Goal: Task Accomplishment & Management: Manage account settings

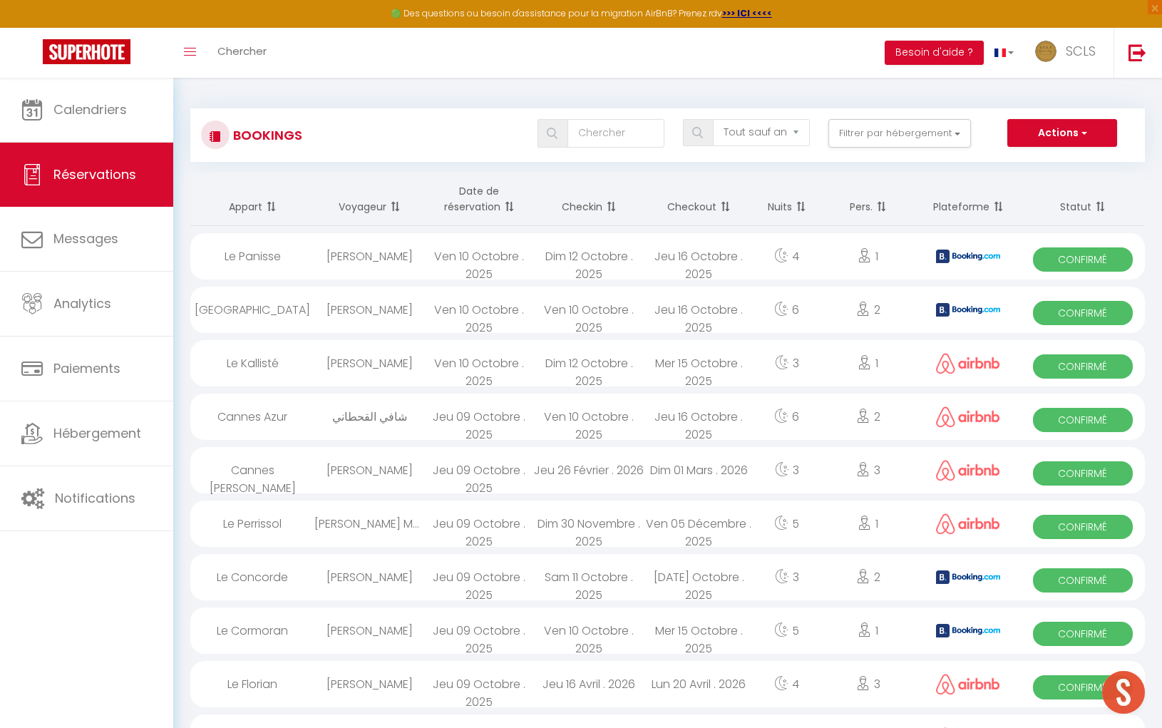
select select "not_cancelled"
click at [505, 247] on div "Ven 10 Octobre . 2025" at bounding box center [479, 256] width 110 height 46
select select "OK"
select select "KO"
select select "0"
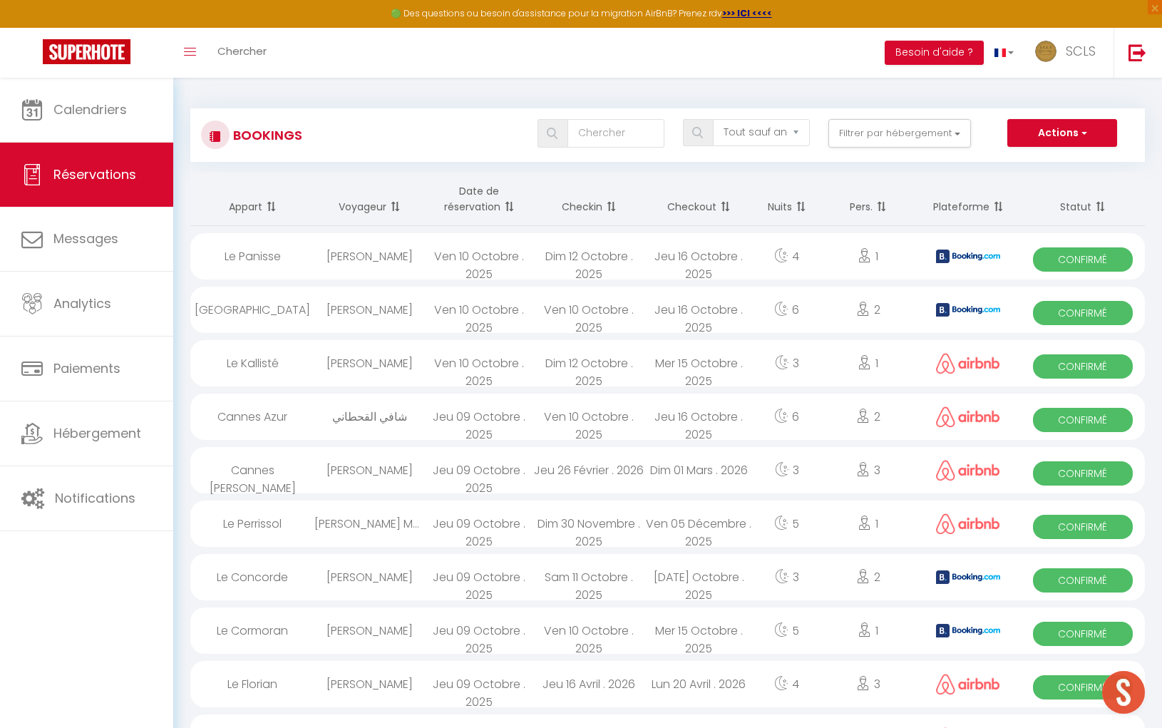
select select "0"
select select "1"
select select
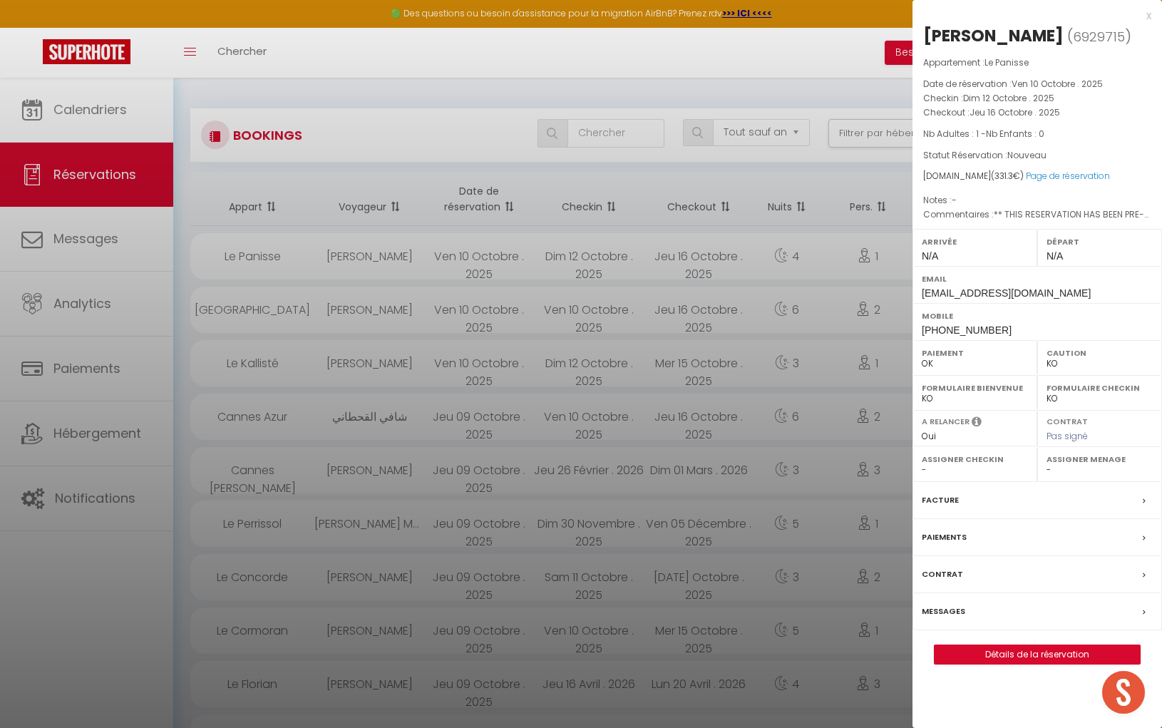
click at [1148, 15] on div "x" at bounding box center [1031, 15] width 239 height 17
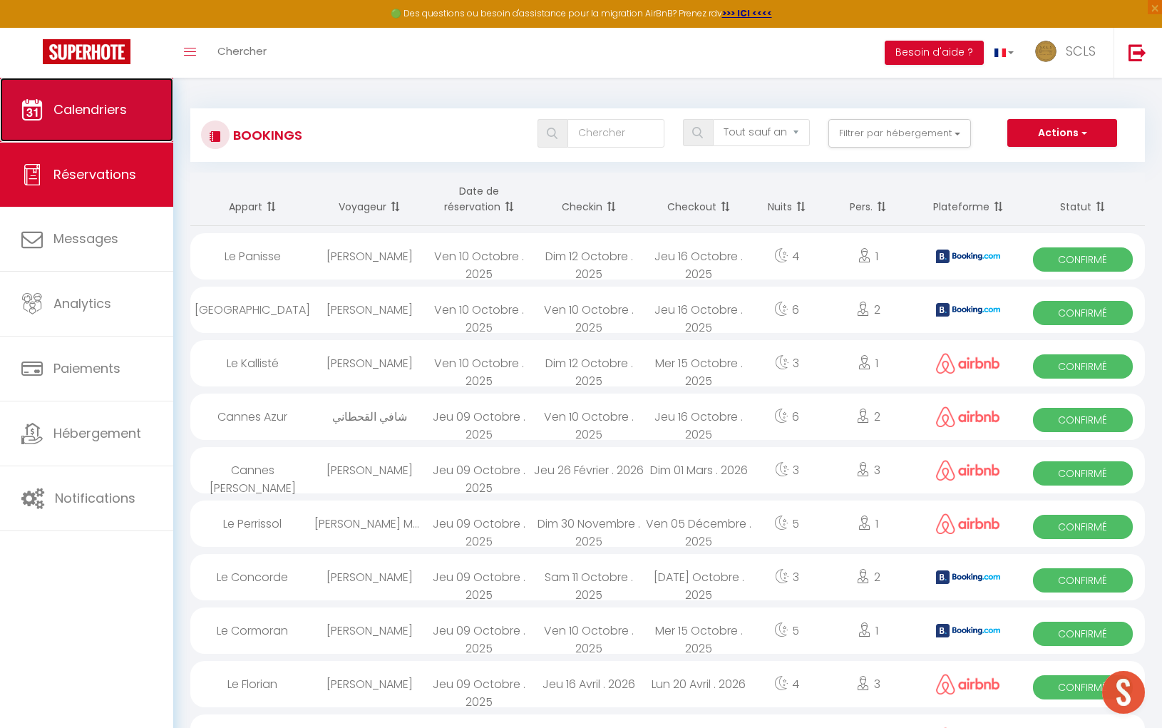
click at [139, 128] on link "Calendriers" at bounding box center [86, 110] width 173 height 64
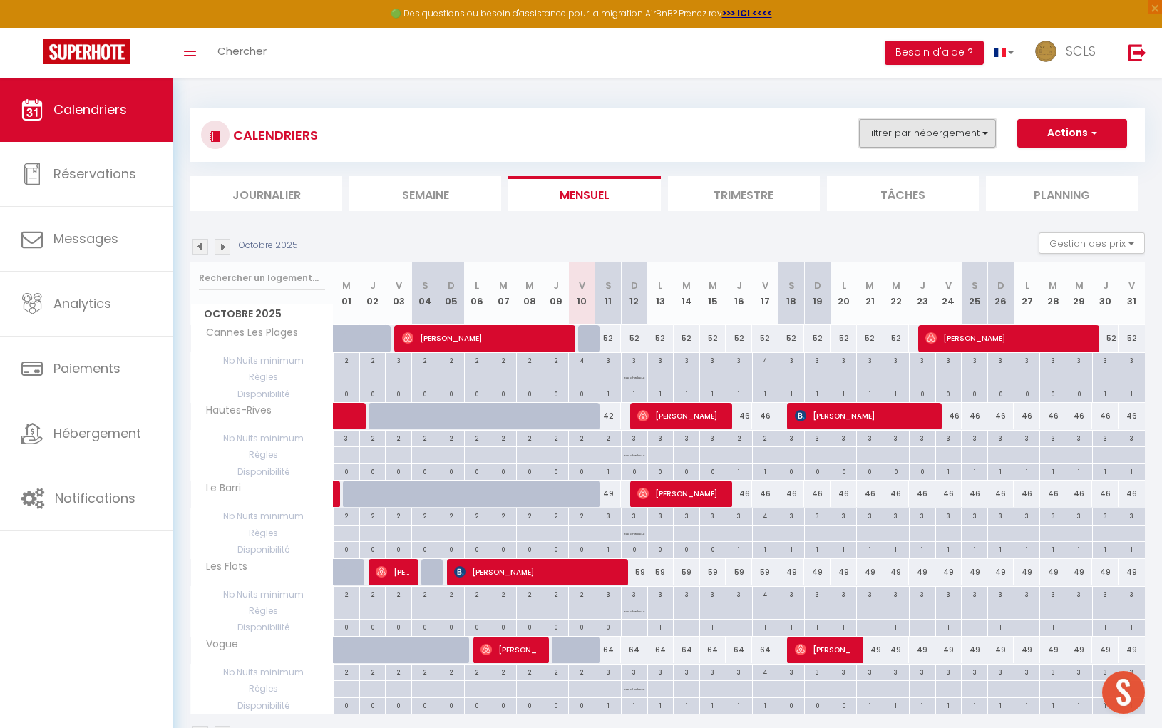
drag, startPoint x: 888, startPoint y: 125, endPoint x: 891, endPoint y: 132, distance: 7.7
click at [887, 125] on button "Filtrer par hébergement" at bounding box center [927, 133] width 137 height 29
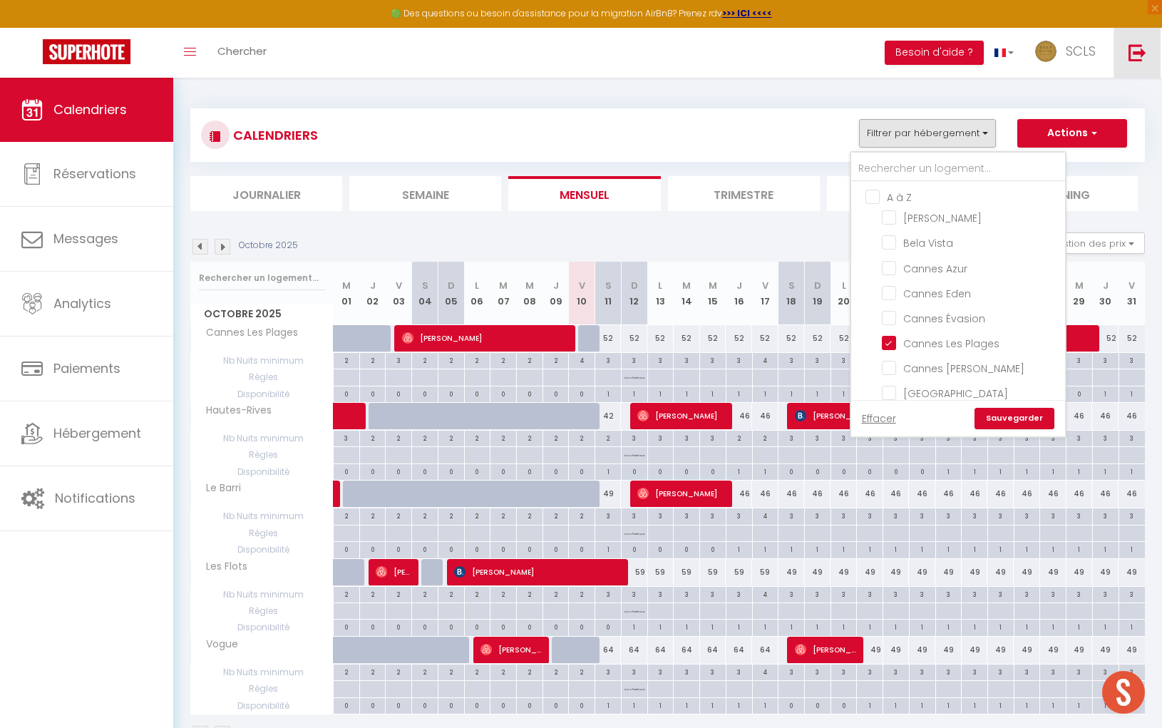
click at [1137, 50] on img at bounding box center [1137, 52] width 18 height 18
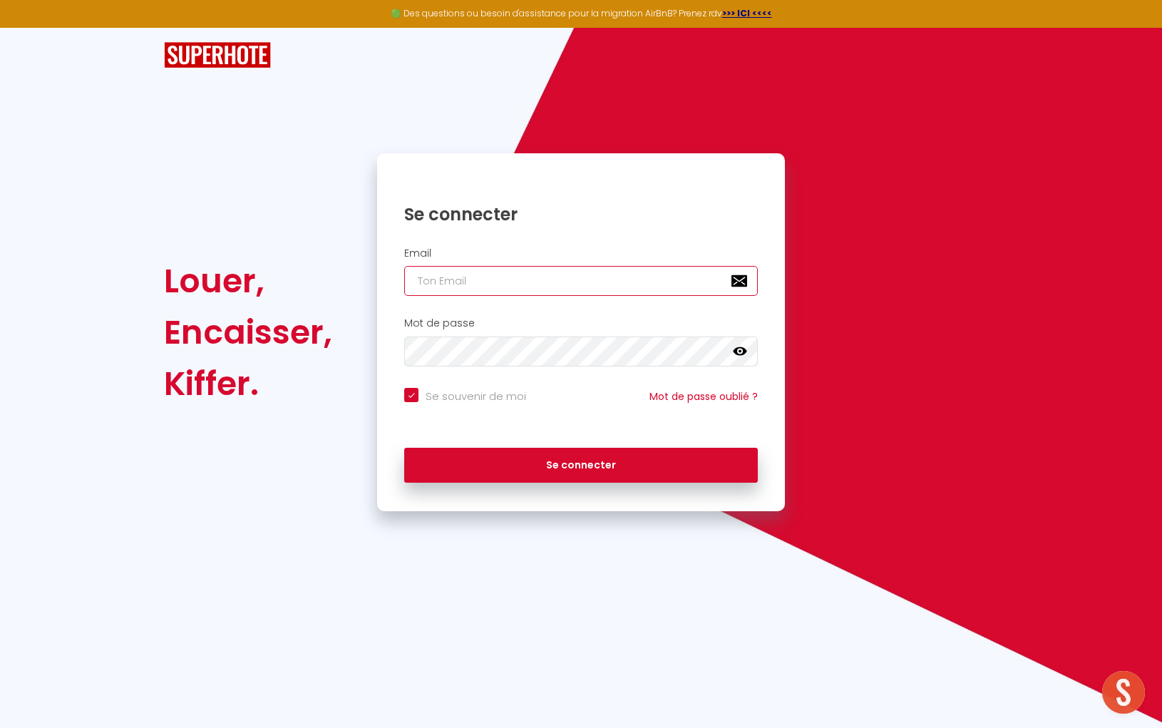
type input "[EMAIL_ADDRESS][DOMAIN_NAME]"
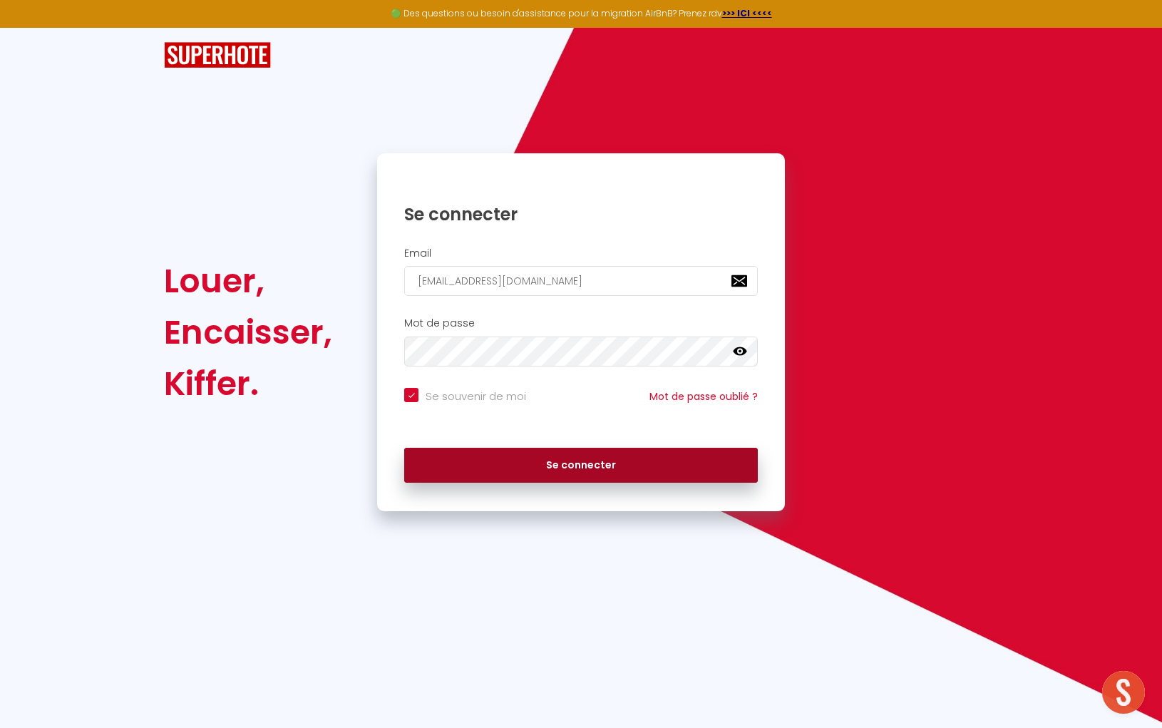
click at [496, 458] on button "Se connecter" at bounding box center [581, 466] width 354 height 36
checkbox input "true"
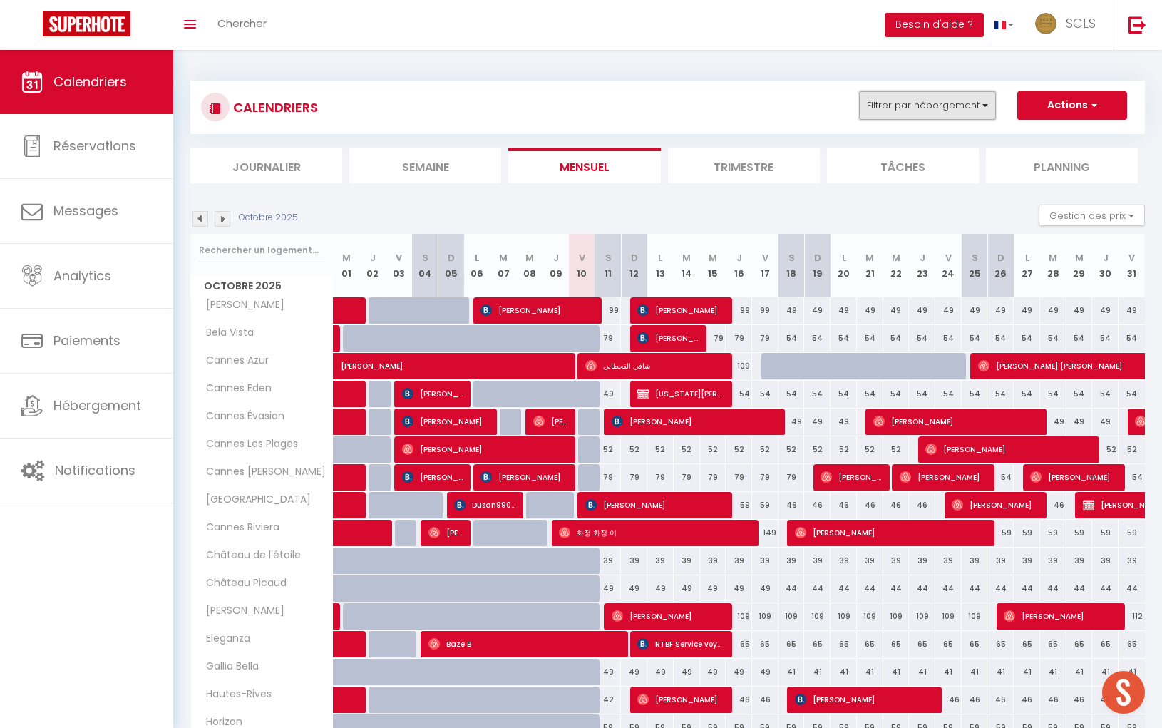
click at [928, 100] on button "Filtrer par hébergement" at bounding box center [927, 105] width 137 height 29
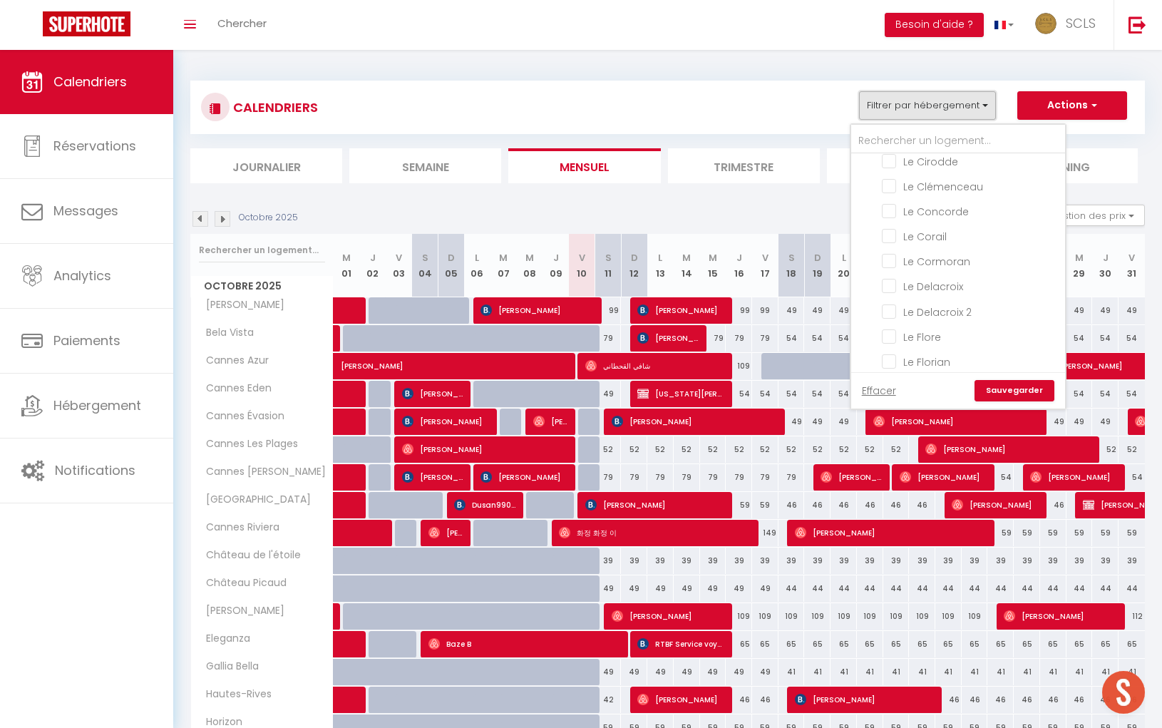
scroll to position [813, 0]
drag, startPoint x: 887, startPoint y: 265, endPoint x: 953, endPoint y: 396, distance: 146.6
click at [887, 271] on input "Le Delacroix" at bounding box center [971, 278] width 178 height 14
checkbox input "true"
checkbox input "false"
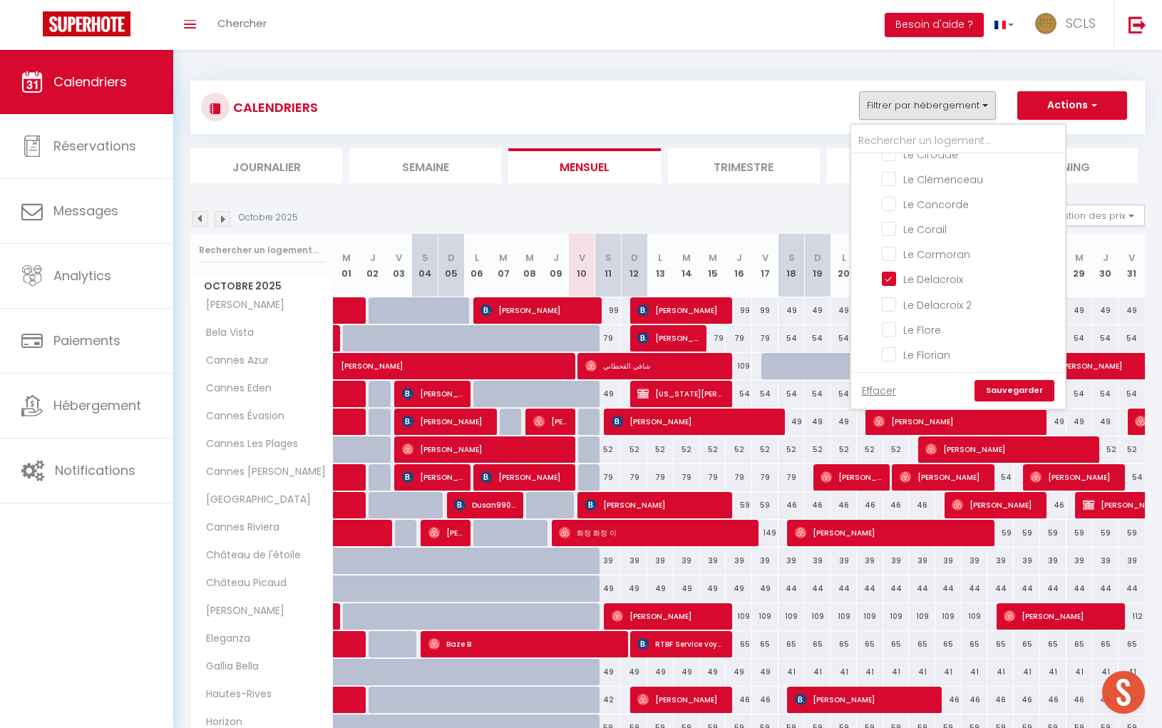
checkbox input "false"
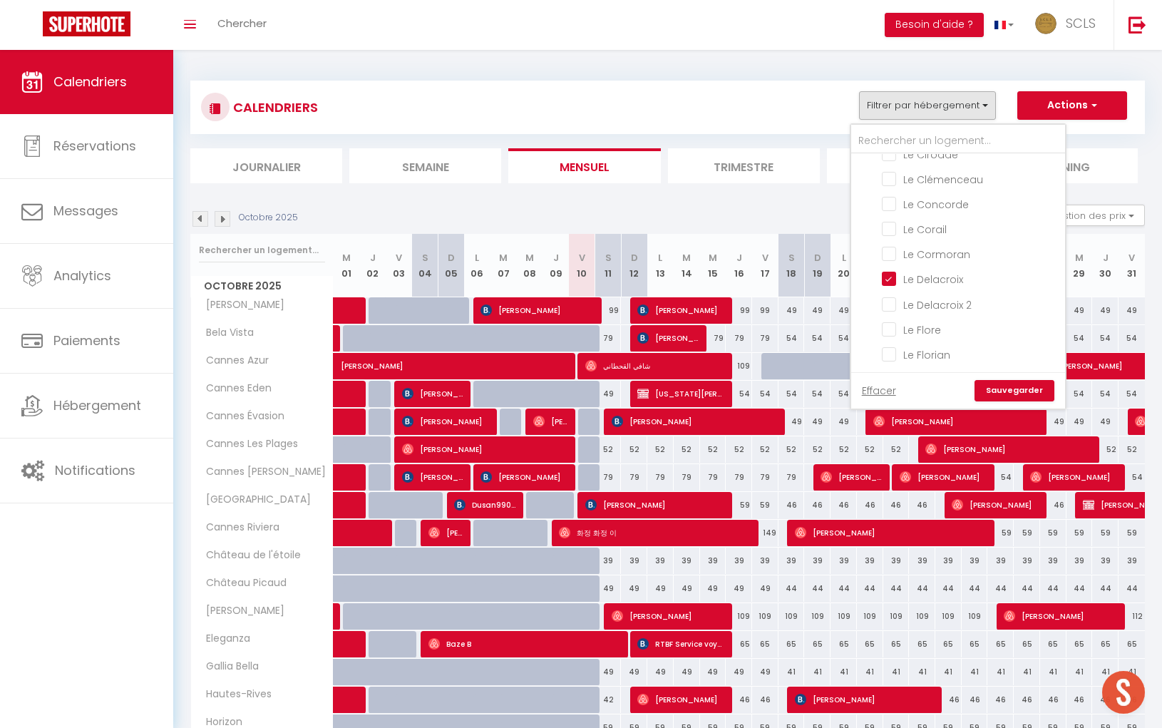
checkbox input "false"
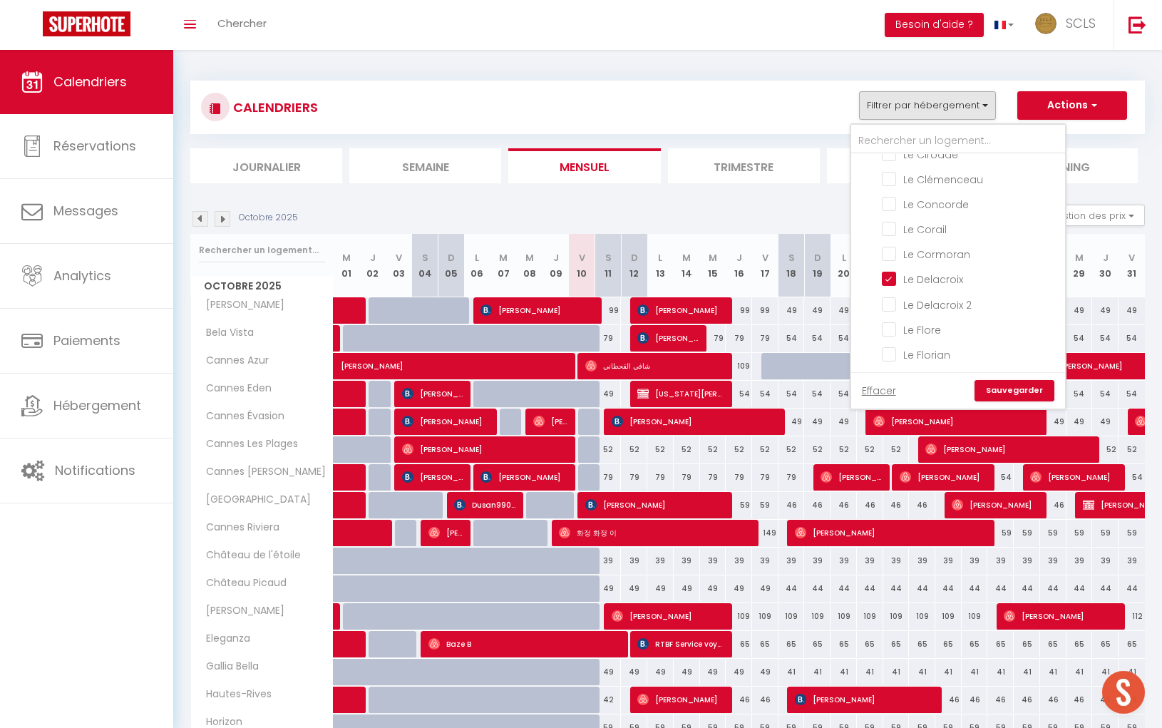
checkbox input "false"
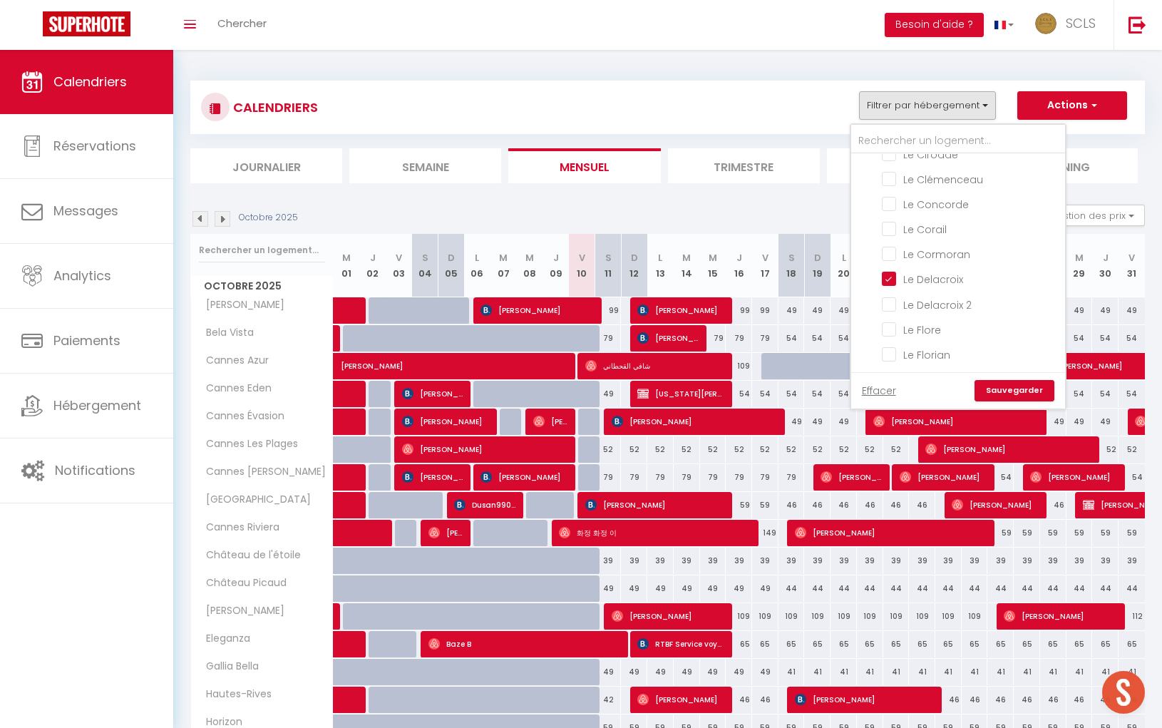
checkbox input "false"
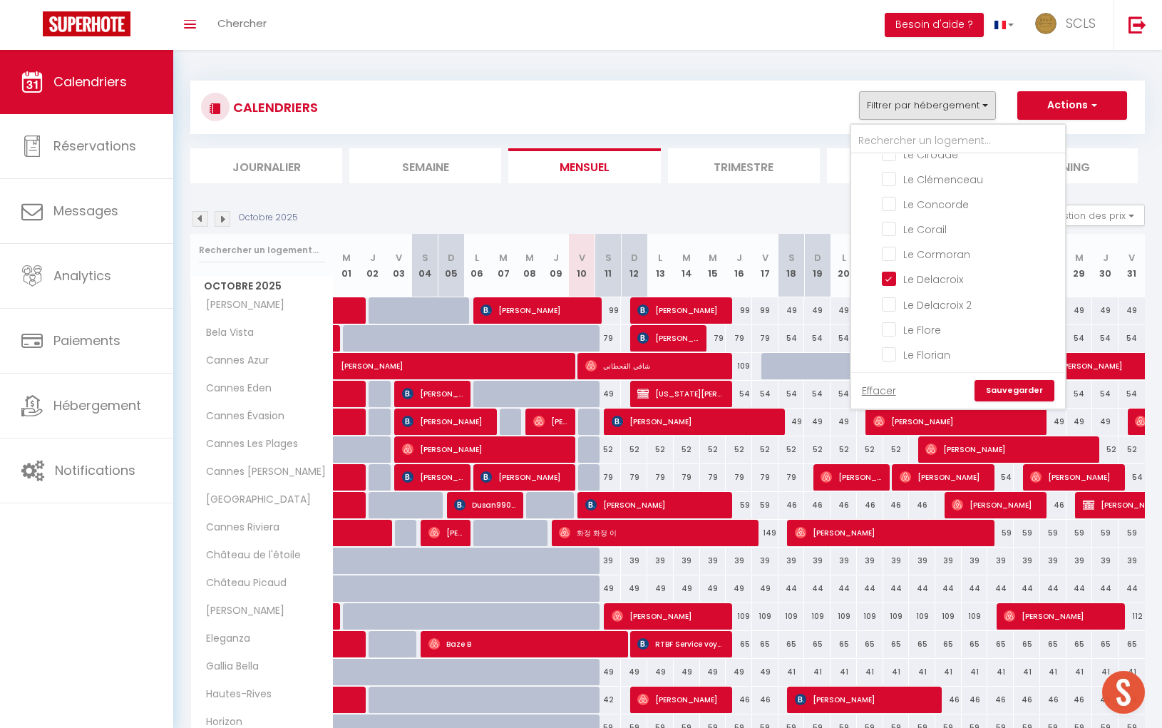
checkbox input "false"
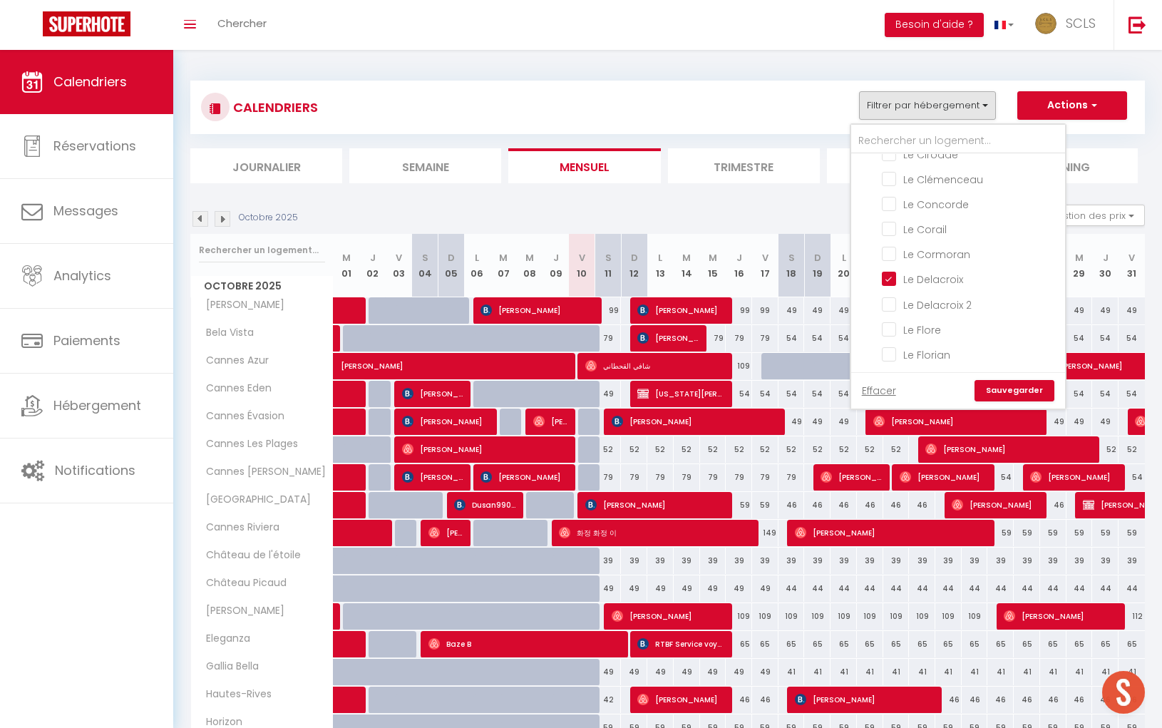
checkbox input "false"
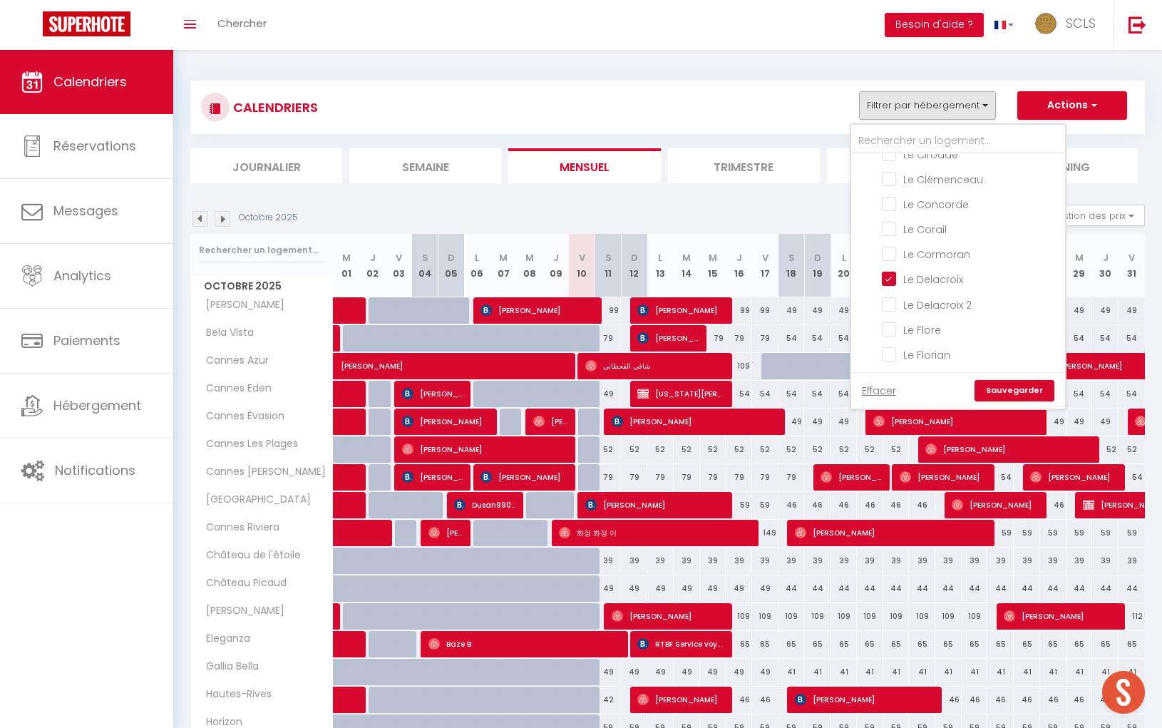
checkbox input "false"
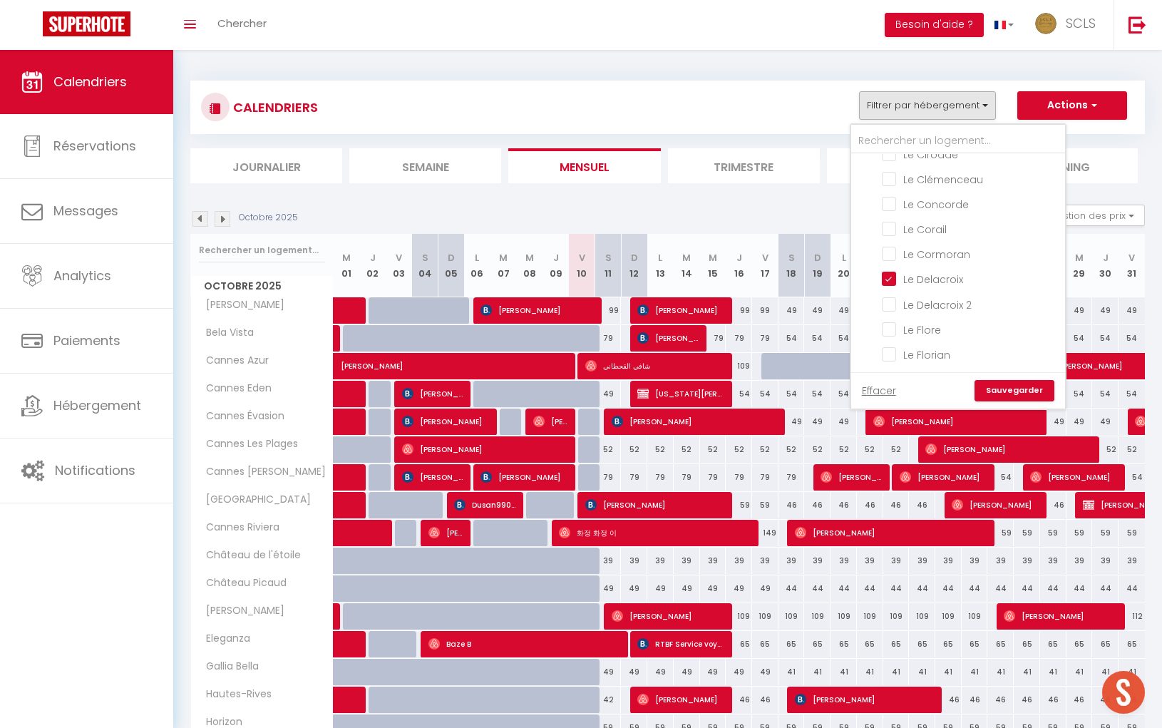
checkbox input "false"
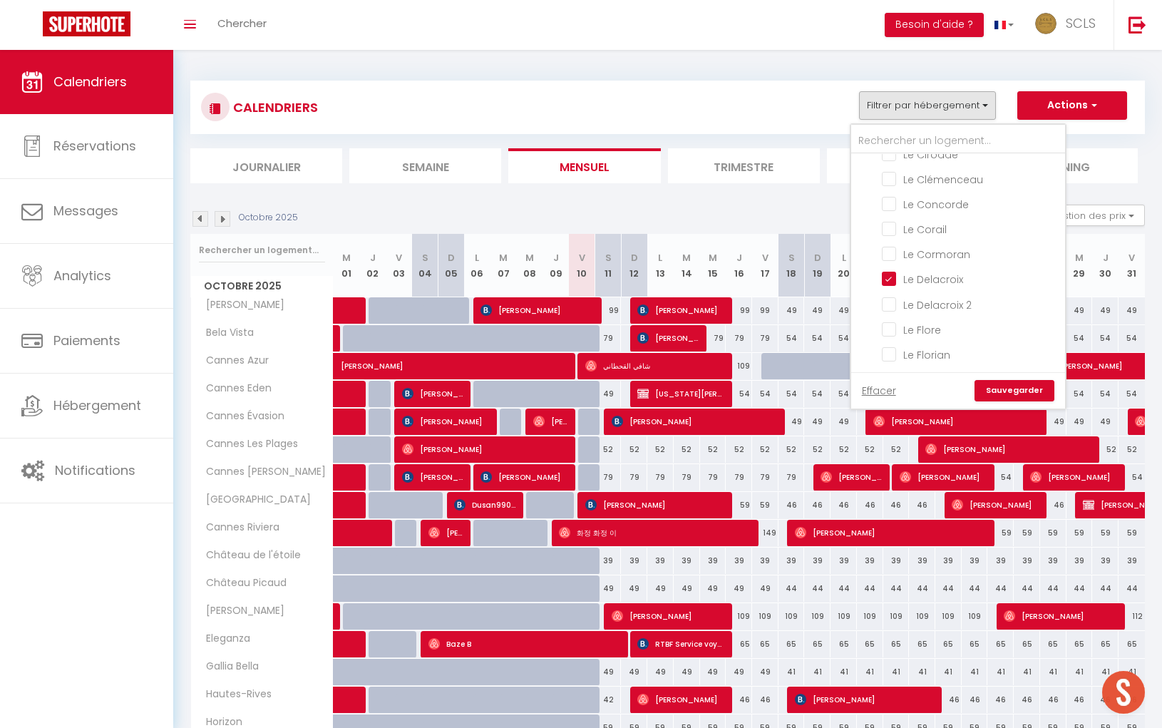
checkbox input "false"
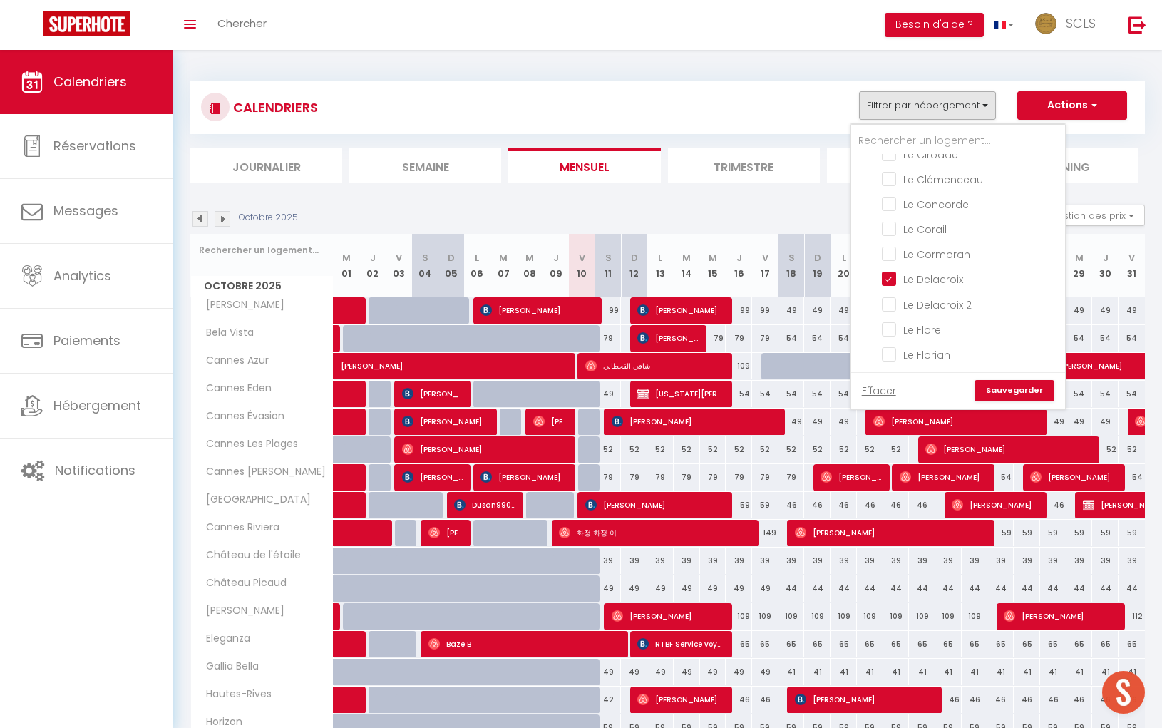
checkbox input "false"
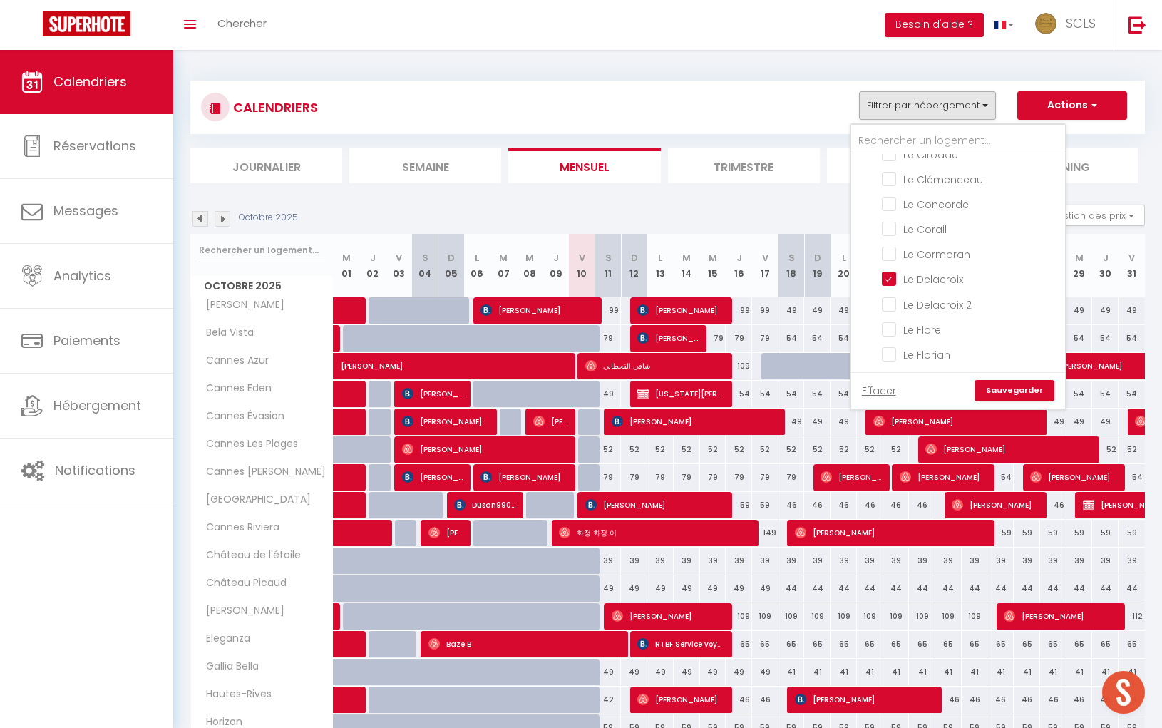
checkbox input "false"
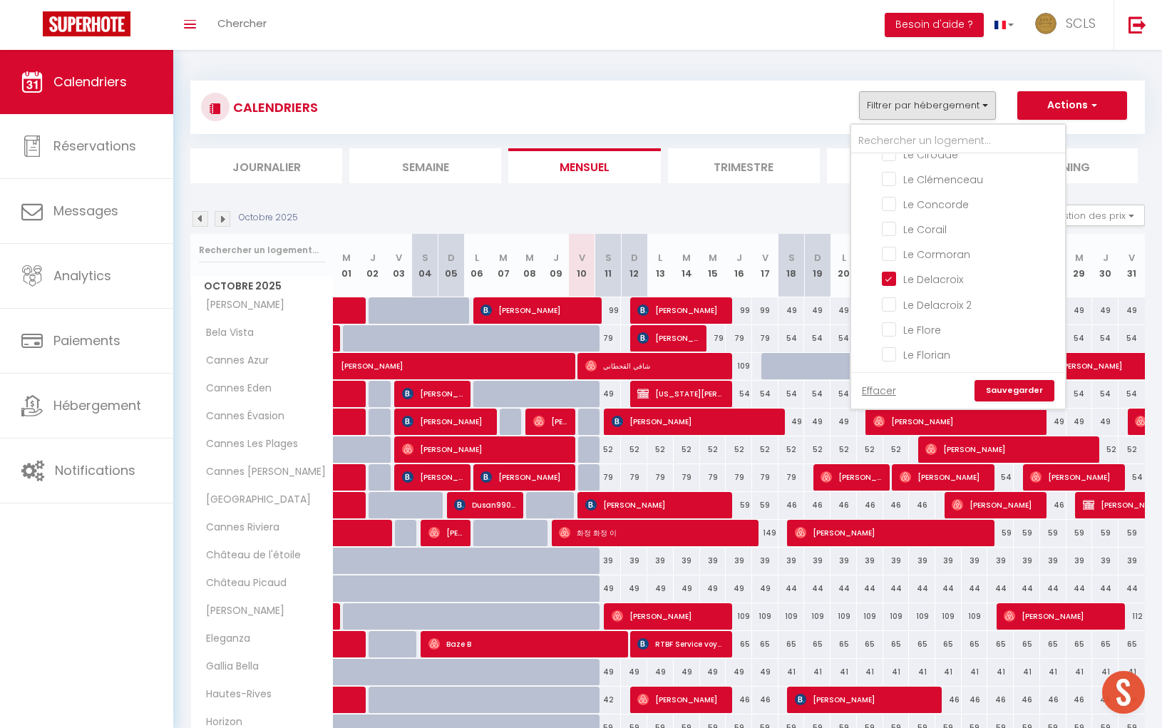
checkbox input "false"
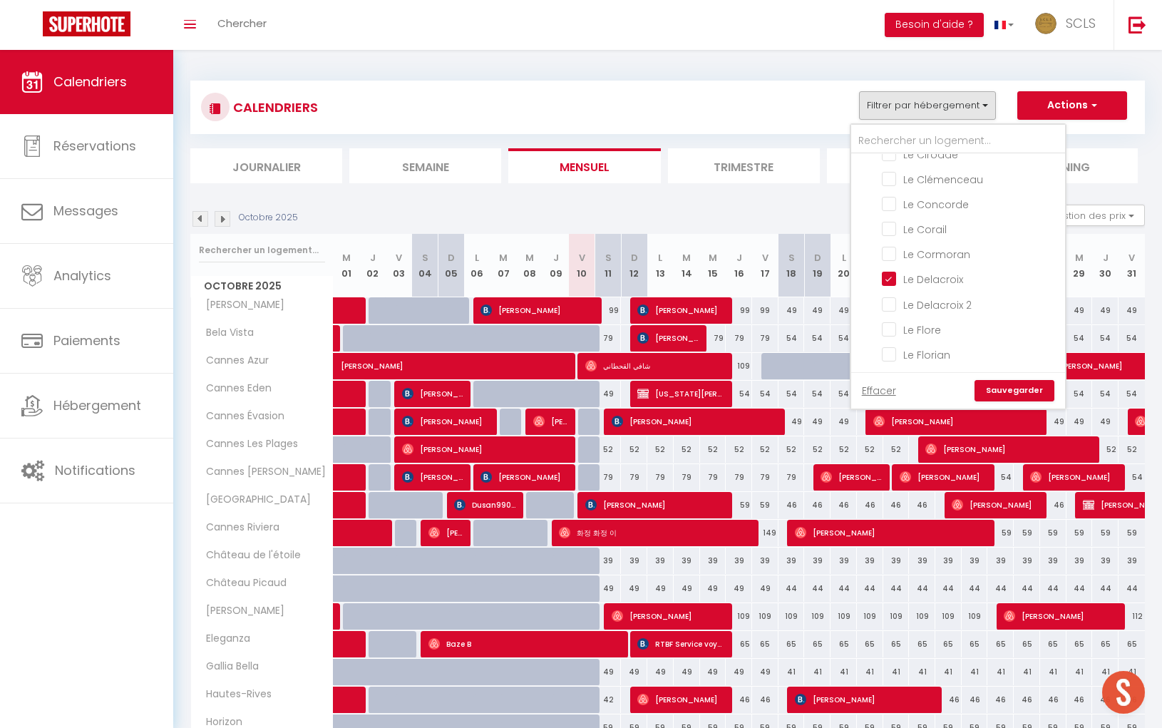
checkbox input "false"
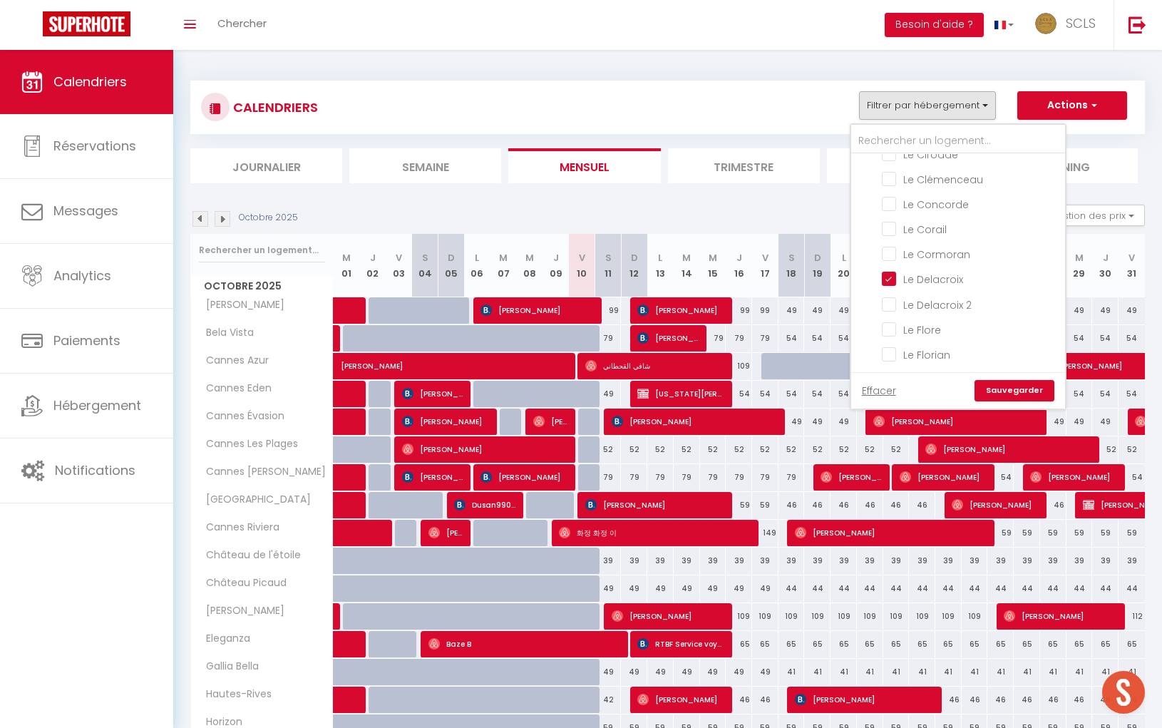
checkbox input "false"
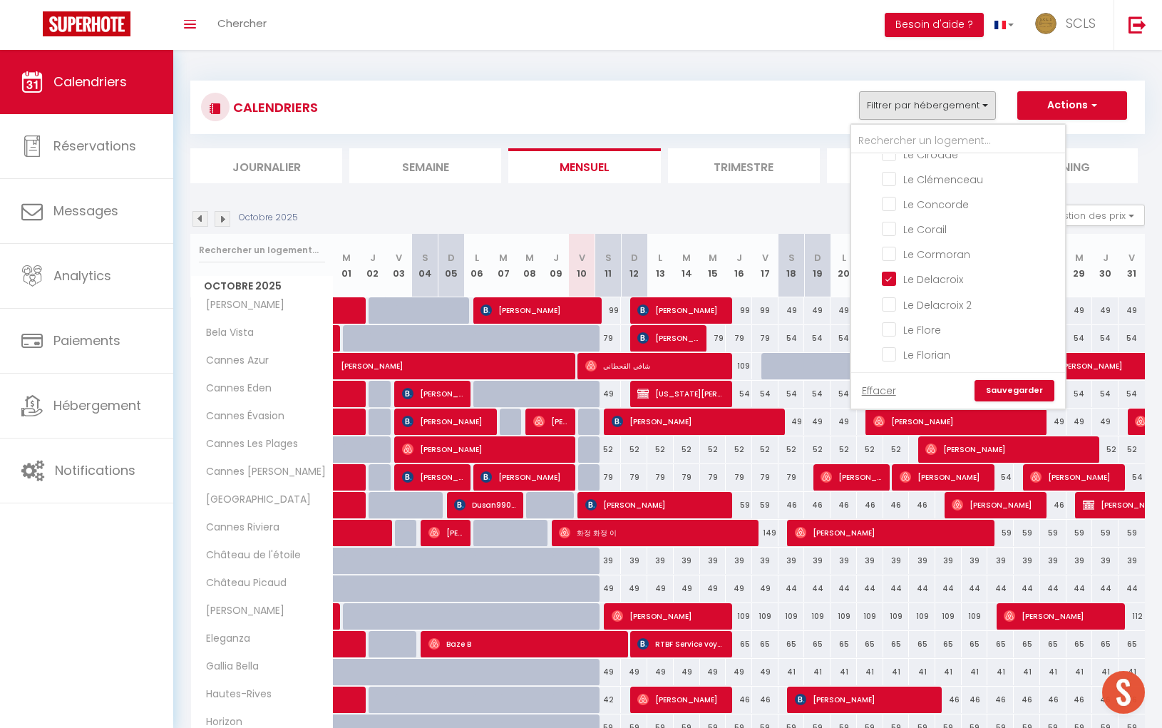
checkbox input "false"
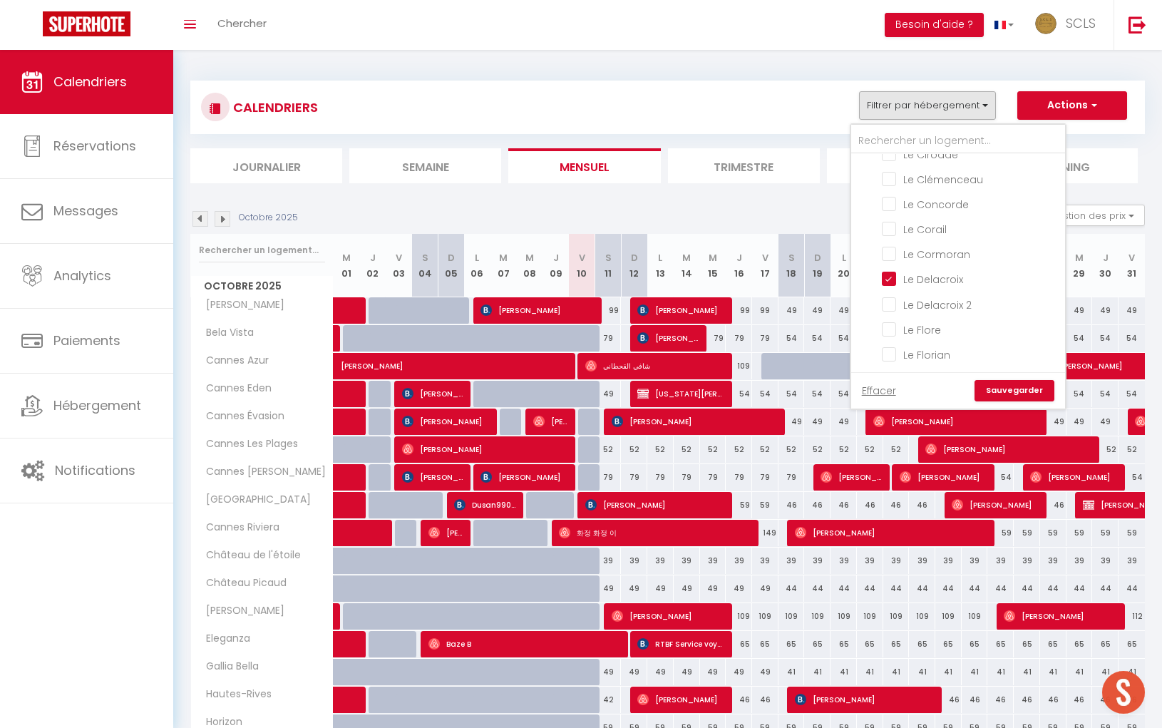
checkbox input "false"
click at [1033, 391] on link "Sauvegarder" at bounding box center [1014, 390] width 80 height 21
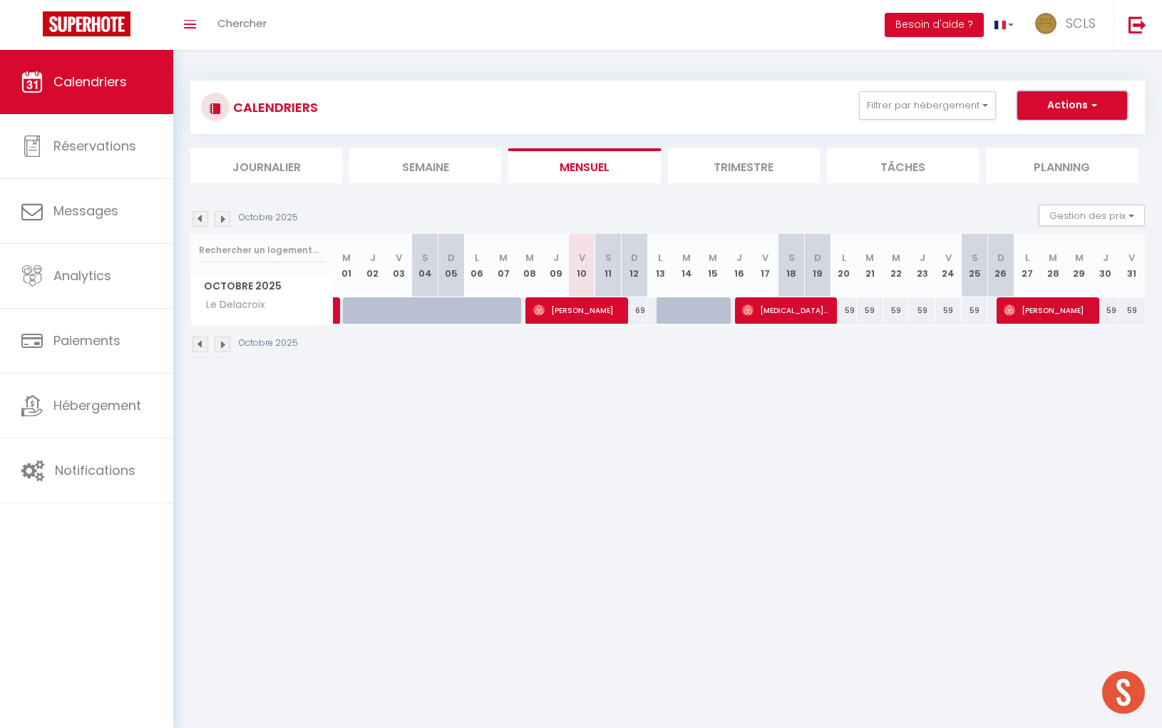
click at [1066, 113] on button "Actions" at bounding box center [1072, 105] width 110 height 29
click at [1073, 135] on link "Nouvelle réservation" at bounding box center [1057, 138] width 124 height 21
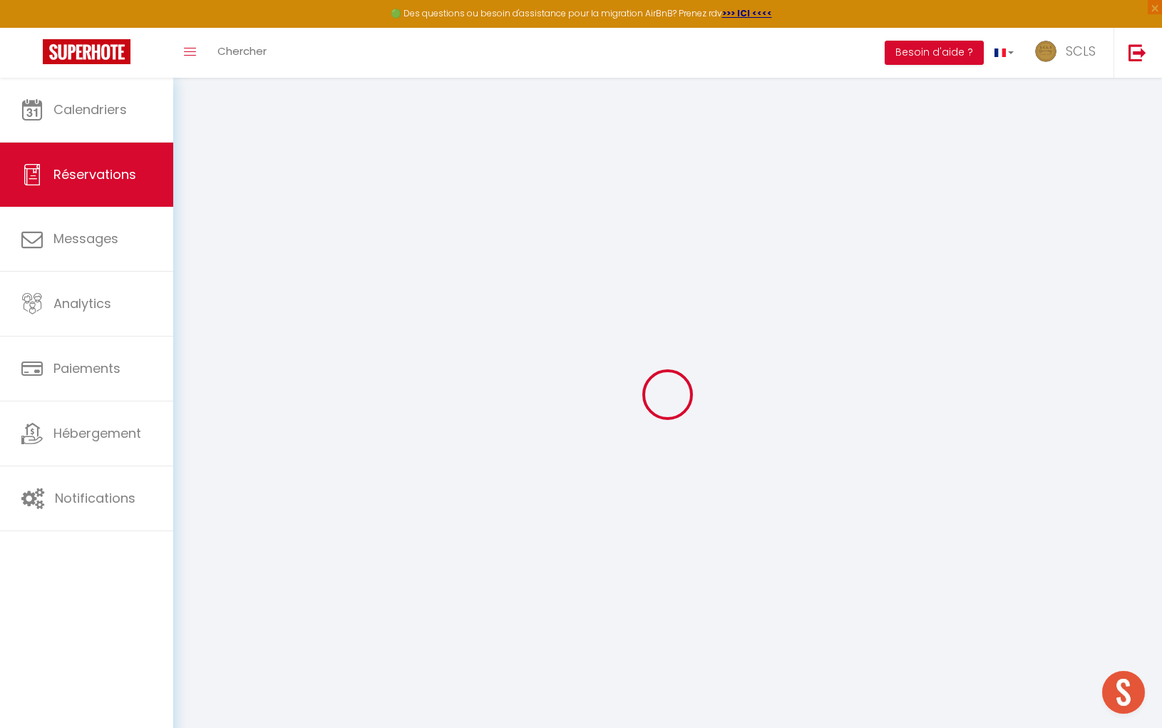
select select
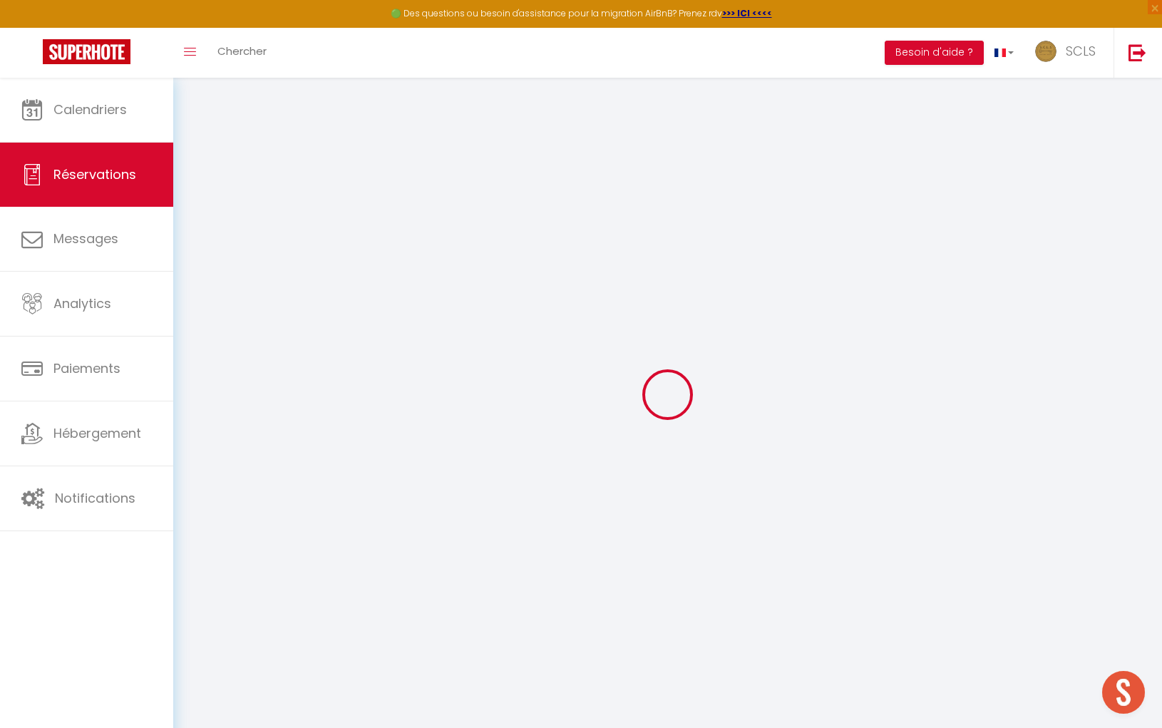
select select
checkbox input "false"
select select
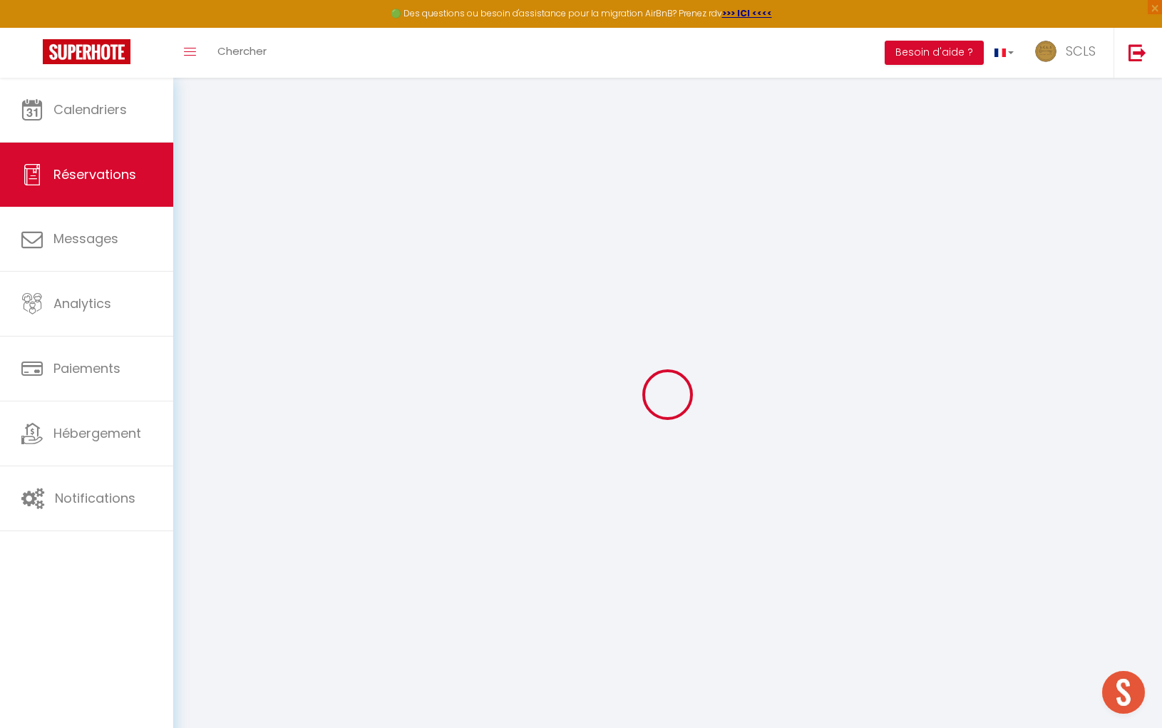
select select
checkbox input "false"
select select
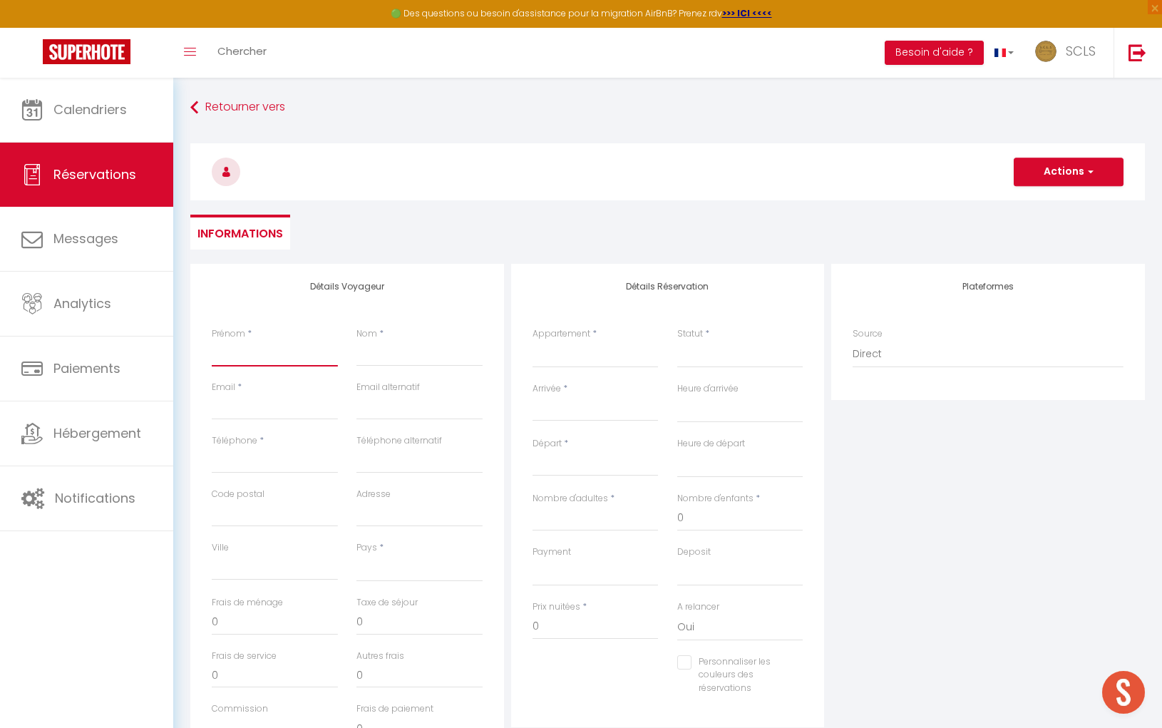
click at [283, 362] on input "Prénom" at bounding box center [275, 354] width 126 height 26
type input "R"
select select
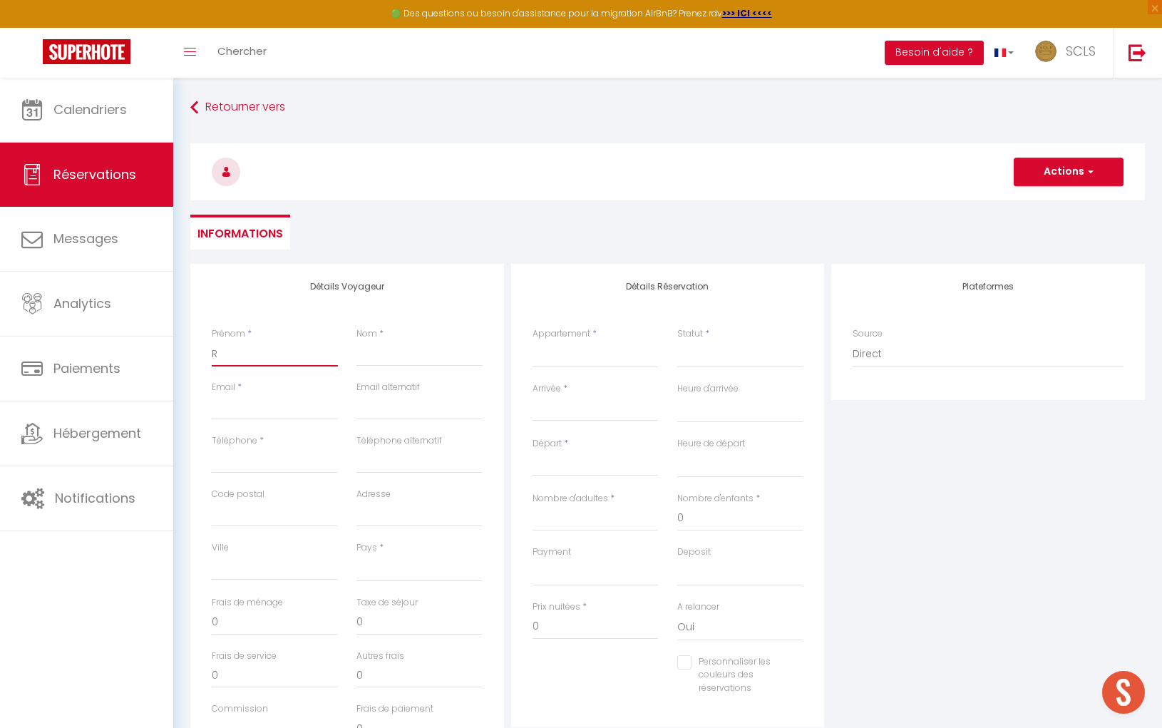
select select
checkbox input "false"
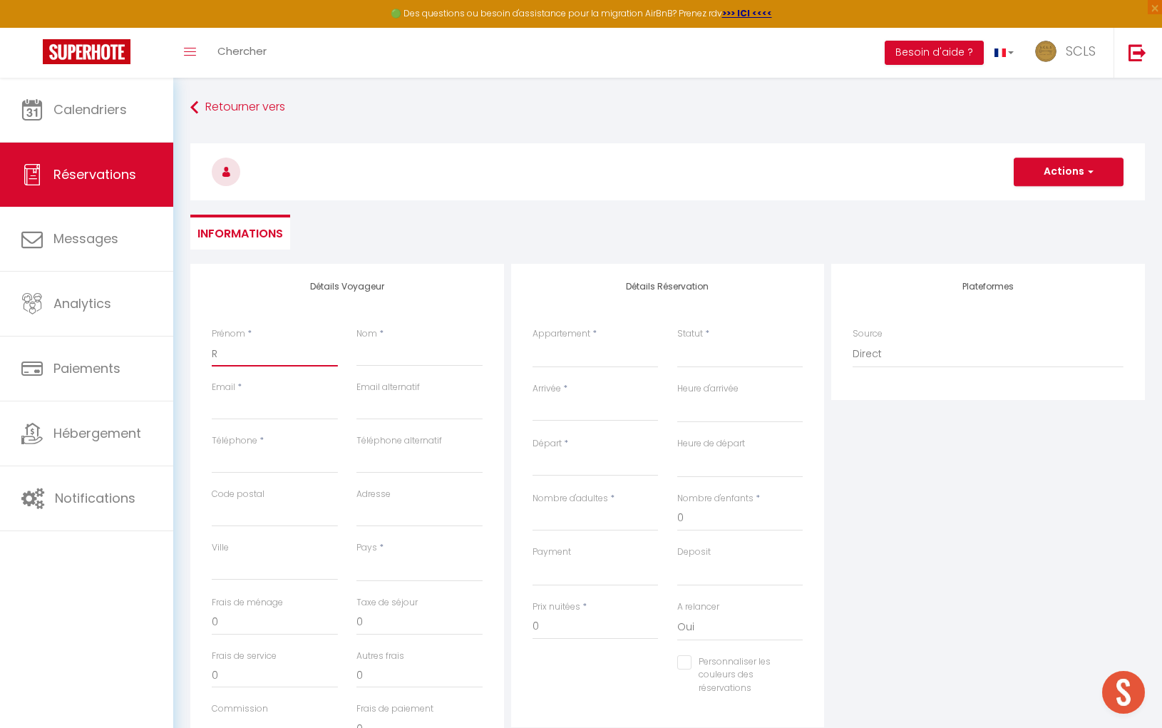
type input "RE"
select select
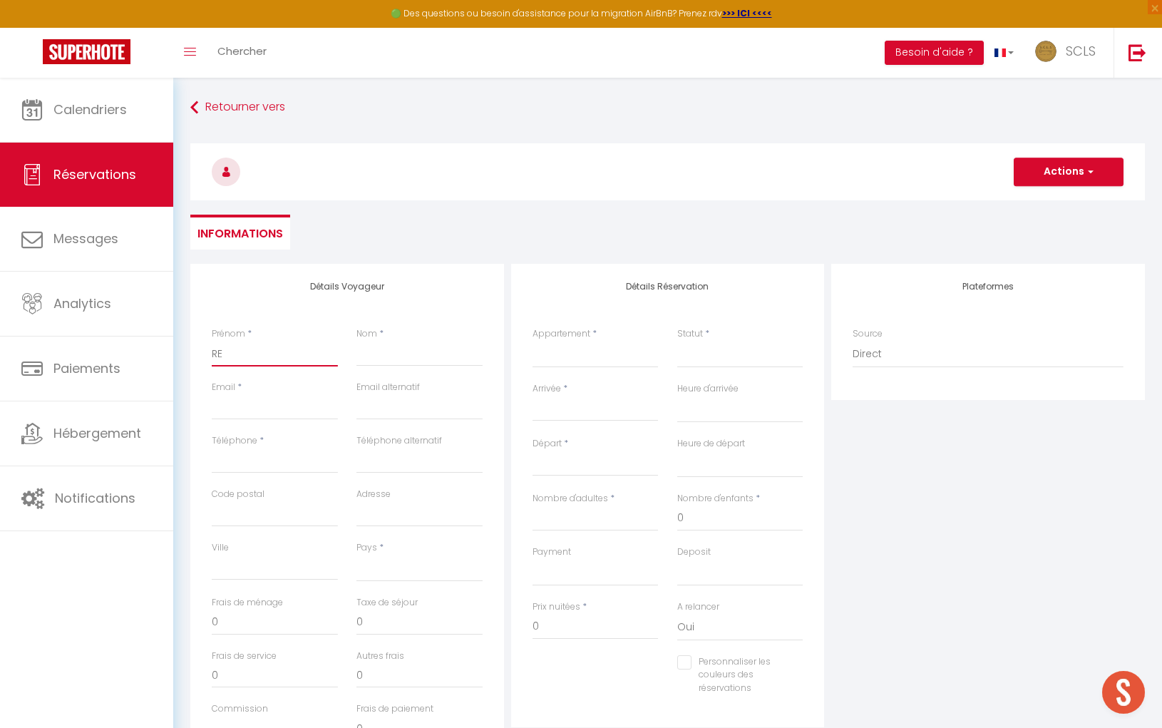
select select
checkbox input "false"
type input "REM"
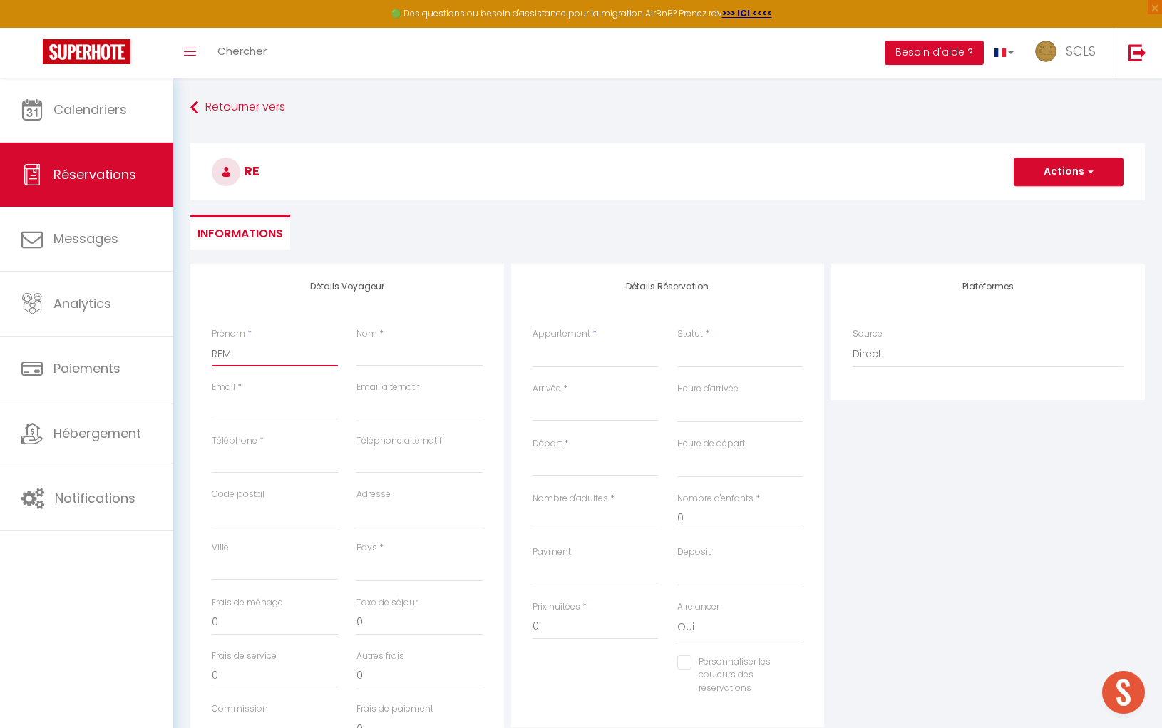
select select
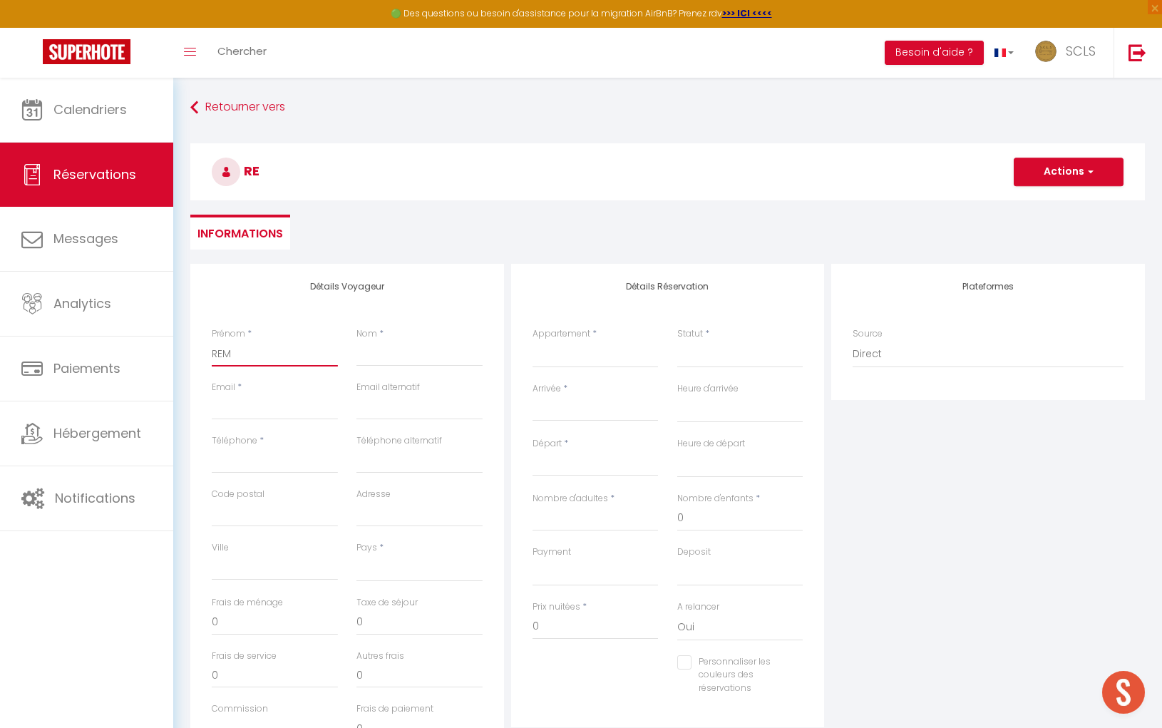
select select
checkbox input "false"
type input "REMY"
select select
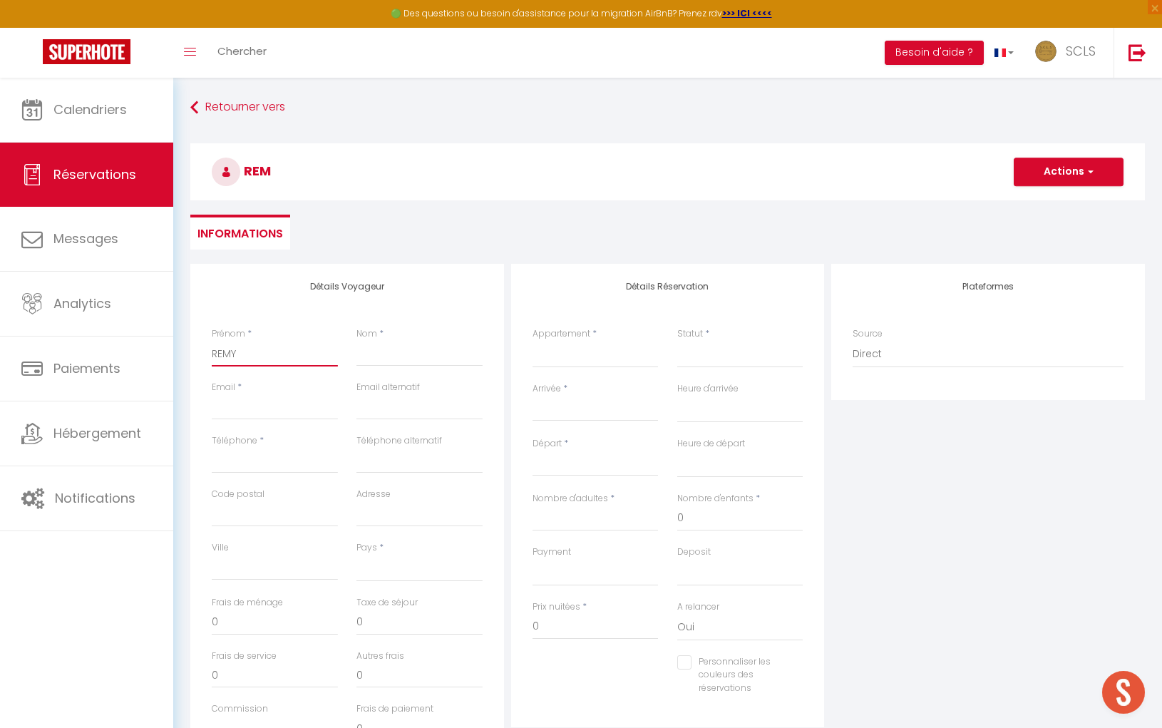
select select
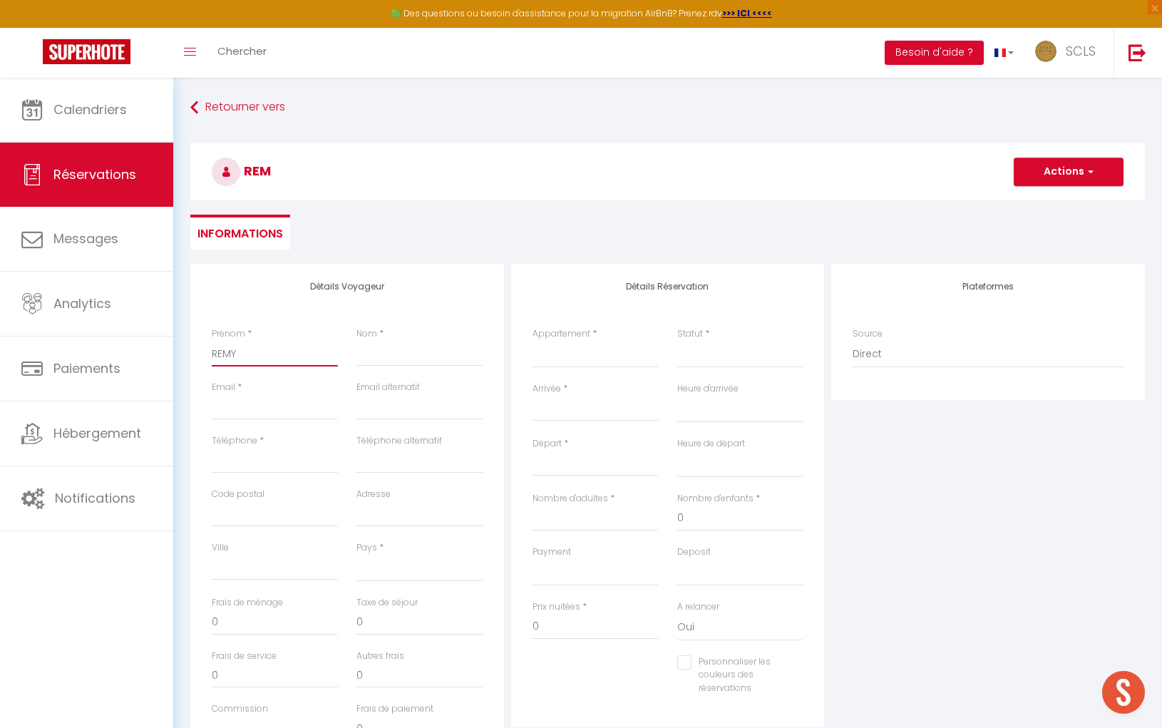
select select
checkbox input "false"
type input "REMY"
click at [391, 357] on input "Nom" at bounding box center [419, 354] width 126 height 26
type input "Q"
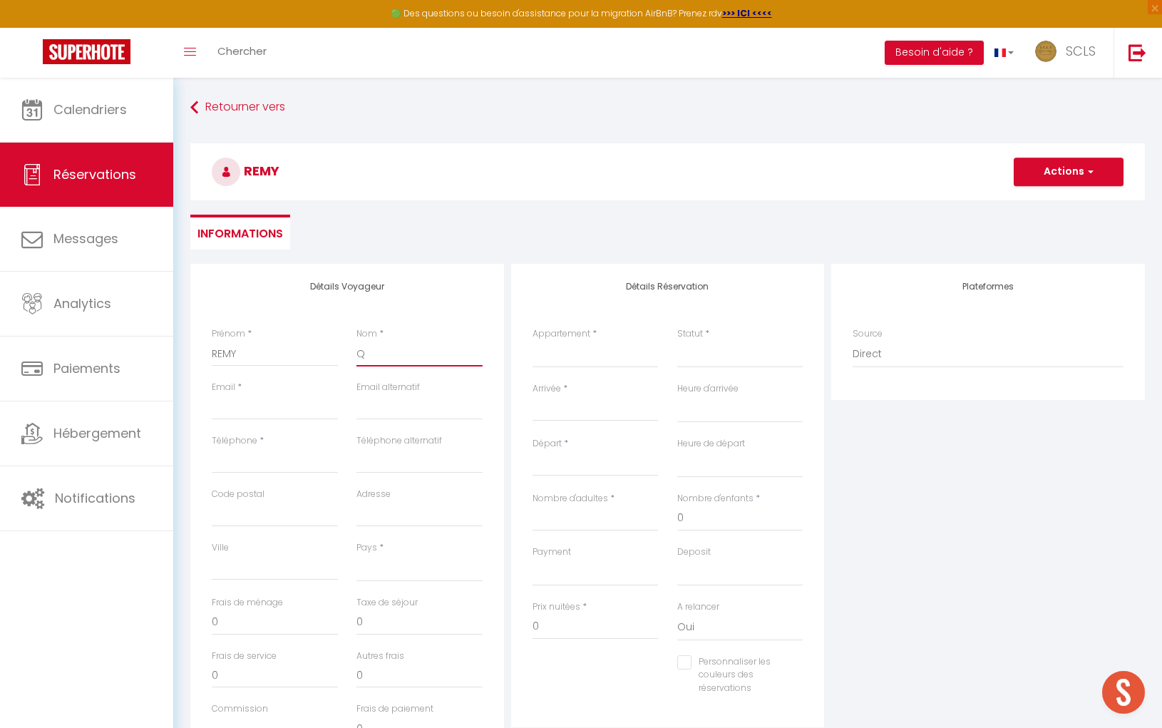
select select
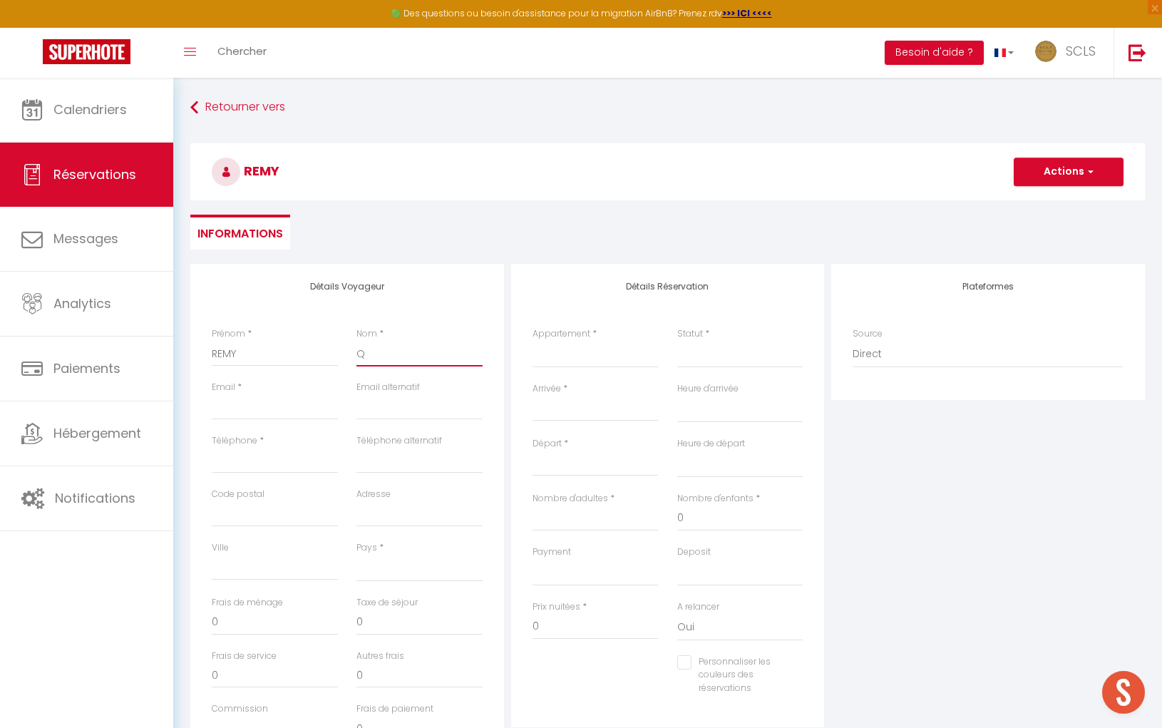
select select
checkbox input "false"
type input "QU"
select select
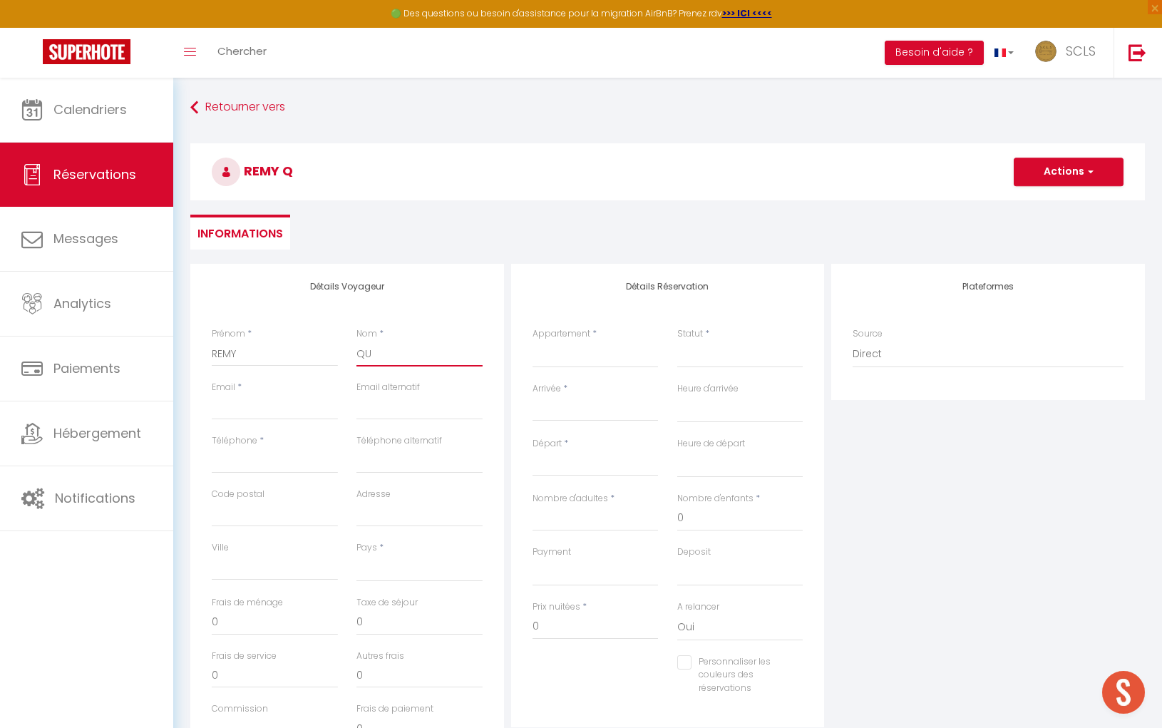
select select
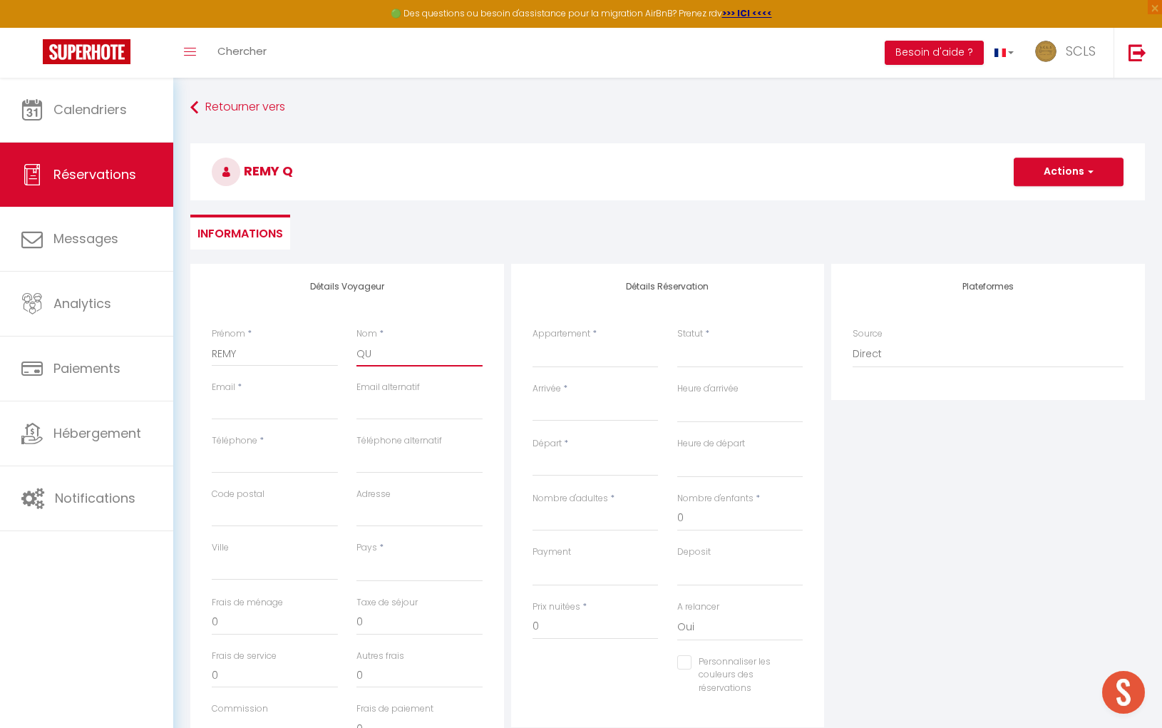
select select
checkbox input "false"
type input "QUA"
select select
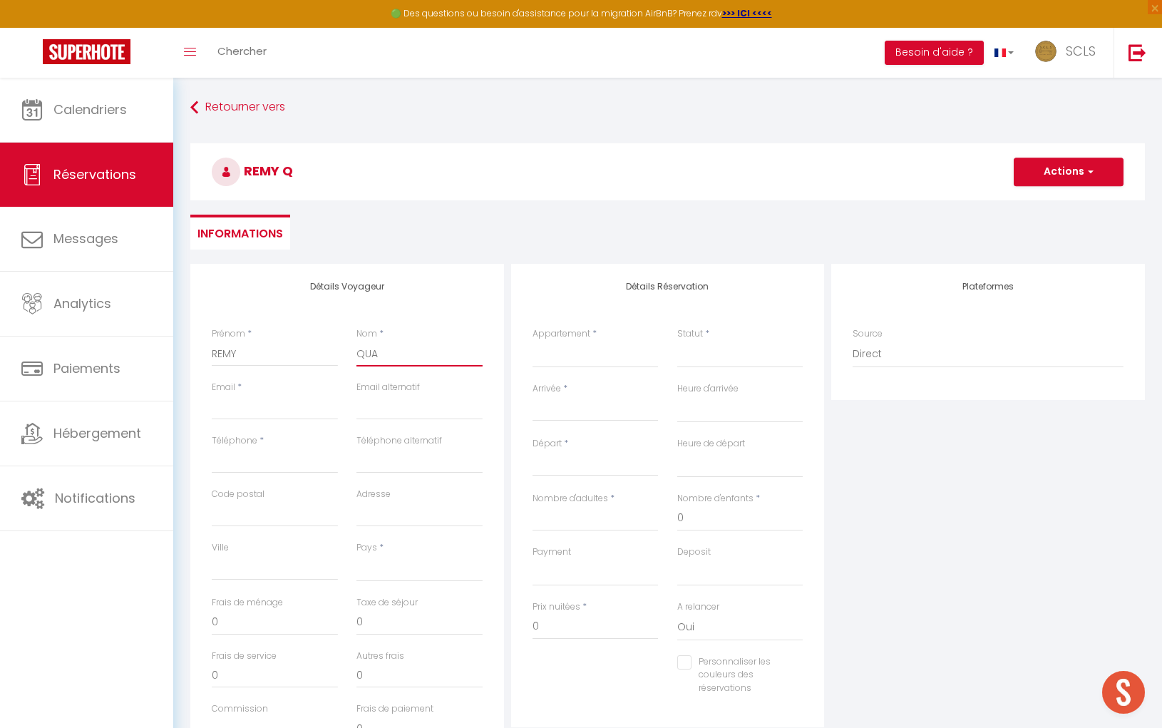
select select
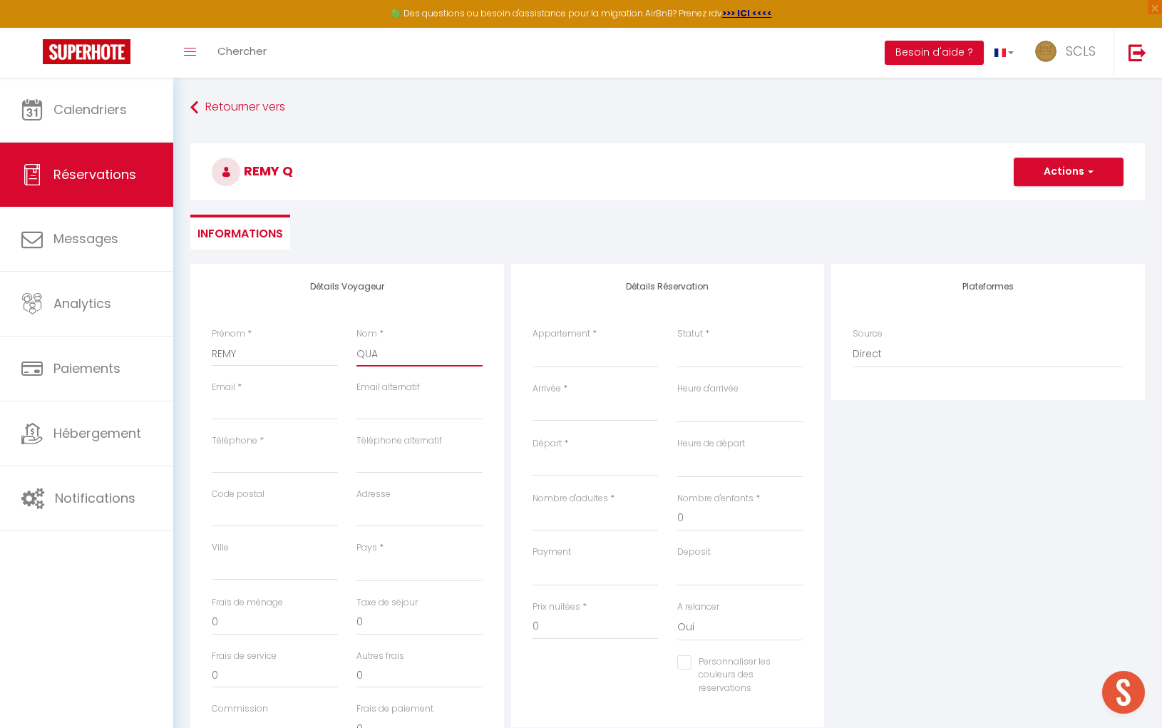
checkbox input "false"
type input "QUAG"
select select
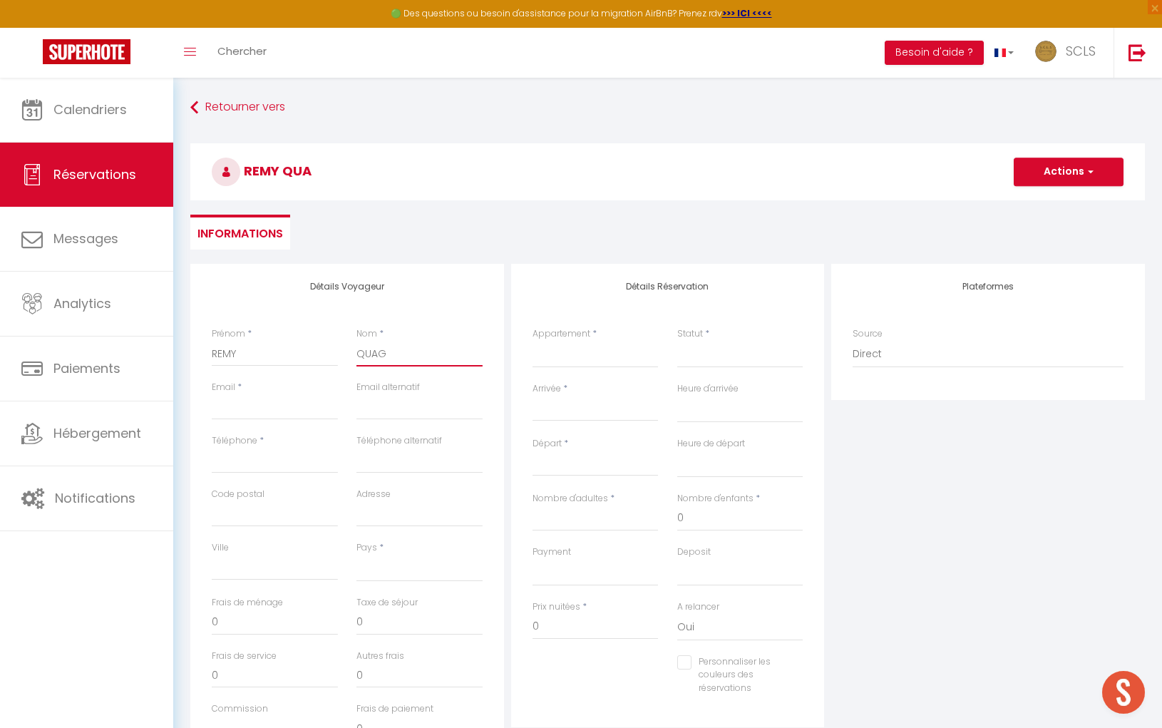
select select
checkbox input "false"
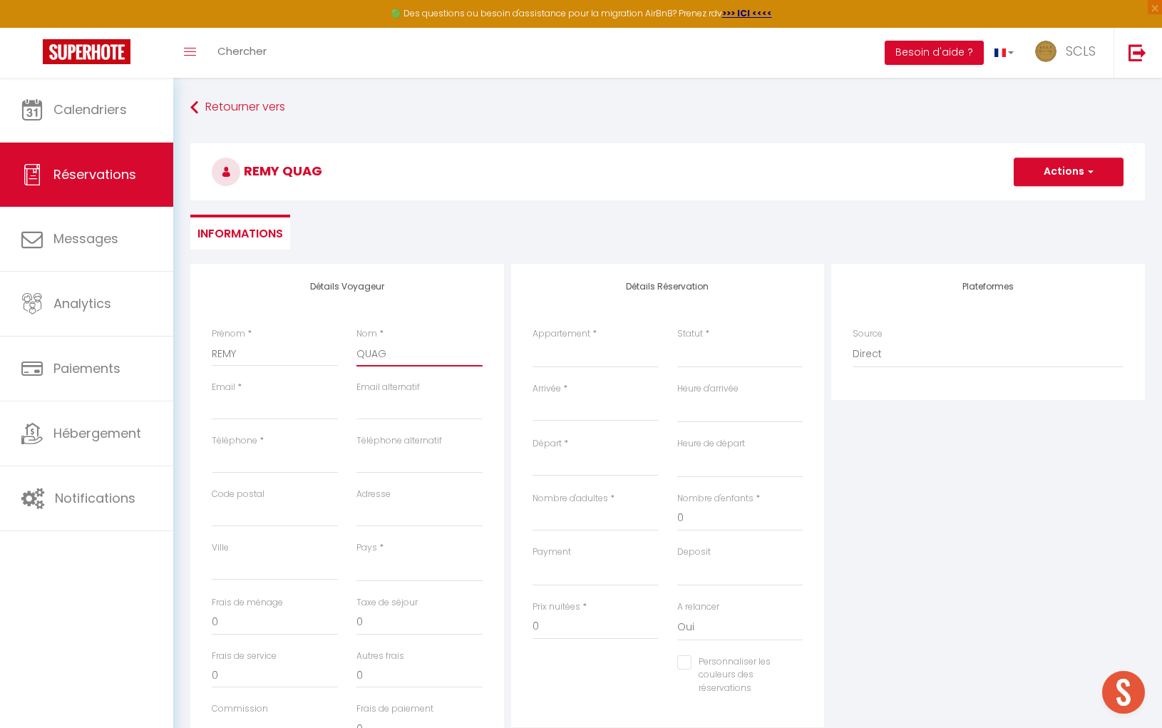
type input "QUAGL"
select select
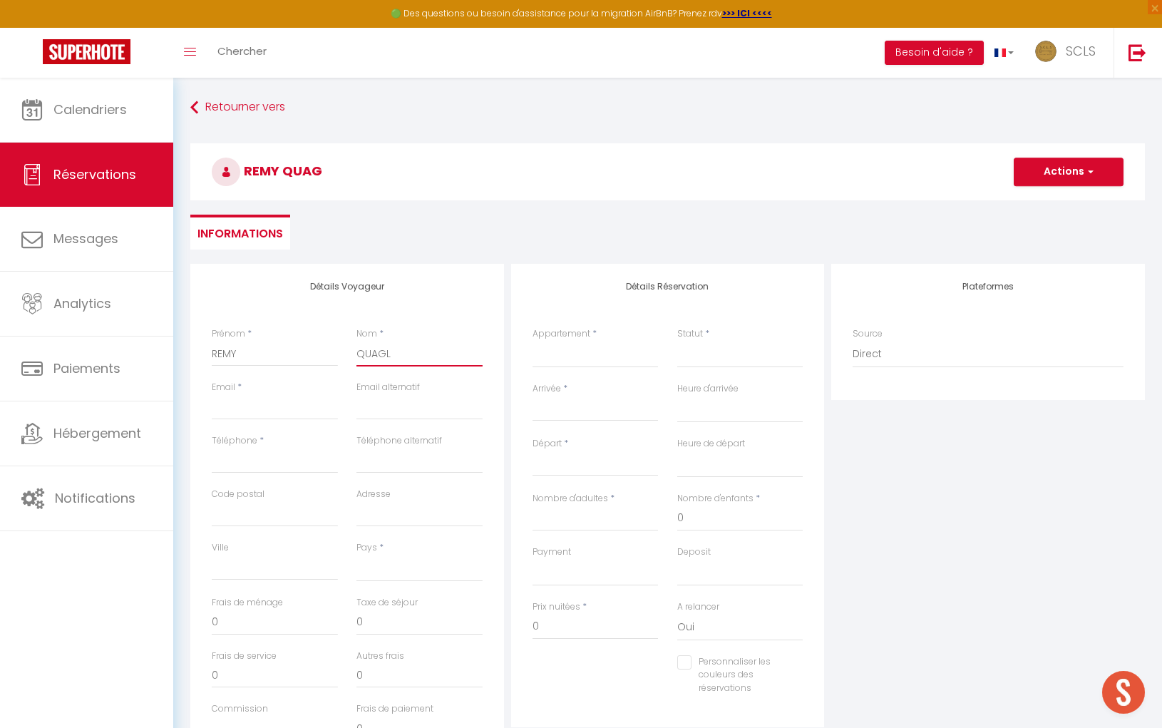
select select
checkbox input "false"
type input "QUAGLI"
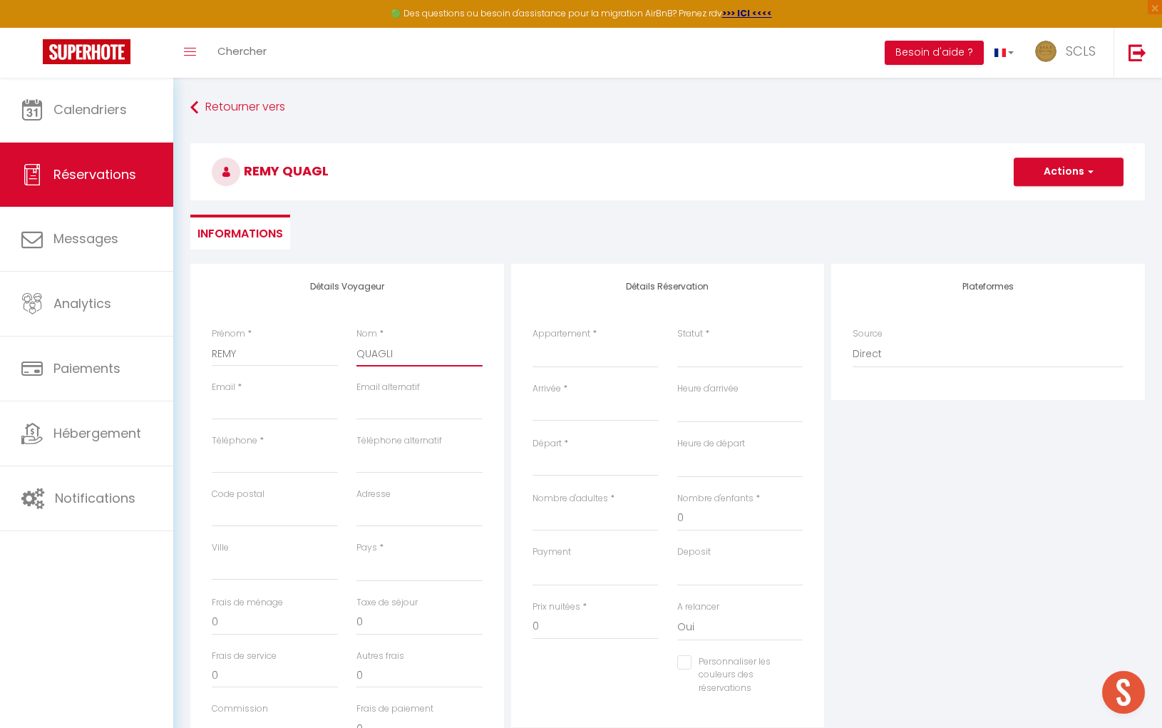
select select
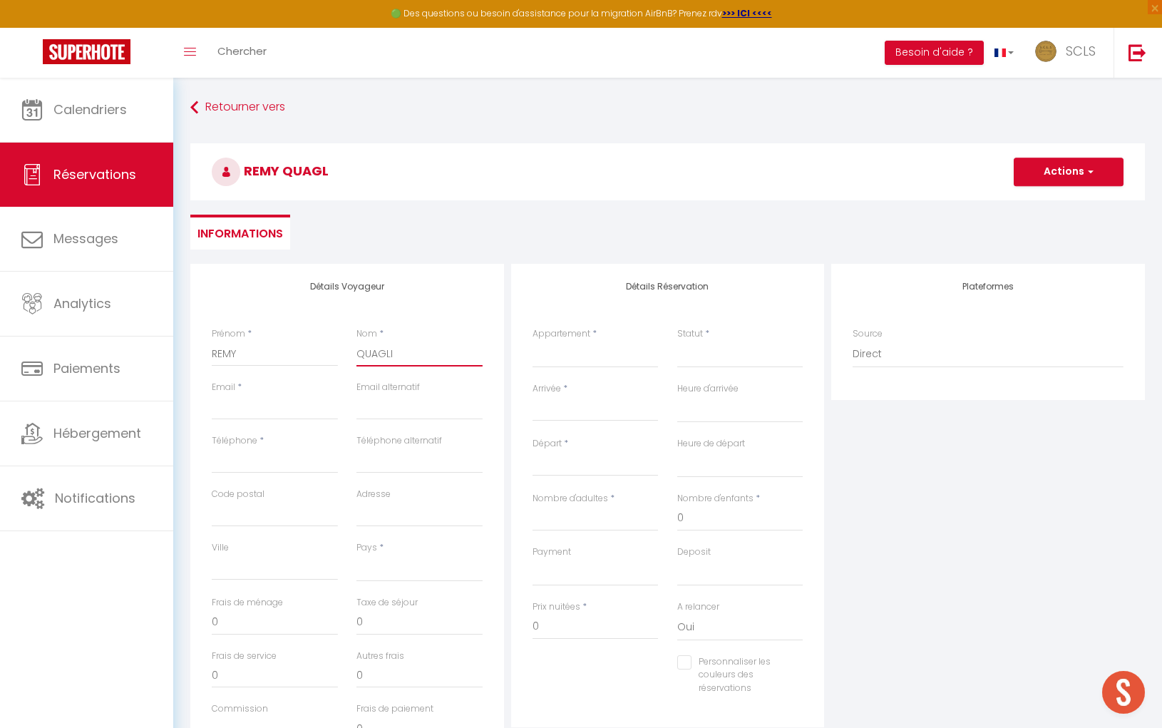
select select
checkbox input "false"
type input "[PERSON_NAME]"
select select
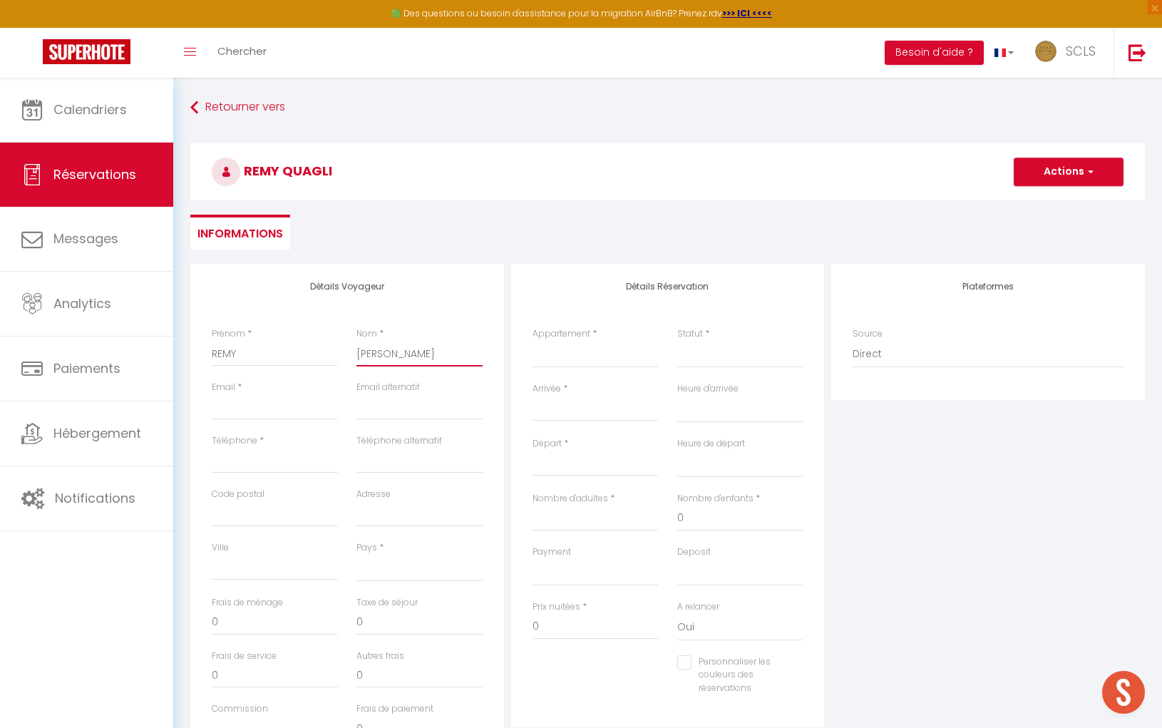
select select
click at [391, 358] on input "QUAGLIARINI" at bounding box center [419, 354] width 126 height 26
click at [392, 358] on input "QUAGLIARINI" at bounding box center [419, 354] width 126 height 26
click at [391, 358] on input "QUAGLIARINI" at bounding box center [419, 354] width 126 height 26
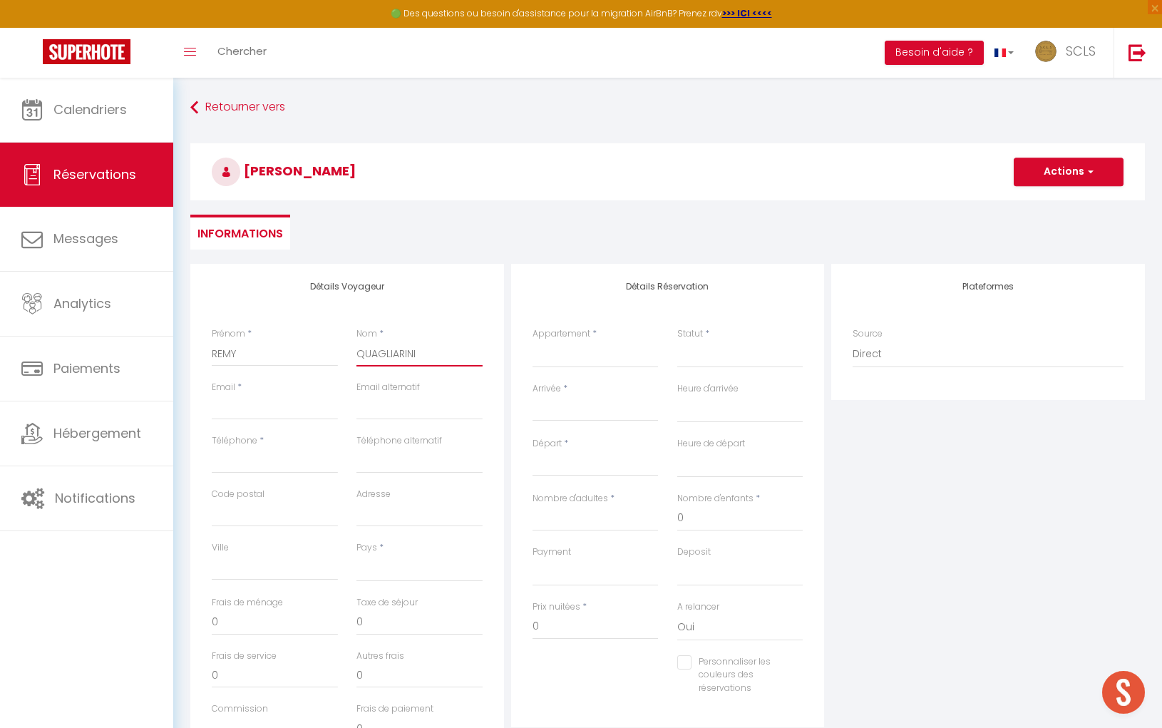
drag, startPoint x: 433, startPoint y: 354, endPoint x: 331, endPoint y: 336, distance: 104.2
click at [331, 336] on div "Prénom * REMY Nom * [PERSON_NAME]" at bounding box center [346, 353] width 289 height 53
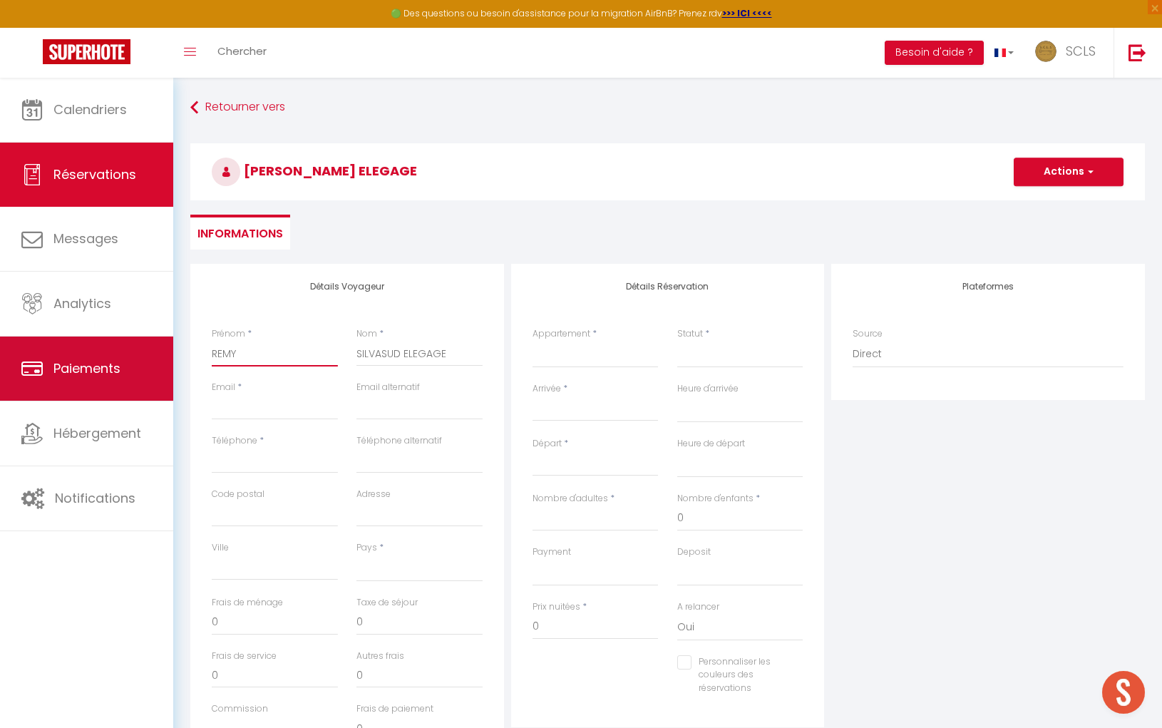
drag, startPoint x: 243, startPoint y: 352, endPoint x: 124, endPoint y: 356, distance: 119.1
click at [139, 356] on div "🟢 Des questions ou besoin d'assistance pour la migration AirBnB? Prenez rdv >>>…" at bounding box center [581, 475] width 1162 height 795
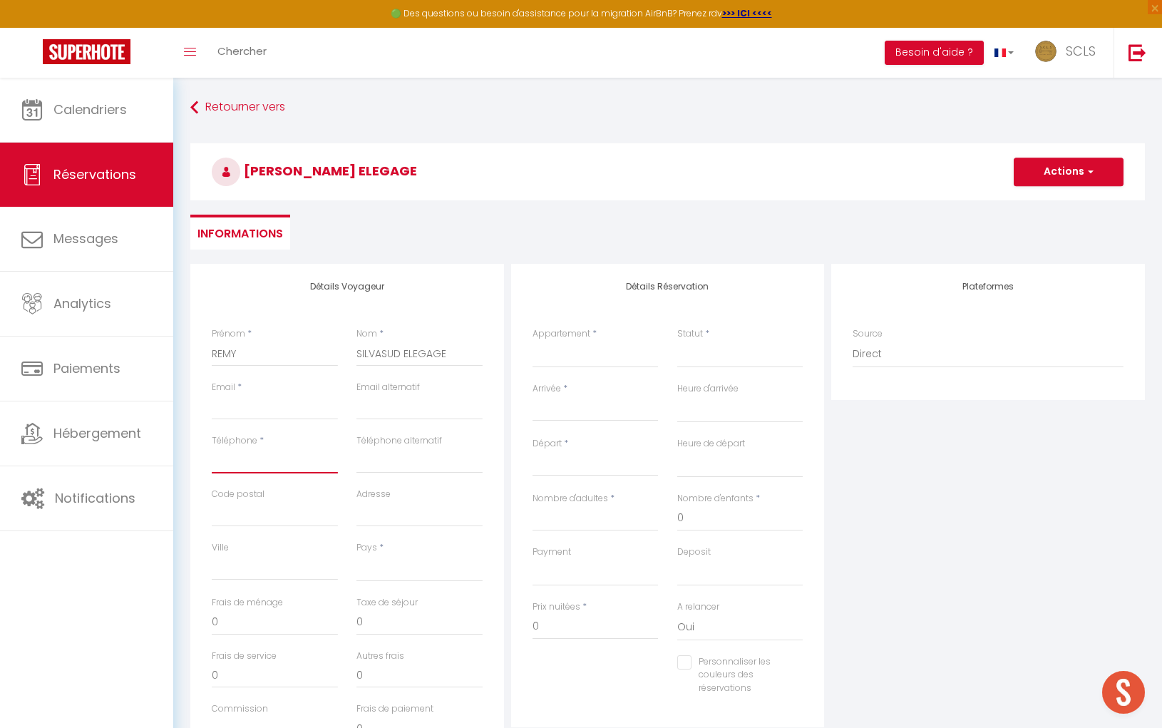
click at [283, 464] on input "Téléphone" at bounding box center [275, 461] width 126 height 26
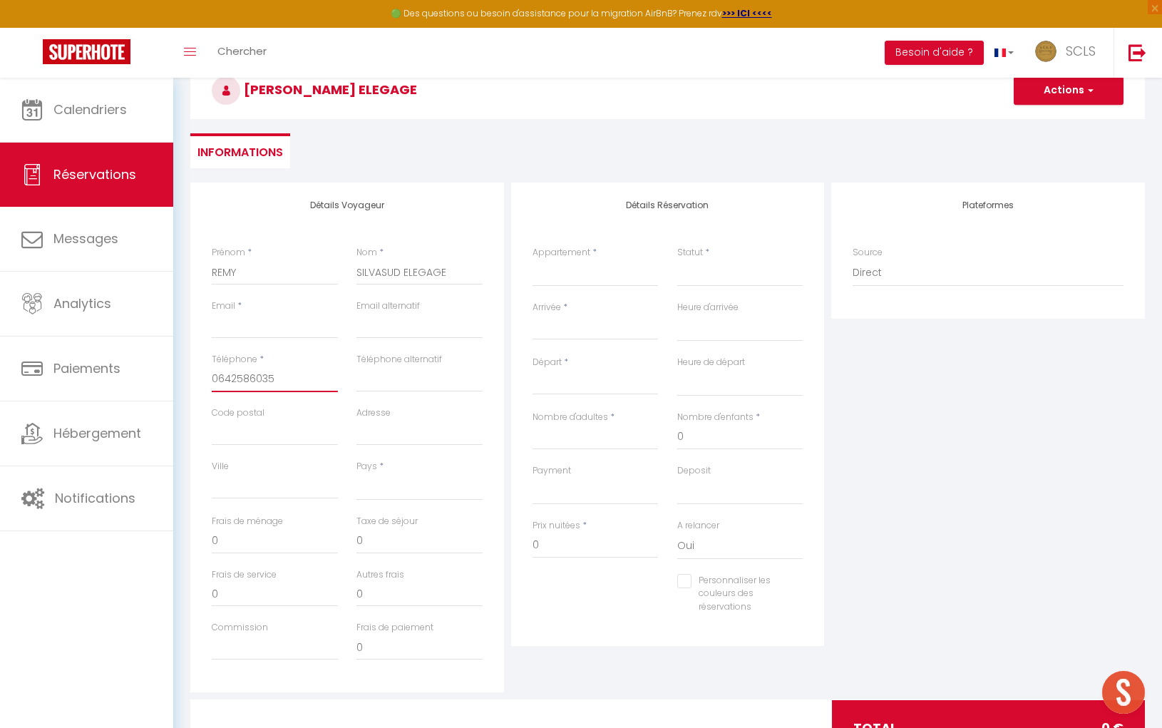
scroll to position [145, 0]
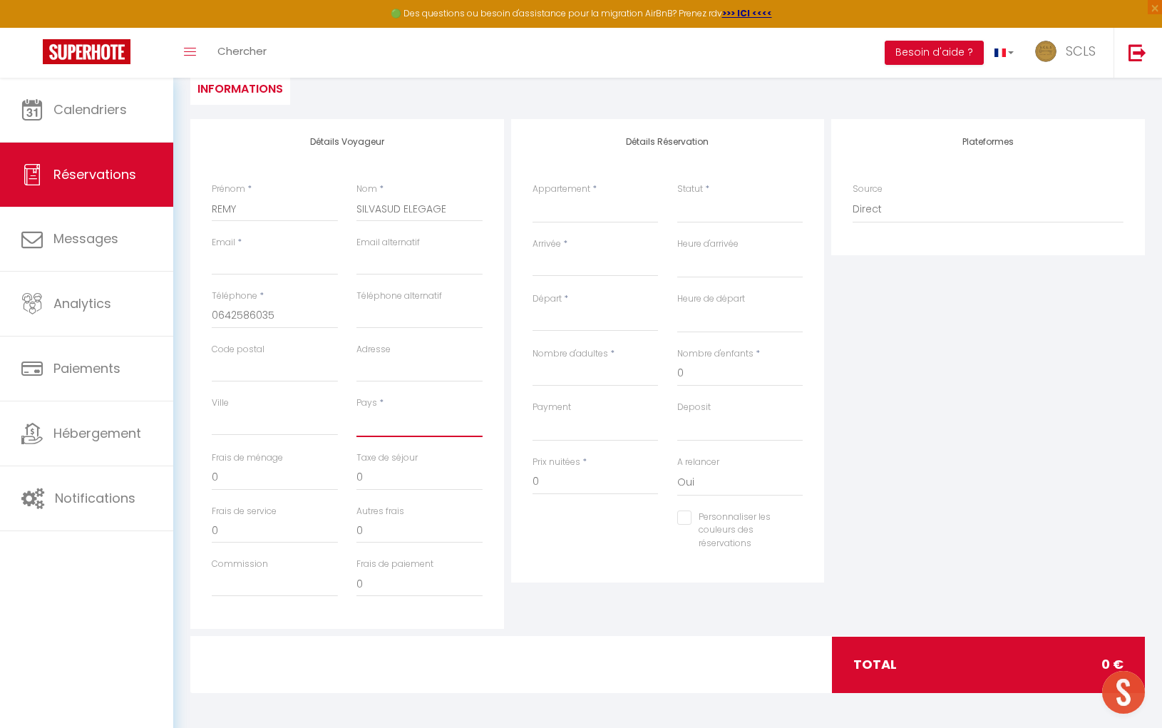
click at [392, 428] on select "[GEOGRAPHIC_DATA] [GEOGRAPHIC_DATA] [GEOGRAPHIC_DATA] [GEOGRAPHIC_DATA] [GEOGRA…" at bounding box center [419, 423] width 126 height 27
click at [356, 410] on select "[GEOGRAPHIC_DATA] [GEOGRAPHIC_DATA] [GEOGRAPHIC_DATA] [GEOGRAPHIC_DATA] [GEOGRA…" at bounding box center [419, 423] width 126 height 27
click at [619, 216] on select "[PERSON_NAME] [PERSON_NAME] Vista [GEOGRAPHIC_DATA] Azur [GEOGRAPHIC_DATA] Eden…" at bounding box center [595, 209] width 126 height 27
click at [532, 196] on select "[PERSON_NAME] [PERSON_NAME] Vista [GEOGRAPHIC_DATA] Azur [GEOGRAPHIC_DATA] Eden…" at bounding box center [595, 209] width 126 height 27
click at [716, 219] on select "Confirmé Non Confirmé [PERSON_NAME] par le voyageur No Show Request" at bounding box center [740, 209] width 126 height 27
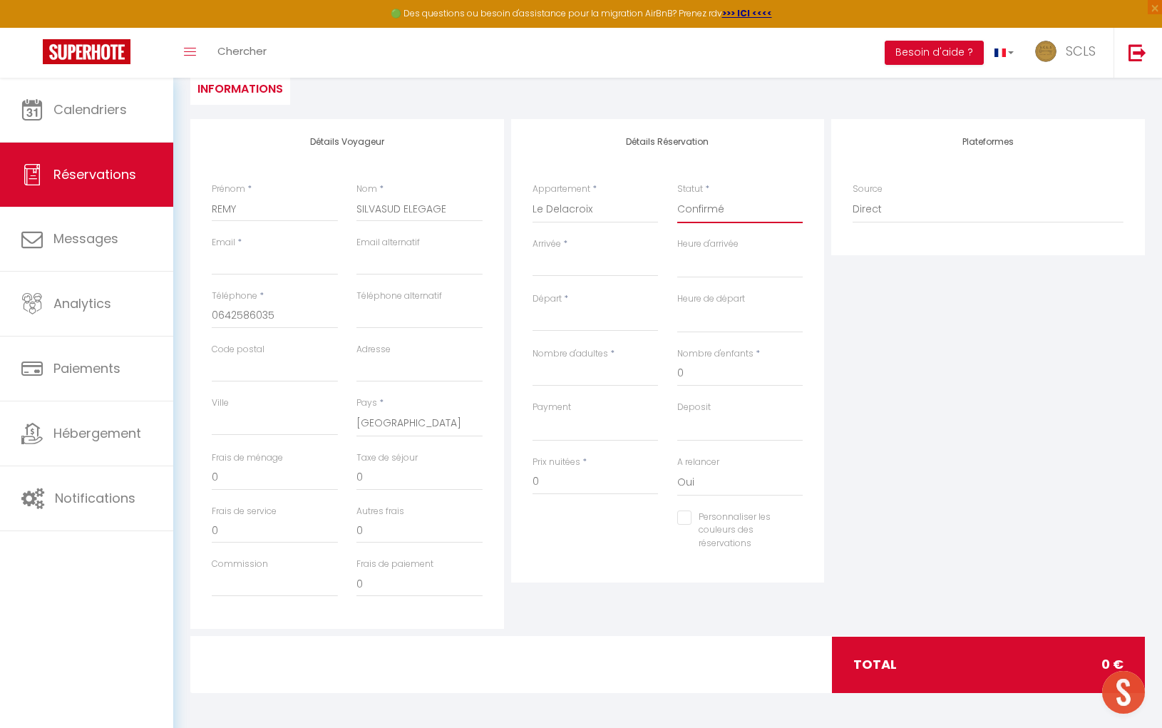
click at [677, 196] on select "Confirmé Non Confirmé [PERSON_NAME] par le voyageur No Show Request" at bounding box center [740, 209] width 126 height 27
click at [590, 269] on input "Arrivée" at bounding box center [595, 265] width 126 height 19
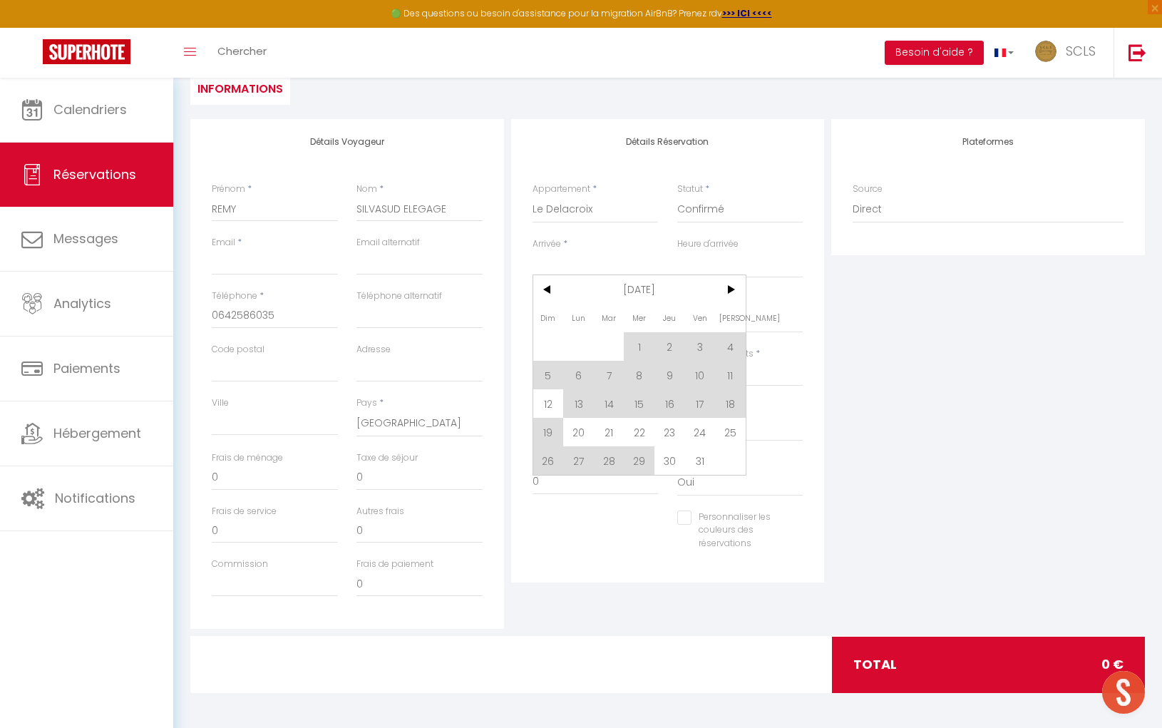
click at [579, 399] on span "13" at bounding box center [578, 403] width 31 height 29
click at [582, 401] on div "Payment OK KO" at bounding box center [595, 421] width 126 height 41
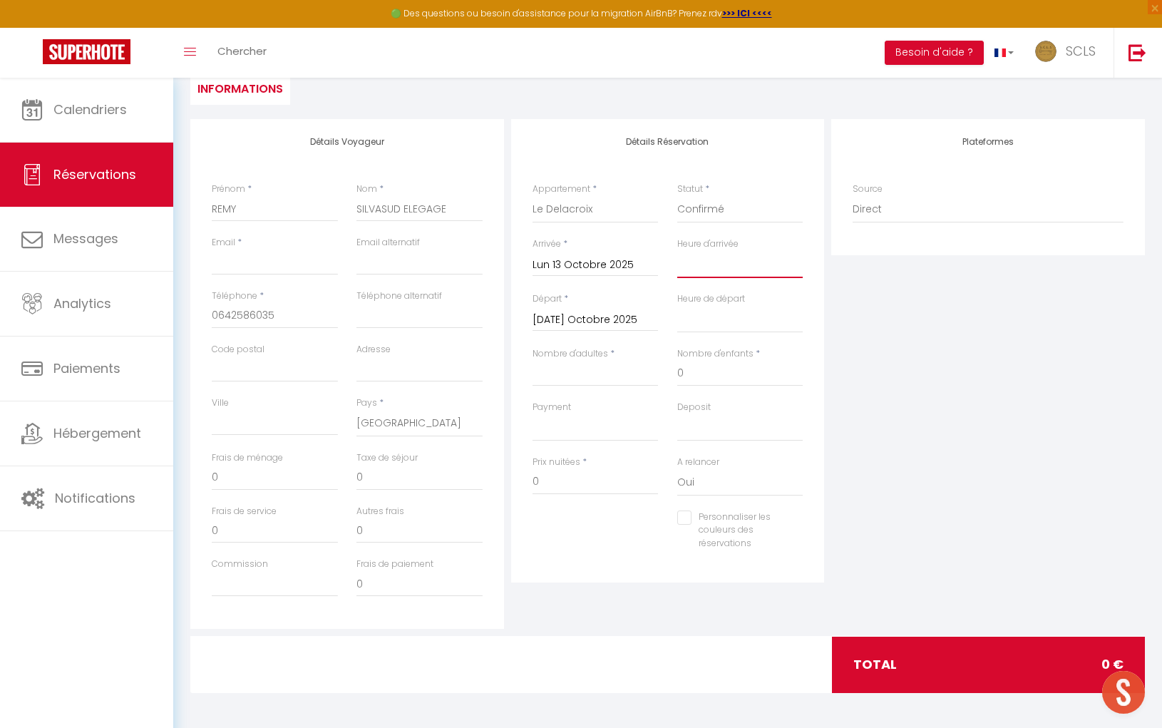
click at [704, 267] on select "00:00 00:30 01:00 01:30 02:00 02:30 03:00 03:30 04:00 04:30 05:00 05:30 06:00 0…" at bounding box center [740, 264] width 126 height 27
click at [611, 378] on input "Nombre d'adultes" at bounding box center [595, 374] width 126 height 26
click at [599, 319] on input "[DATE] Octobre 2025" at bounding box center [595, 320] width 126 height 19
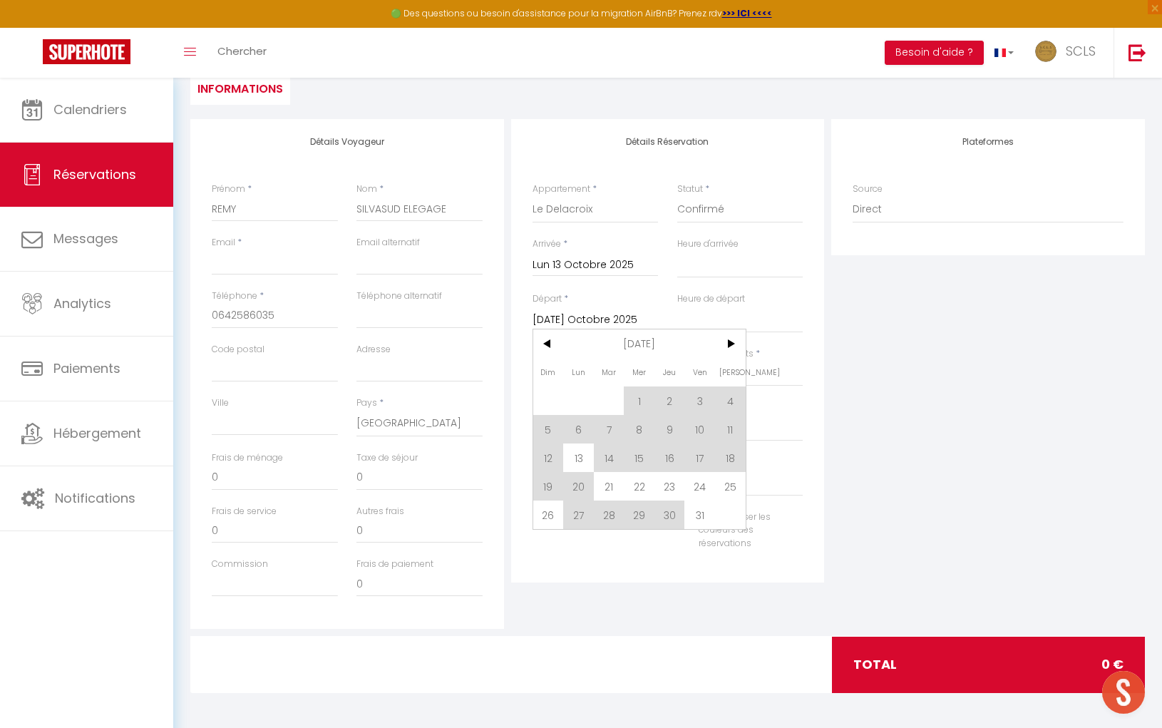
click at [663, 455] on span "16" at bounding box center [669, 457] width 31 height 29
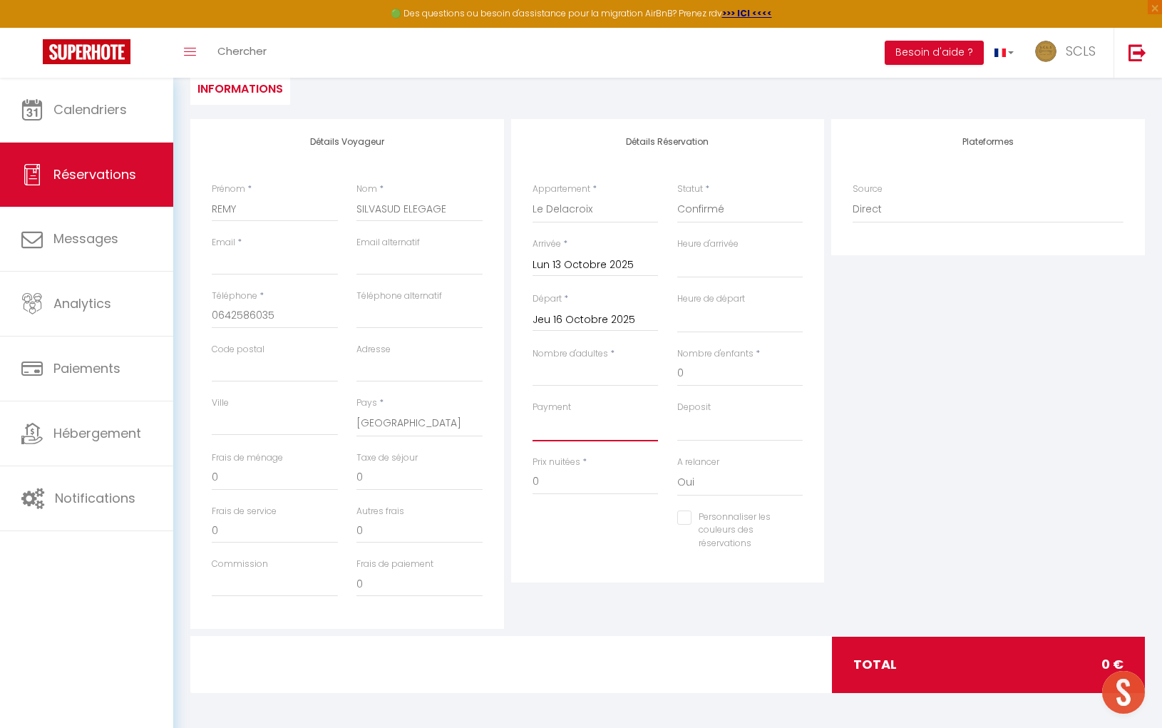
click at [614, 432] on select "OK KO" at bounding box center [595, 427] width 126 height 27
click at [532, 414] on select "OK KO" at bounding box center [595, 427] width 126 height 27
click at [709, 434] on select "OK KO" at bounding box center [740, 427] width 126 height 27
click at [677, 414] on select "OK KO" at bounding box center [740, 427] width 126 height 27
drag, startPoint x: 568, startPoint y: 485, endPoint x: 480, endPoint y: 483, distance: 87.7
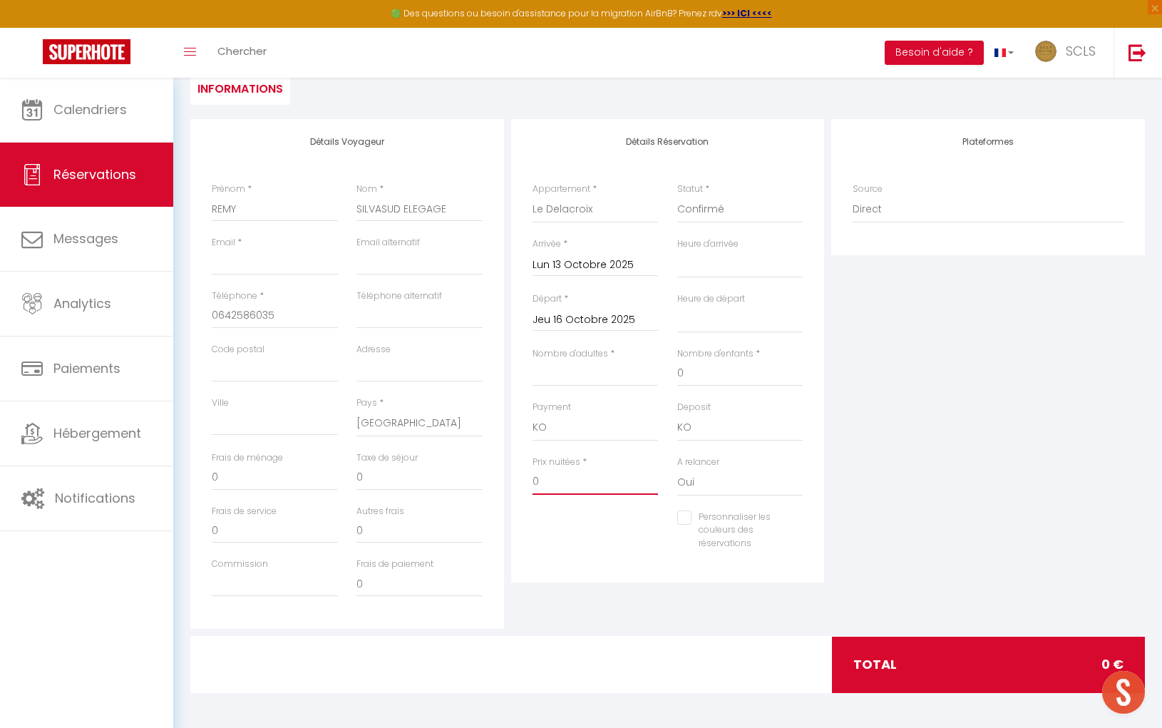
click at [481, 483] on div "Détails Voyageur Prénom * [PERSON_NAME] * SILVASUD ELEGAGE Email * Email altern…" at bounding box center [667, 374] width 961 height 510
click at [228, 531] on input "0" at bounding box center [275, 530] width 126 height 26
click at [759, 572] on div "Détails Réservation Appartement * [PERSON_NAME] [PERSON_NAME] Vista [GEOGRAPHIC…" at bounding box center [668, 350] width 314 height 463
click at [708, 600] on div "Détails Réservation Appartement * [PERSON_NAME] [PERSON_NAME] Vista [GEOGRAPHIC…" at bounding box center [667, 374] width 321 height 510
drag, startPoint x: 229, startPoint y: 535, endPoint x: 185, endPoint y: 530, distance: 45.1
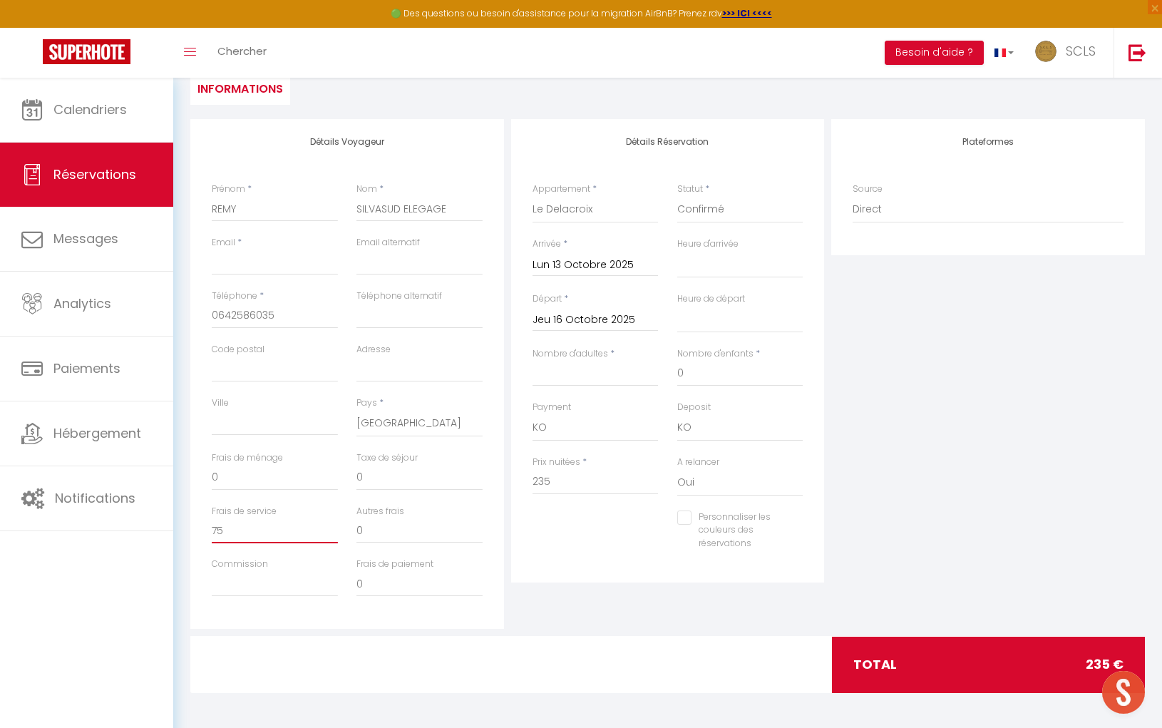
click at [187, 531] on div "Détails Voyageur Prénom * [PERSON_NAME] * SILVASUD ELEGAGE Email * Email altern…" at bounding box center [347, 374] width 321 height 510
click at [250, 475] on input "0" at bounding box center [275, 478] width 126 height 26
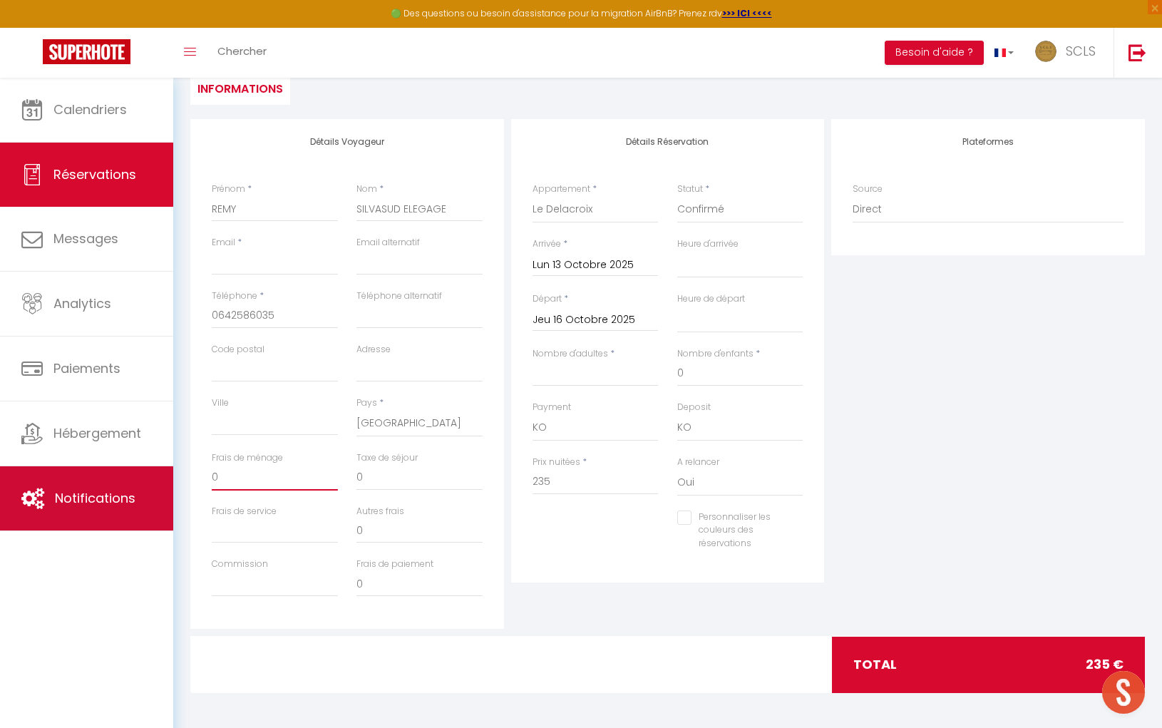
drag, startPoint x: 242, startPoint y: 475, endPoint x: 158, endPoint y: 472, distance: 84.1
click at [163, 472] on div "🟢 Des questions ou besoin d'assistance pour la migration AirBnB? Prenez rdv >>>…" at bounding box center [581, 330] width 1162 height 795
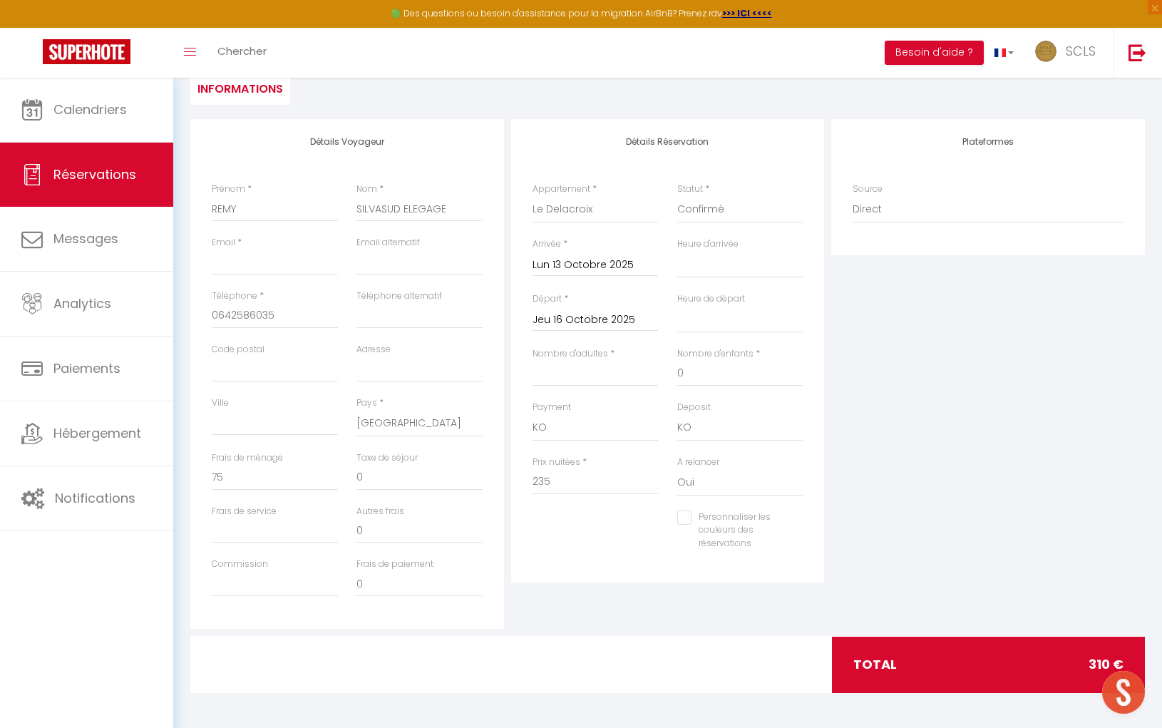
click at [278, 600] on div "Commission" at bounding box center [274, 583] width 145 height 53
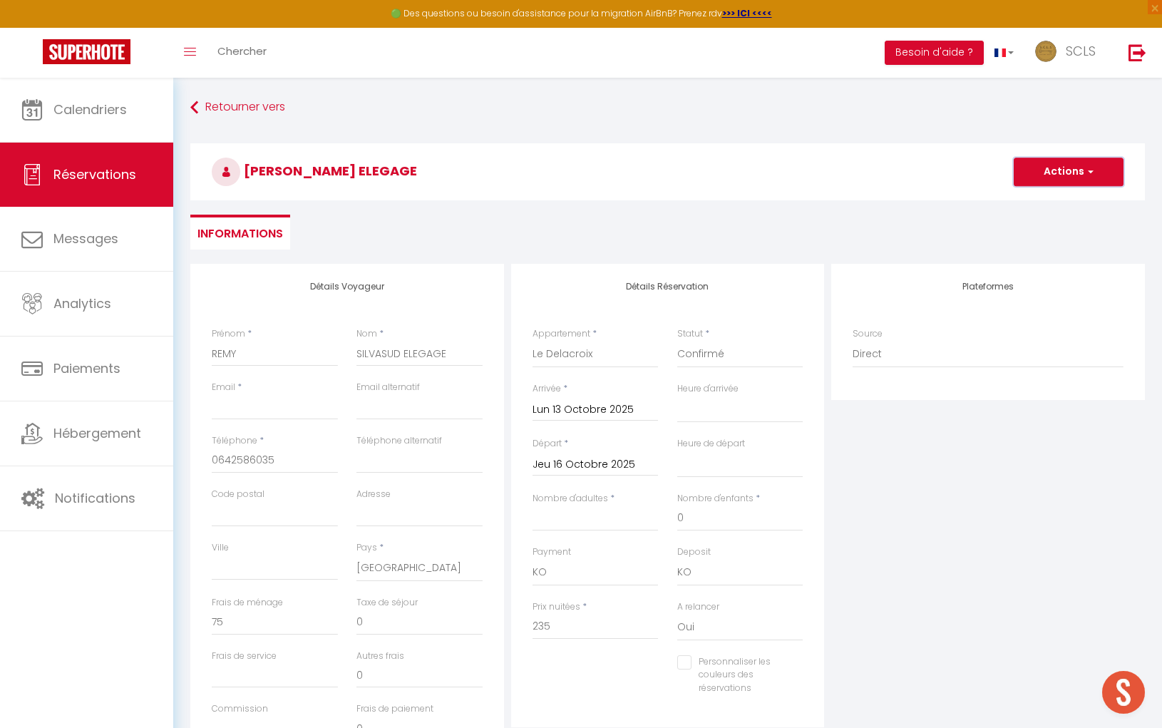
click at [1036, 176] on button "Actions" at bounding box center [1068, 172] width 110 height 29
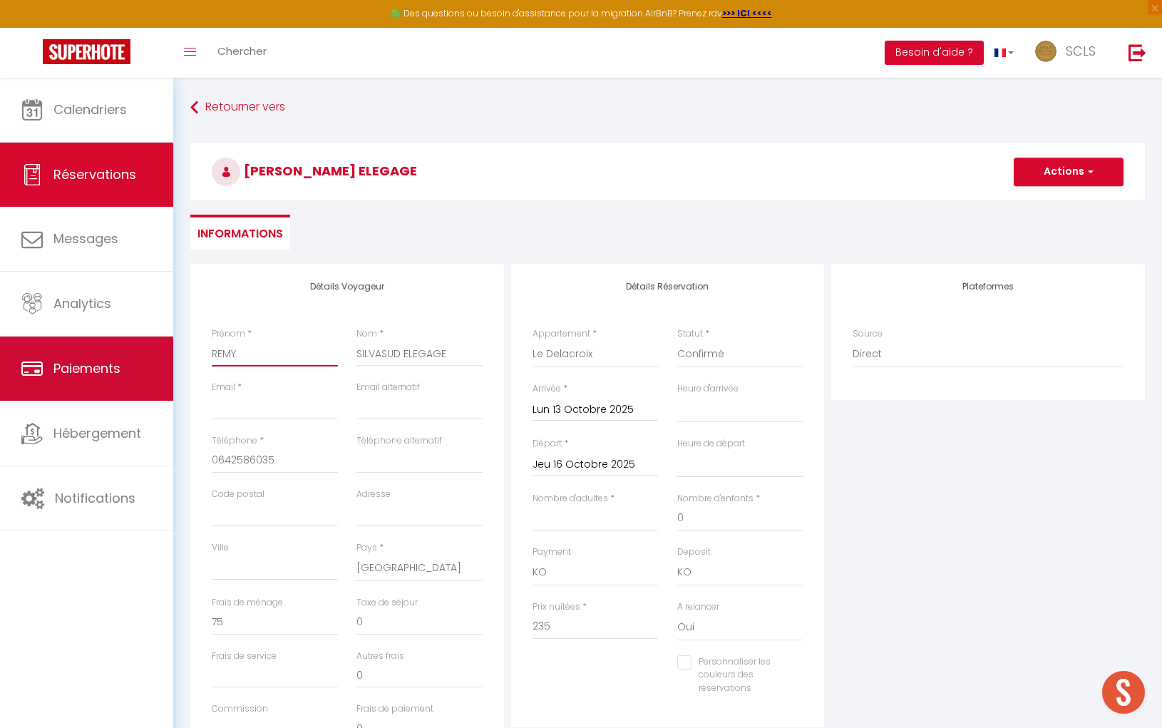
drag, startPoint x: 197, startPoint y: 355, endPoint x: 100, endPoint y: 349, distance: 96.4
click at [113, 350] on div "🟢 Des questions ou besoin d'assistance pour la migration AirBnB? Prenez rdv >>>…" at bounding box center [581, 475] width 1162 height 795
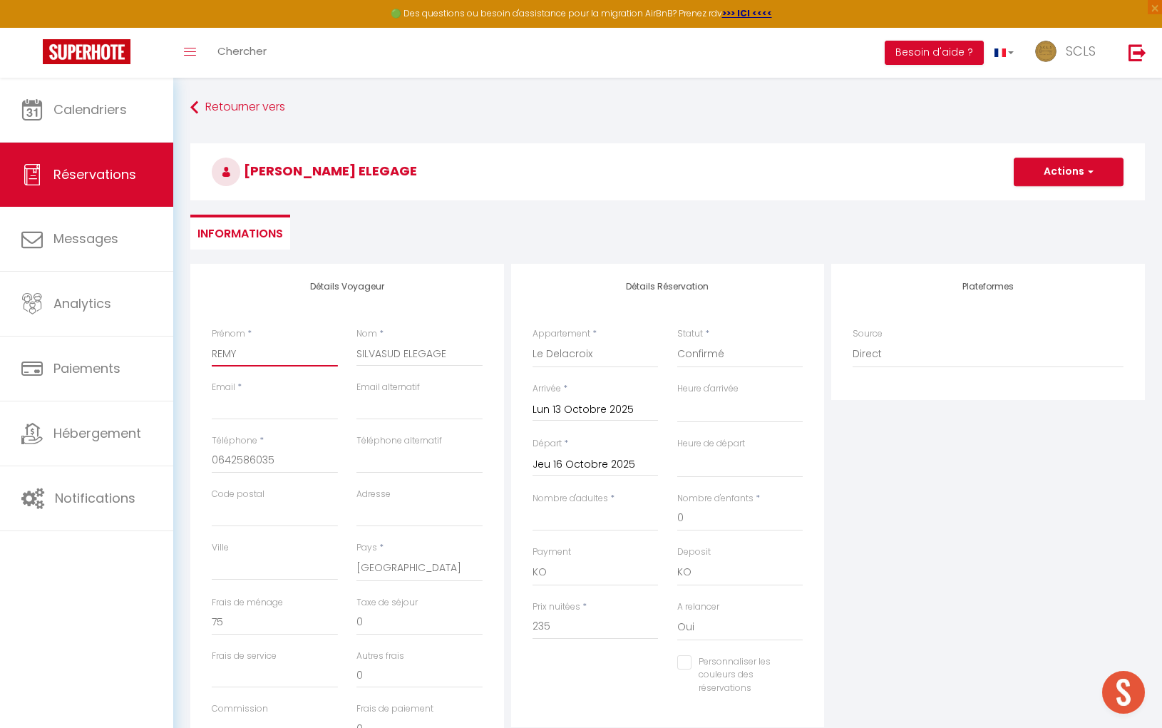
click at [288, 353] on input "REMY" at bounding box center [275, 354] width 126 height 26
click at [1053, 175] on button "Actions" at bounding box center [1068, 172] width 110 height 29
click at [1043, 200] on link "Enregistrer" at bounding box center [1054, 203] width 113 height 19
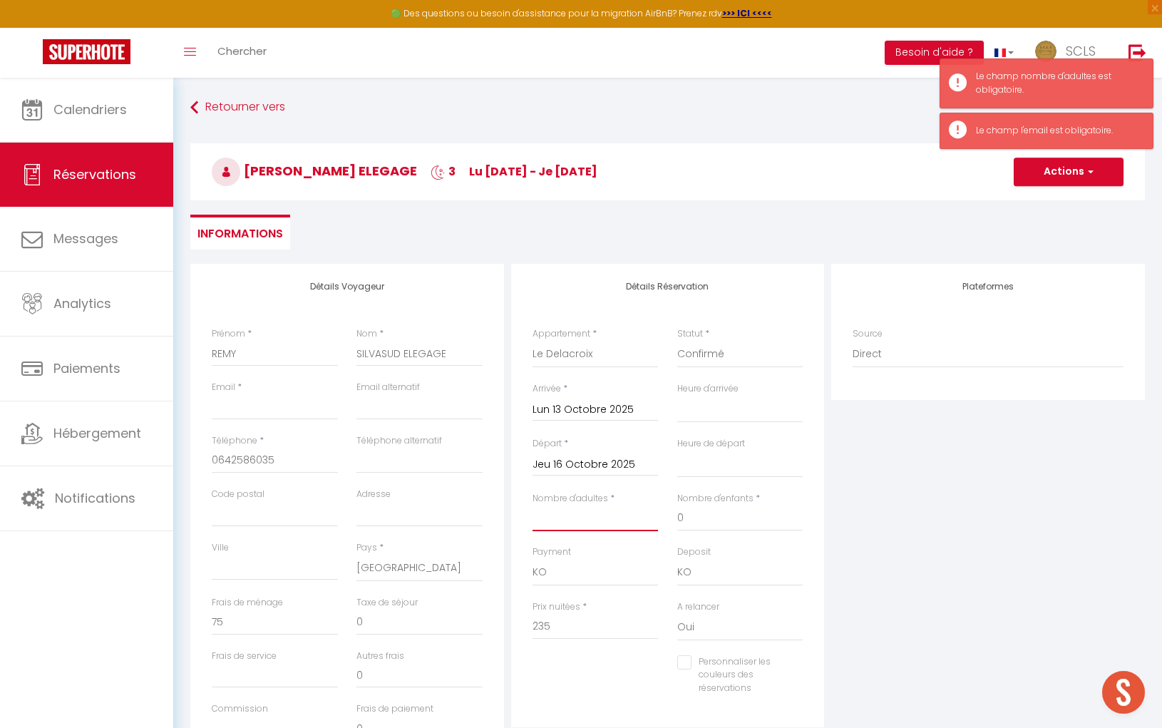
click at [552, 526] on input "Nombre d'adultes" at bounding box center [595, 518] width 126 height 26
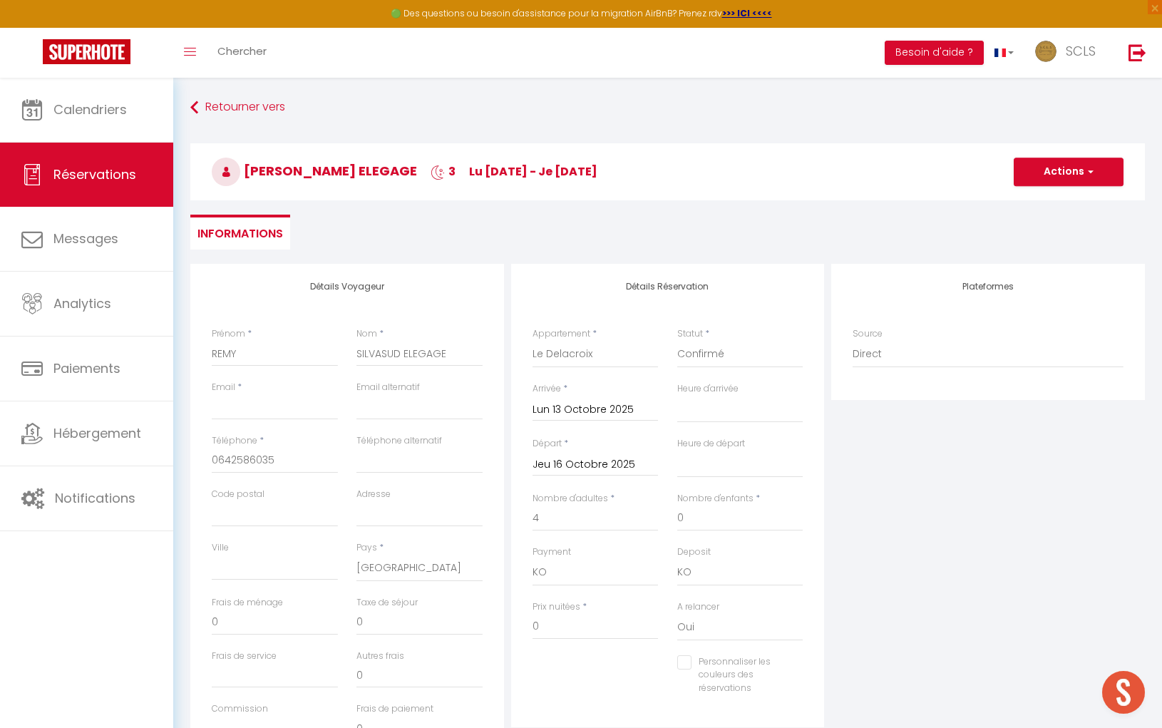
click at [897, 459] on div "Plateformes Source Direct [DOMAIN_NAME] [DOMAIN_NAME] Chalet montagne Expedia G…" at bounding box center [987, 519] width 321 height 510
click at [1073, 168] on button "Actions" at bounding box center [1068, 172] width 110 height 29
click at [1047, 200] on link "Enregistrer" at bounding box center [1054, 203] width 113 height 19
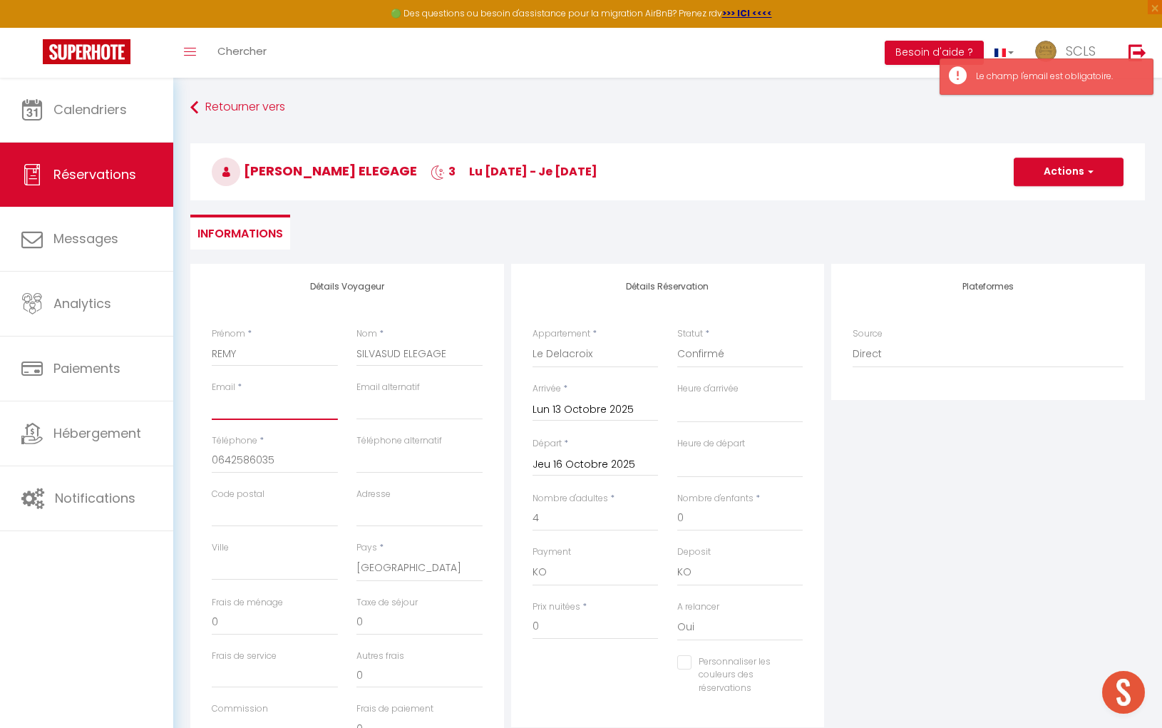
click at [285, 407] on input "Email client" at bounding box center [275, 407] width 126 height 26
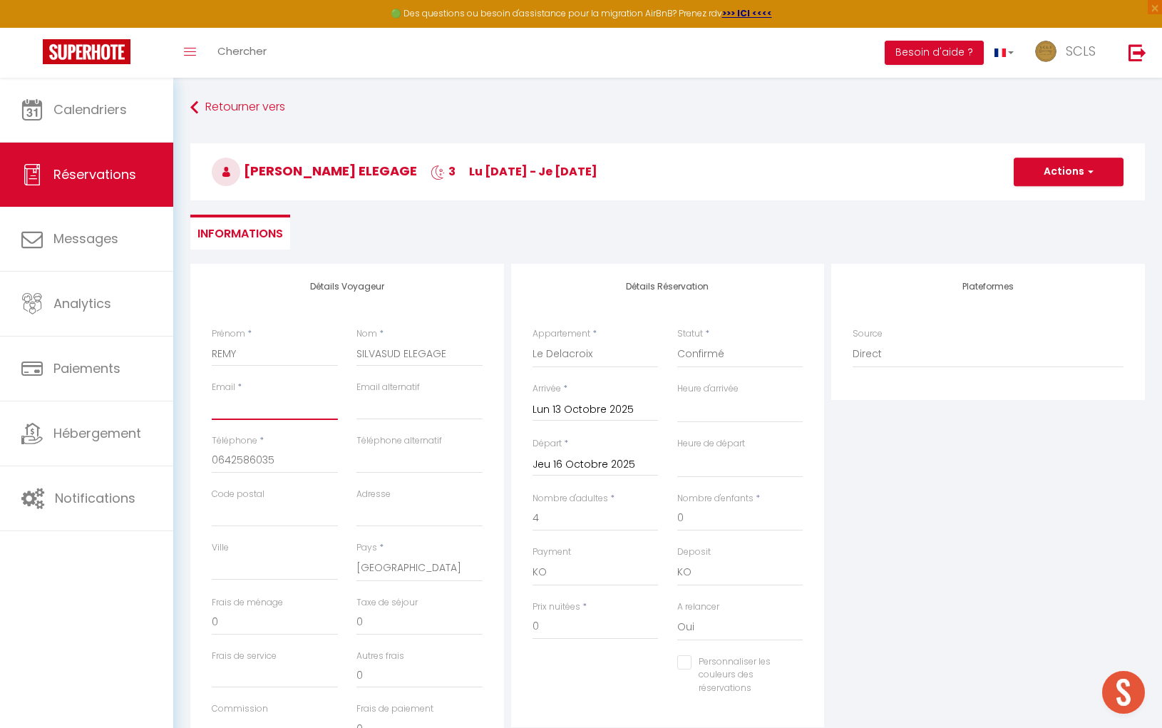
paste input "remy.quaglierini@silv"
drag, startPoint x: 311, startPoint y: 406, endPoint x: -39, endPoint y: 434, distance: 351.0
click at [0, 434] on html "🟢 Des questions ou besoin d'assistance pour la migration AirBnB? Prenez rdv >>>…" at bounding box center [581, 364] width 1162 height 728
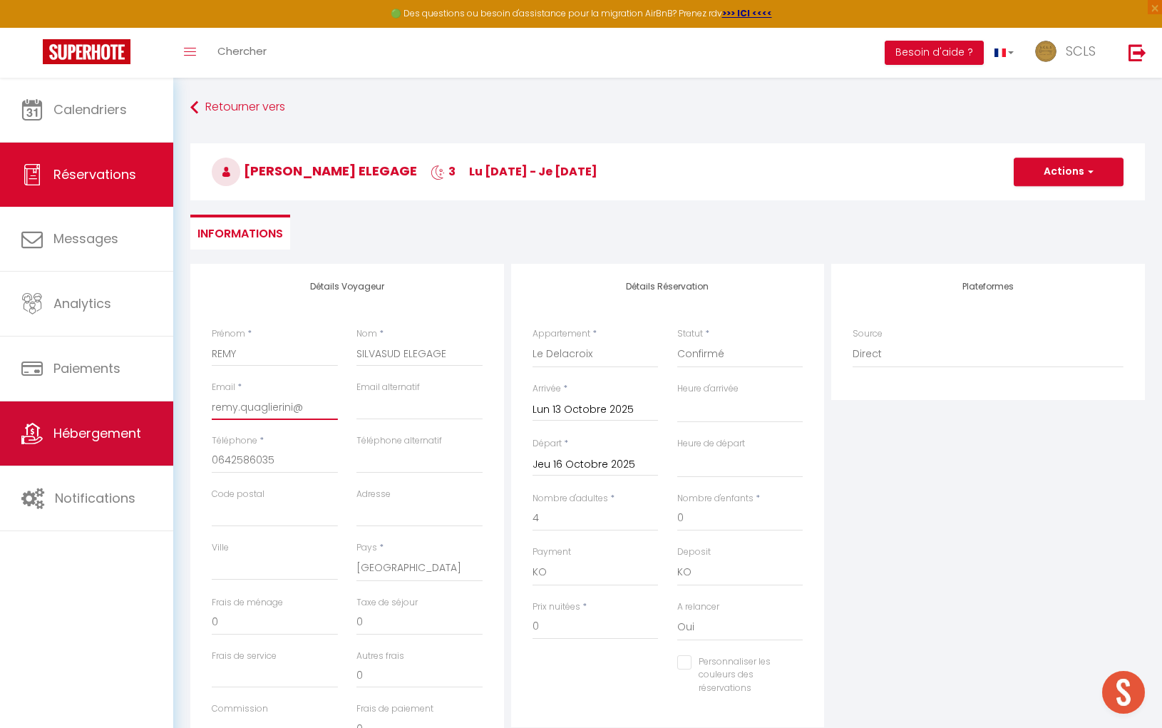
drag, startPoint x: 254, startPoint y: 408, endPoint x: 122, endPoint y: 409, distance: 131.9
click at [123, 409] on div "🟢 Des questions ou besoin d'assistance pour la migration AirBnB? Prenez rdv >>>…" at bounding box center [581, 475] width 1162 height 795
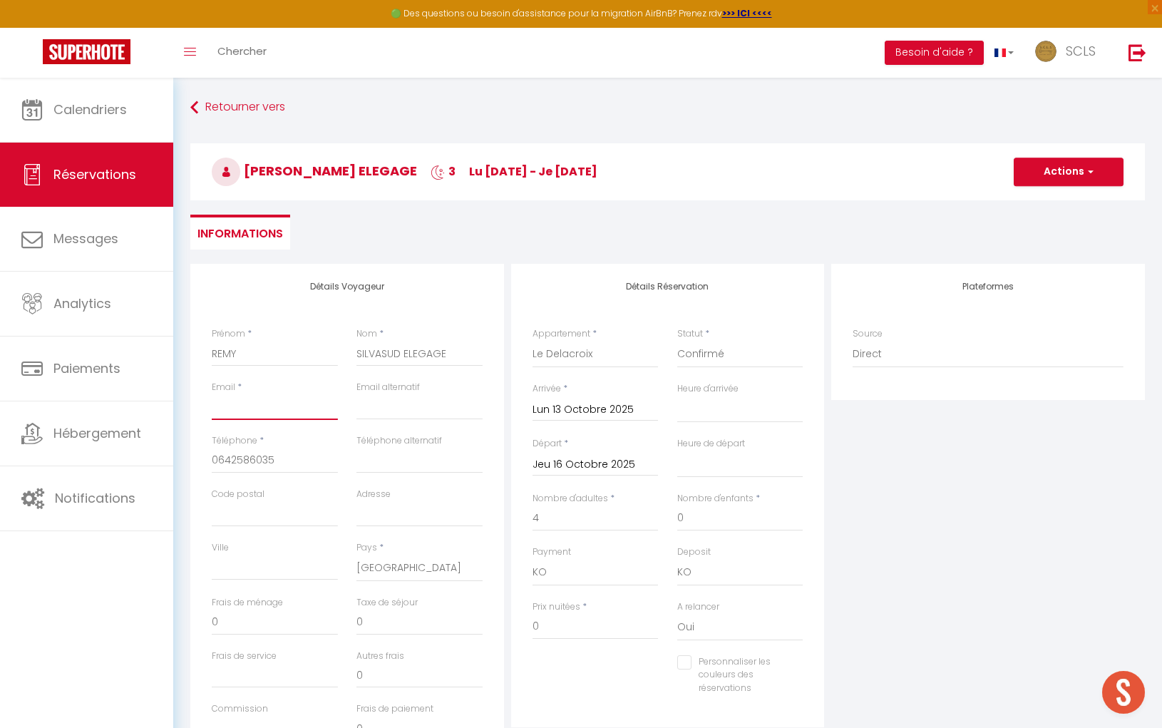
paste input "[EMAIL_ADDRESS][DOMAIN_NAME]"
click at [1060, 180] on button "Actions" at bounding box center [1068, 172] width 110 height 29
click at [1053, 204] on link "Enregistrer" at bounding box center [1054, 203] width 113 height 19
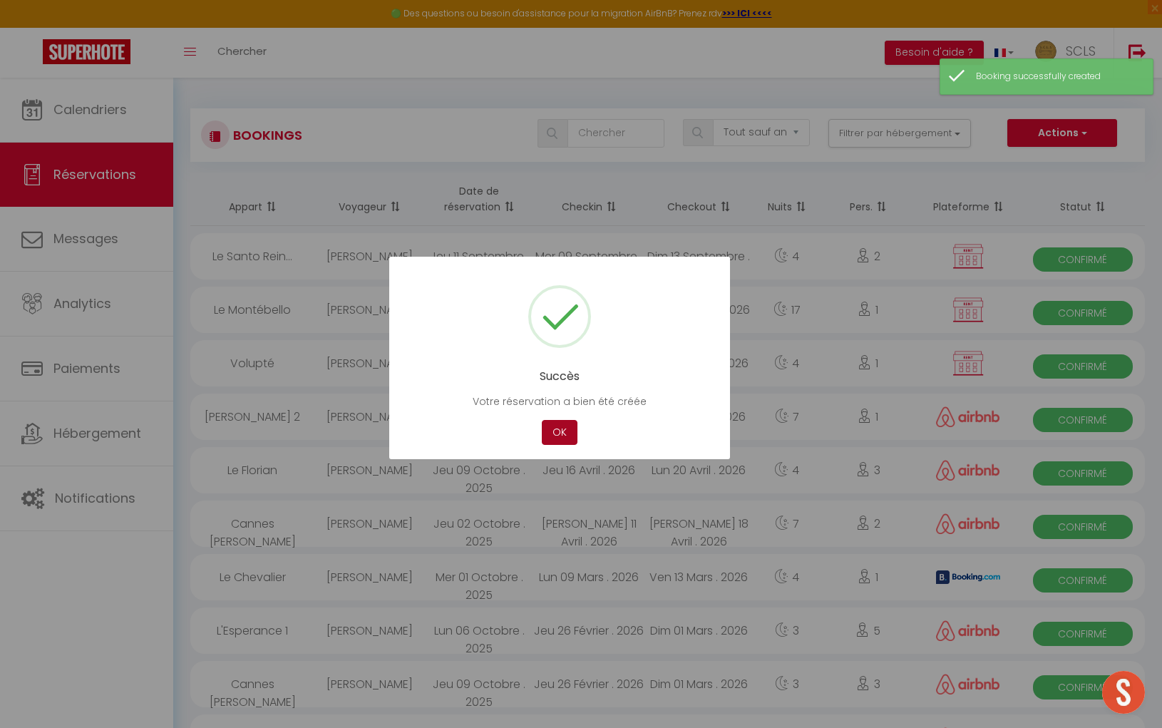
click at [559, 433] on button "OK" at bounding box center [560, 432] width 36 height 25
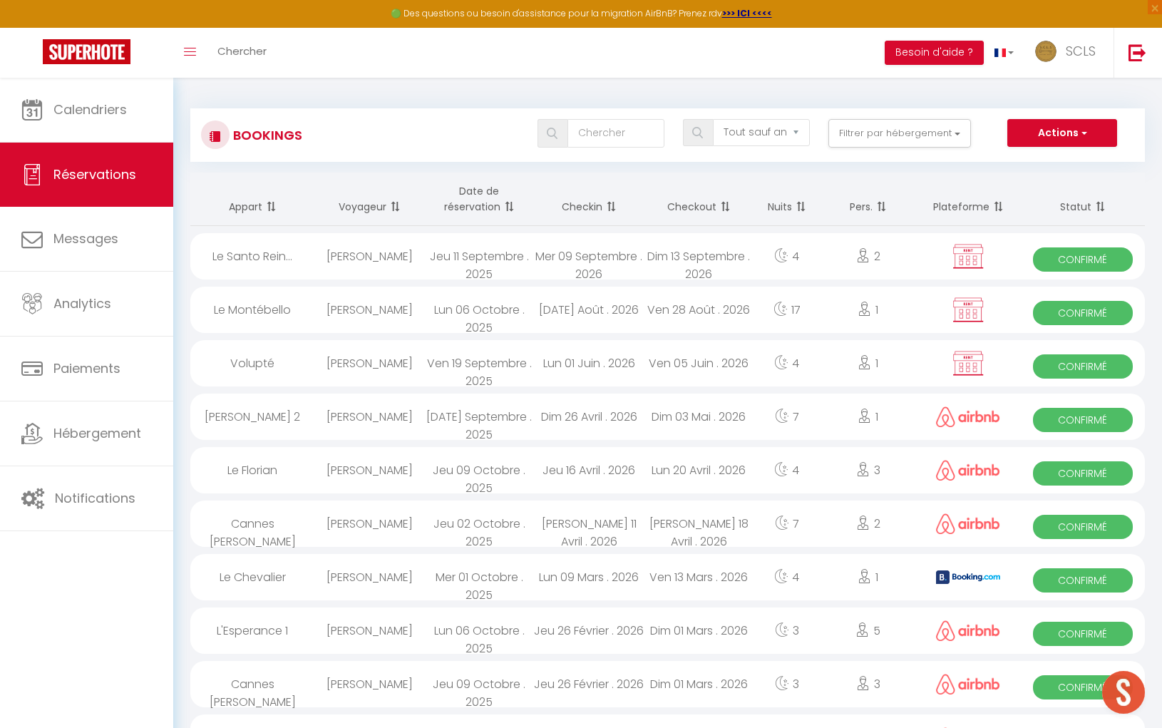
click at [483, 199] on th "Date de réservation" at bounding box center [479, 198] width 110 height 53
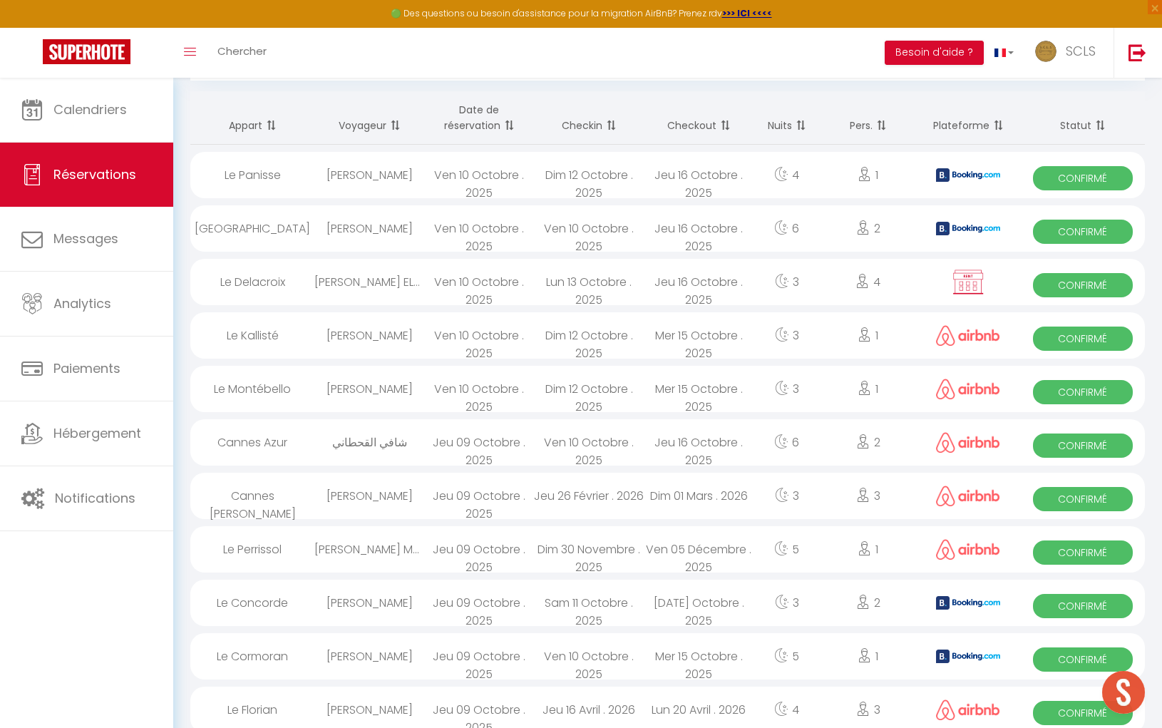
scroll to position [71, 0]
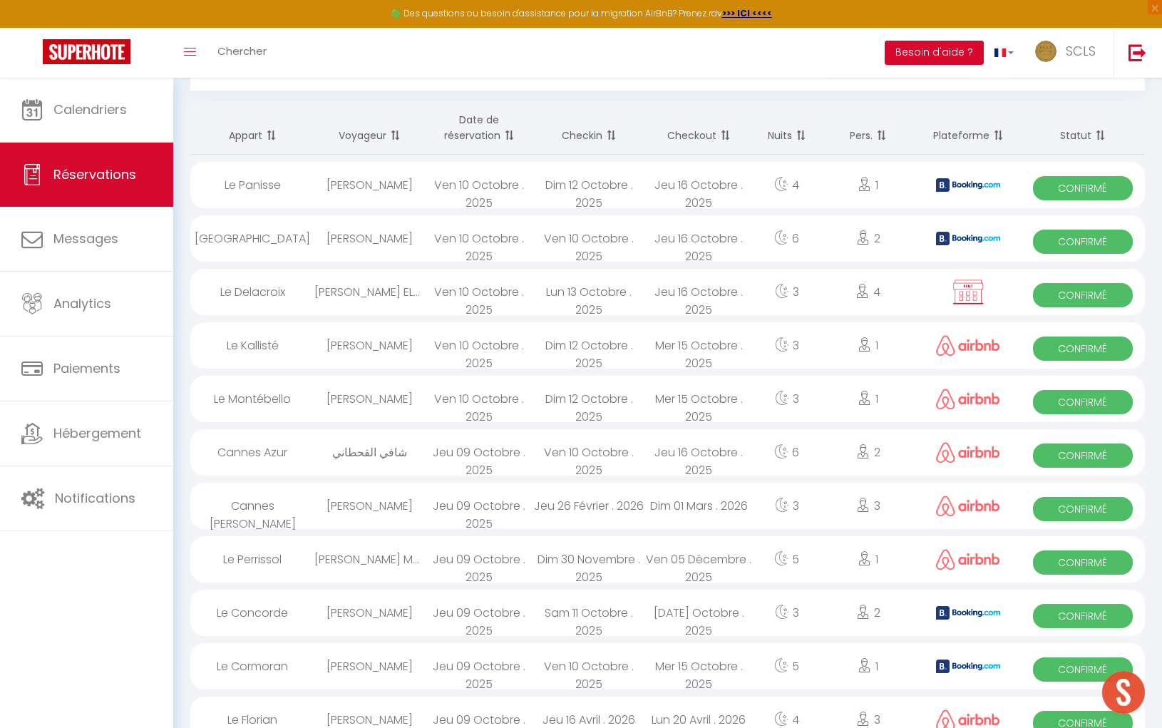
click at [571, 303] on div "Lun 13 Octobre . 2025" at bounding box center [589, 292] width 110 height 46
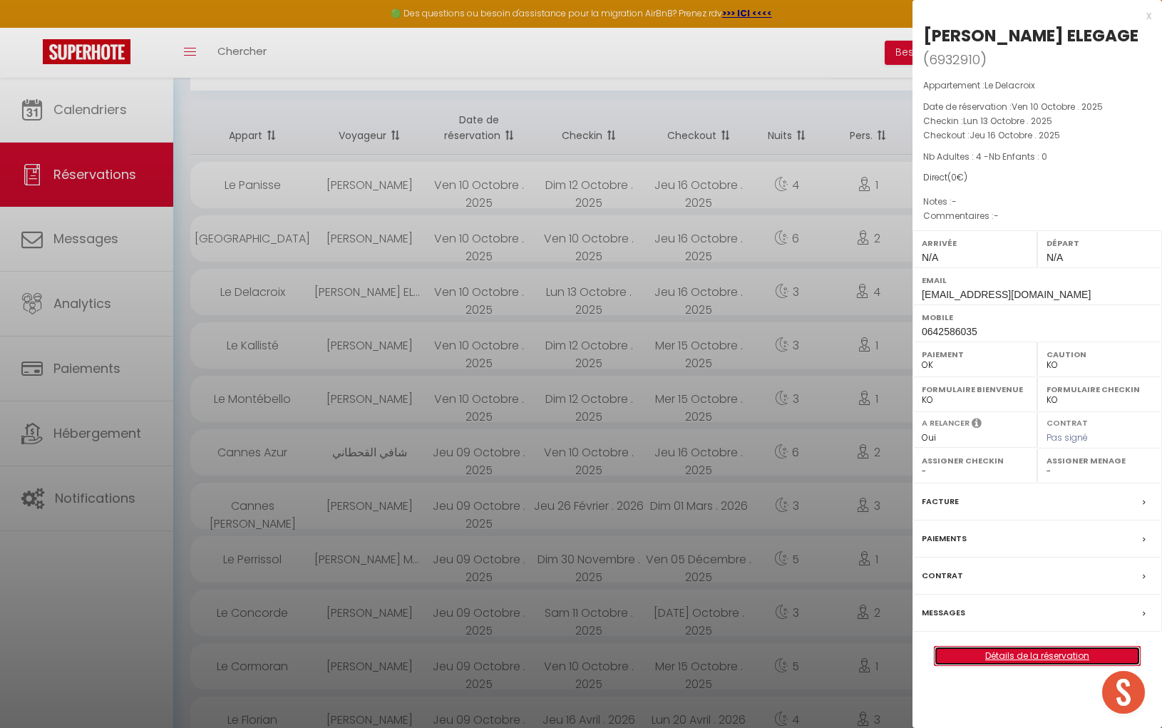
click at [1033, 654] on link "Détails de la réservation" at bounding box center [1036, 655] width 205 height 19
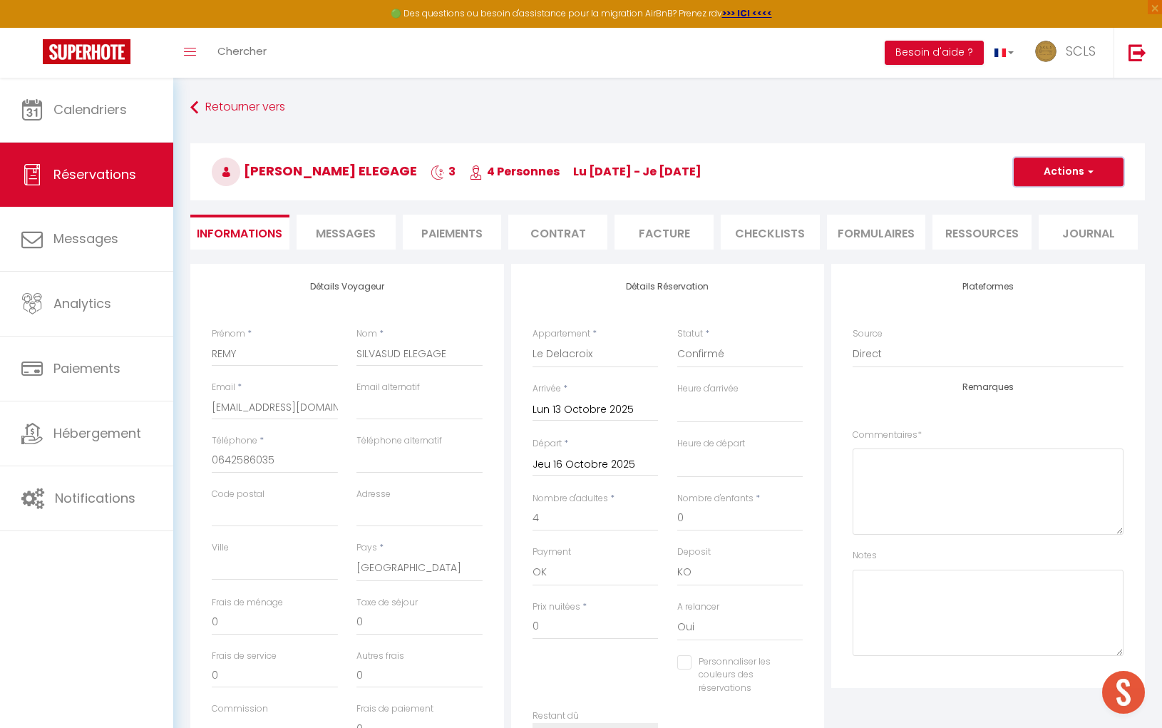
click at [1056, 181] on button "Actions" at bounding box center [1068, 172] width 110 height 29
click at [1046, 244] on link "Supprimer" at bounding box center [1054, 240] width 113 height 19
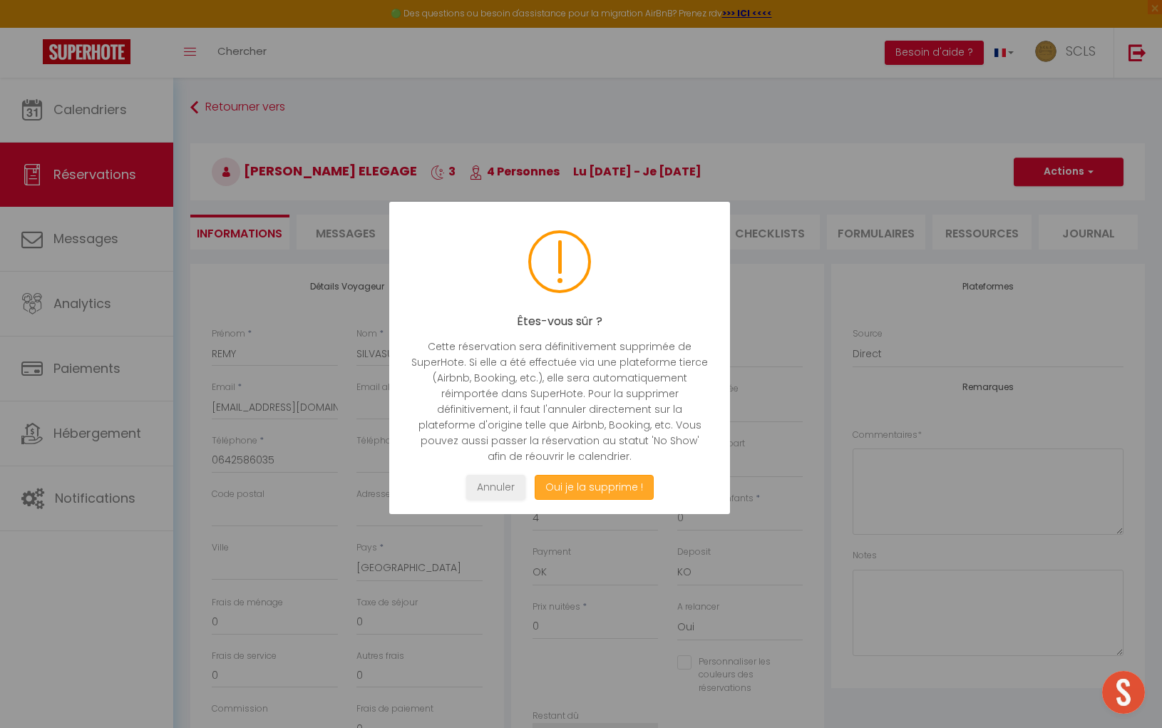
click at [572, 489] on button "Oui je la supprime !" at bounding box center [594, 487] width 119 height 25
click at [574, 488] on button "Oui je la supprime !" at bounding box center [594, 487] width 119 height 25
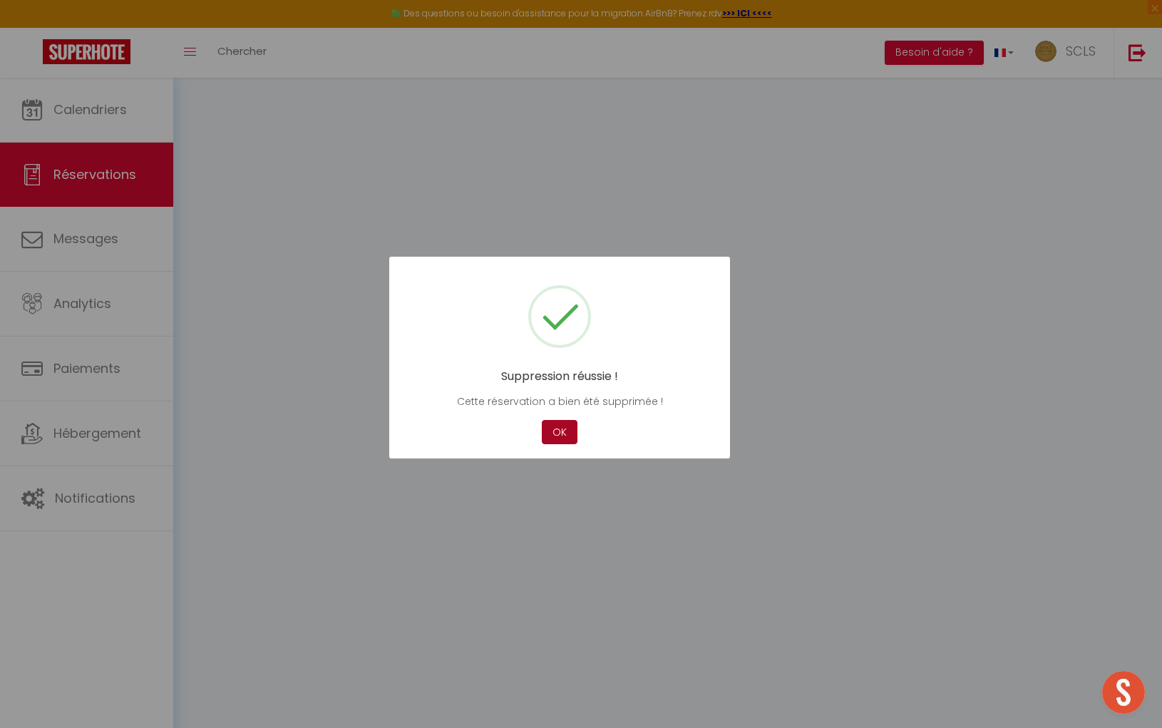
click at [562, 432] on button "OK" at bounding box center [560, 432] width 36 height 25
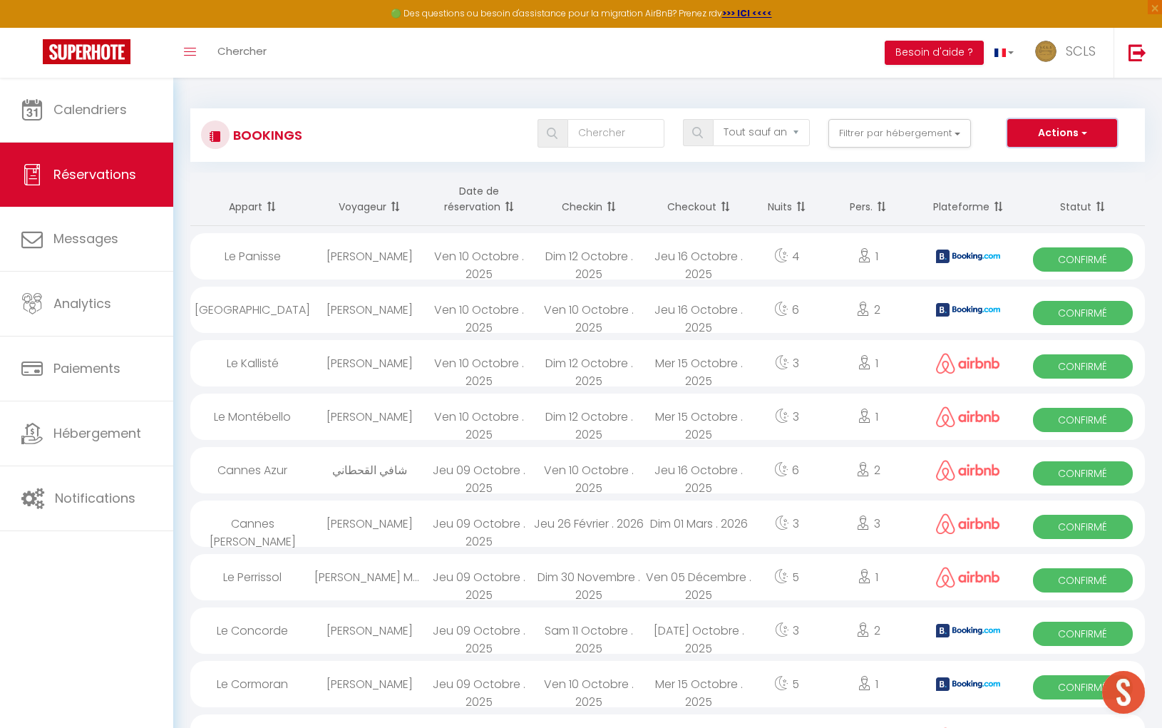
click at [1056, 132] on button "Actions" at bounding box center [1062, 133] width 110 height 29
click at [1051, 163] on link "Nouvelle Réservation" at bounding box center [1040, 164] width 153 height 19
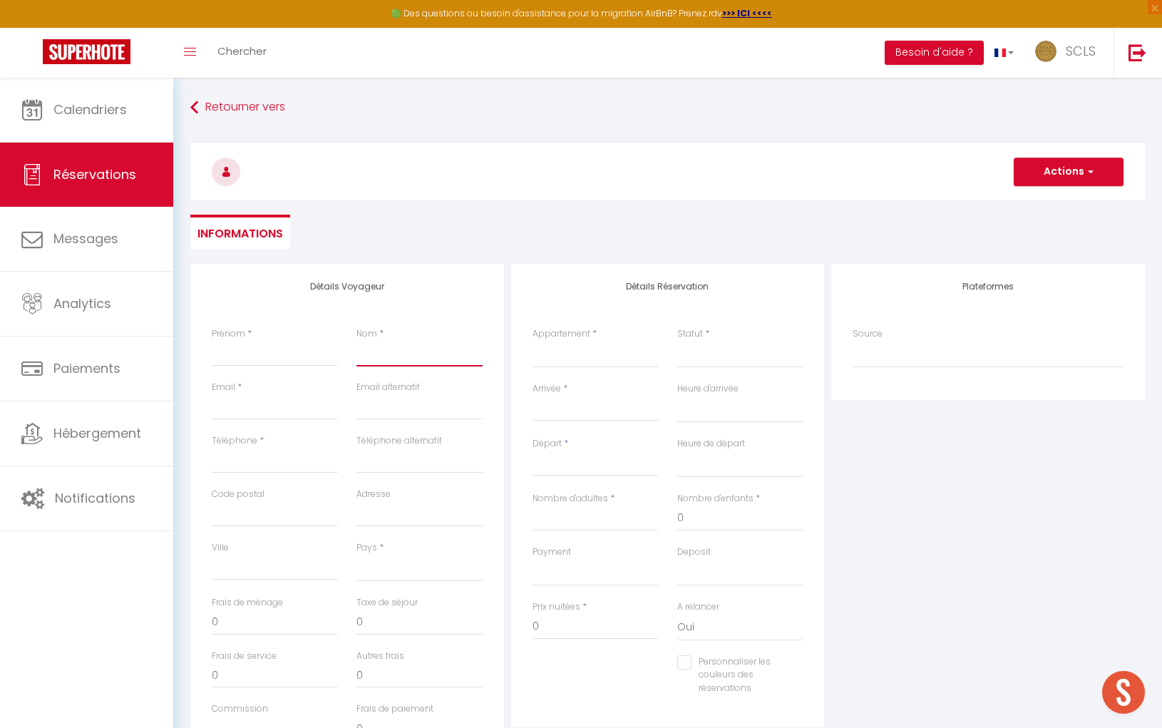
click at [388, 357] on input "Nom" at bounding box center [419, 354] width 126 height 26
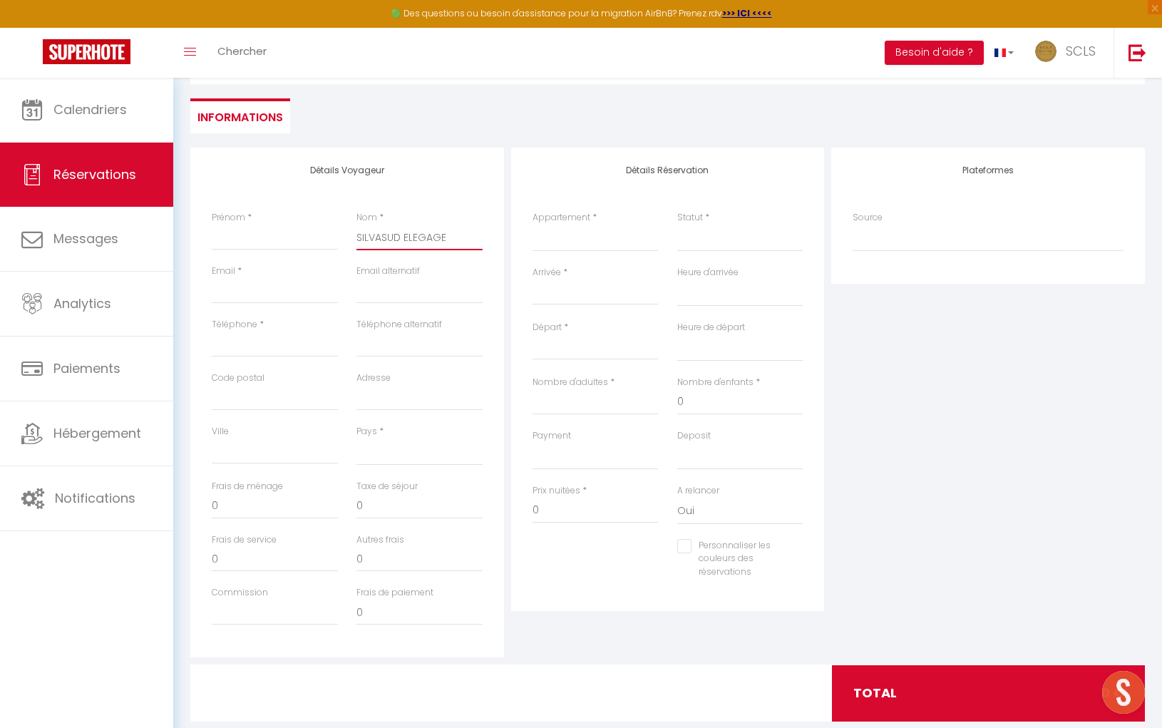
scroll to position [145, 0]
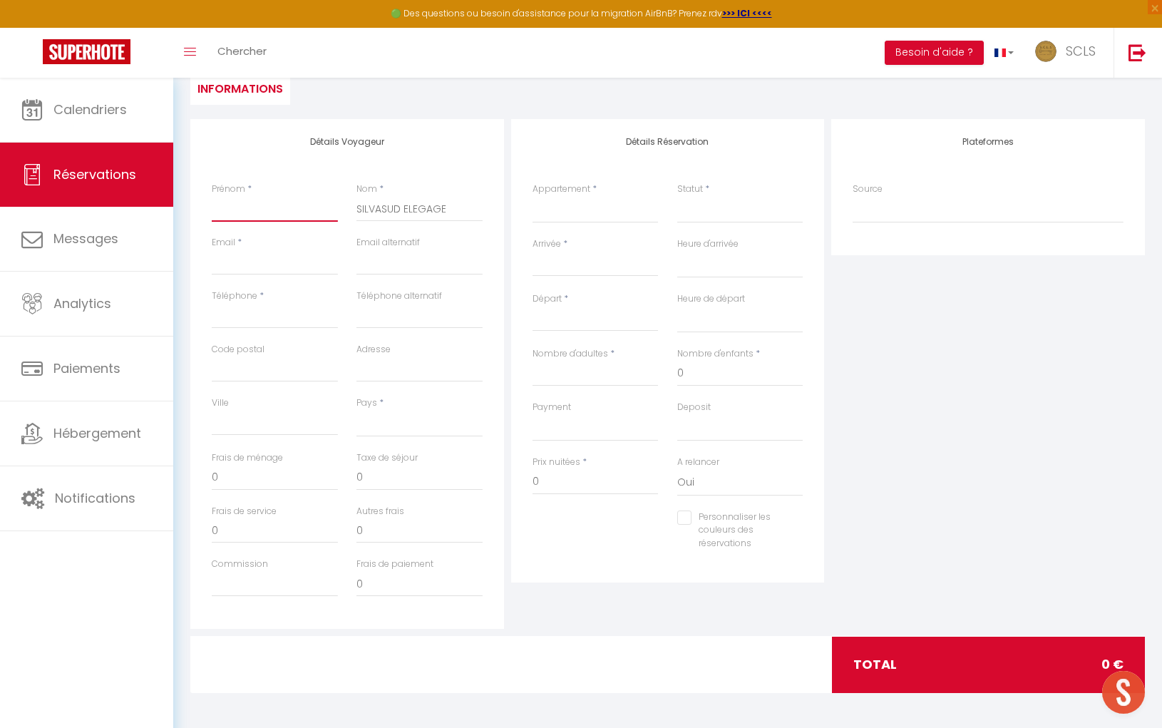
click at [299, 215] on input "Prénom" at bounding box center [275, 209] width 126 height 26
click at [306, 268] on input "Email client" at bounding box center [275, 262] width 126 height 26
paste input "[EMAIL_ADDRESS][DOMAIN_NAME]"
click at [284, 319] on input "Téléphone" at bounding box center [275, 316] width 126 height 26
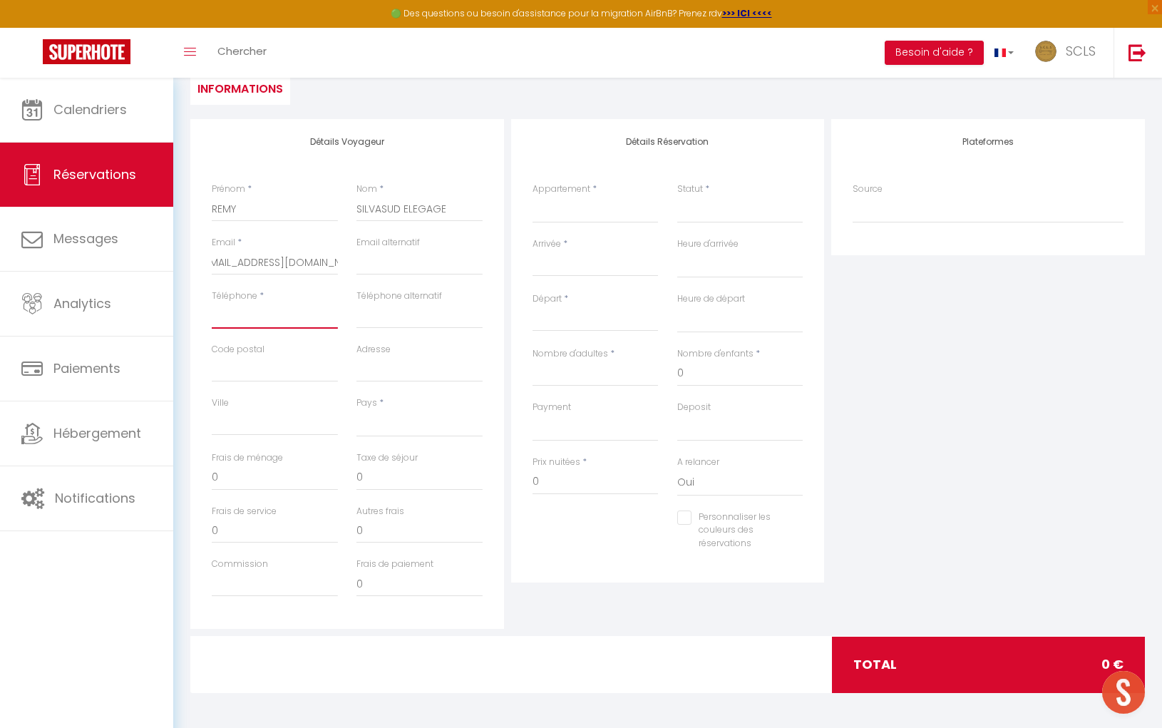
scroll to position [0, 0]
click at [396, 427] on select "[GEOGRAPHIC_DATA] [GEOGRAPHIC_DATA] [GEOGRAPHIC_DATA] [GEOGRAPHIC_DATA] [GEOGRA…" at bounding box center [419, 423] width 126 height 27
click at [356, 410] on select "[GEOGRAPHIC_DATA] [GEOGRAPHIC_DATA] [GEOGRAPHIC_DATA] [GEOGRAPHIC_DATA] [GEOGRA…" at bounding box center [419, 423] width 126 height 27
click at [274, 484] on input "0" at bounding box center [275, 478] width 126 height 26
click at [606, 219] on select "[PERSON_NAME] [PERSON_NAME] Vista [GEOGRAPHIC_DATA] Azur [GEOGRAPHIC_DATA] Eden…" at bounding box center [595, 209] width 126 height 27
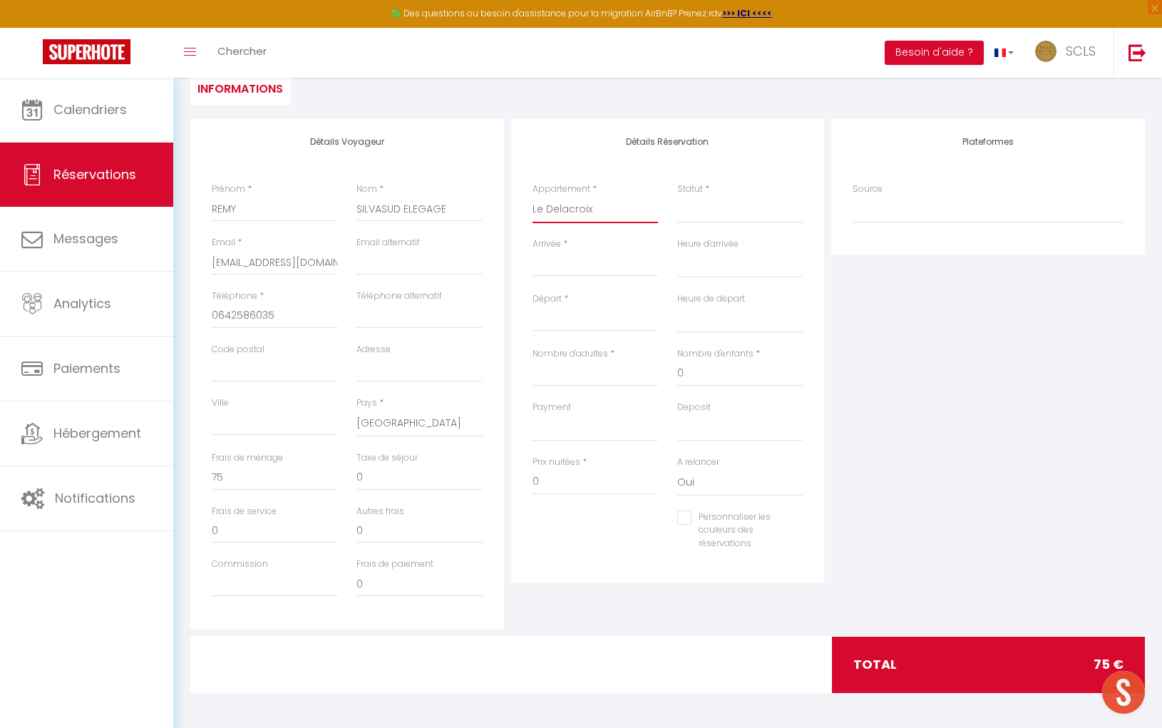
click at [532, 196] on select "[PERSON_NAME] [PERSON_NAME] Vista [GEOGRAPHIC_DATA] Azur [GEOGRAPHIC_DATA] Eden…" at bounding box center [595, 209] width 126 height 27
click at [711, 220] on select "Confirmé Non Confirmé [PERSON_NAME] par le voyageur No Show Request" at bounding box center [740, 209] width 126 height 27
click at [715, 215] on select "Confirmé Non Confirmé [PERSON_NAME] par le voyageur No Show Request" at bounding box center [740, 209] width 126 height 27
click at [677, 196] on select "Confirmé Non Confirmé [PERSON_NAME] par le voyageur No Show Request" at bounding box center [740, 209] width 126 height 27
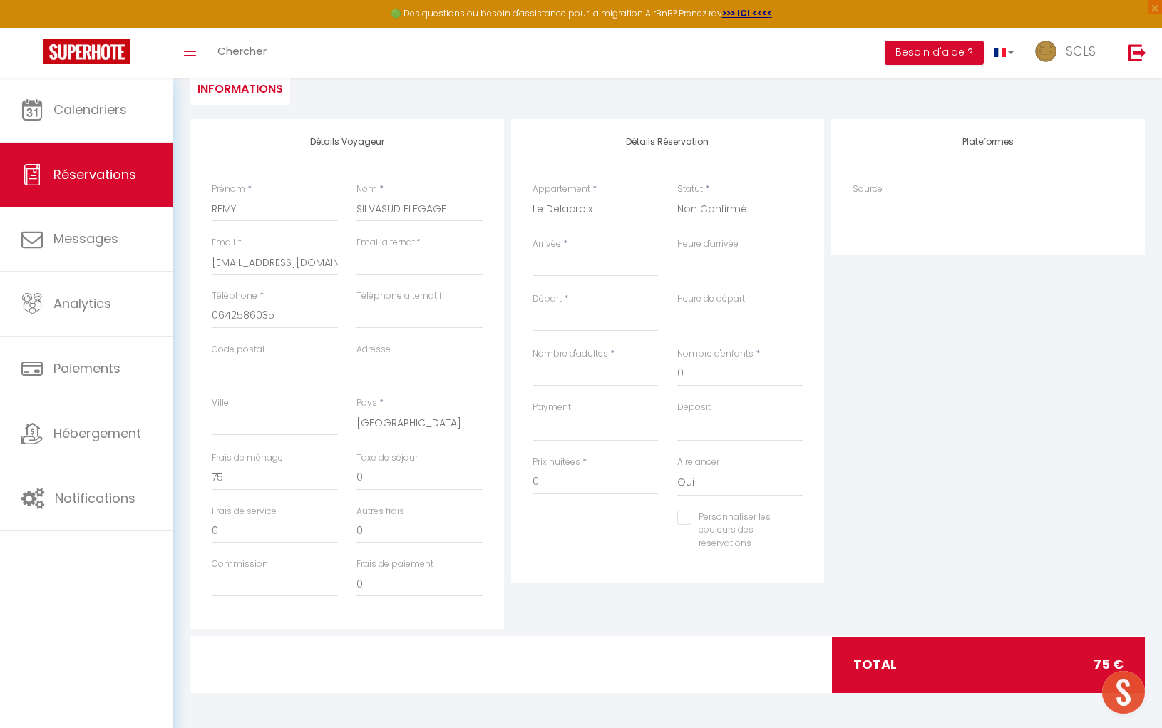
click at [590, 272] on input "Arrivée" at bounding box center [595, 265] width 126 height 19
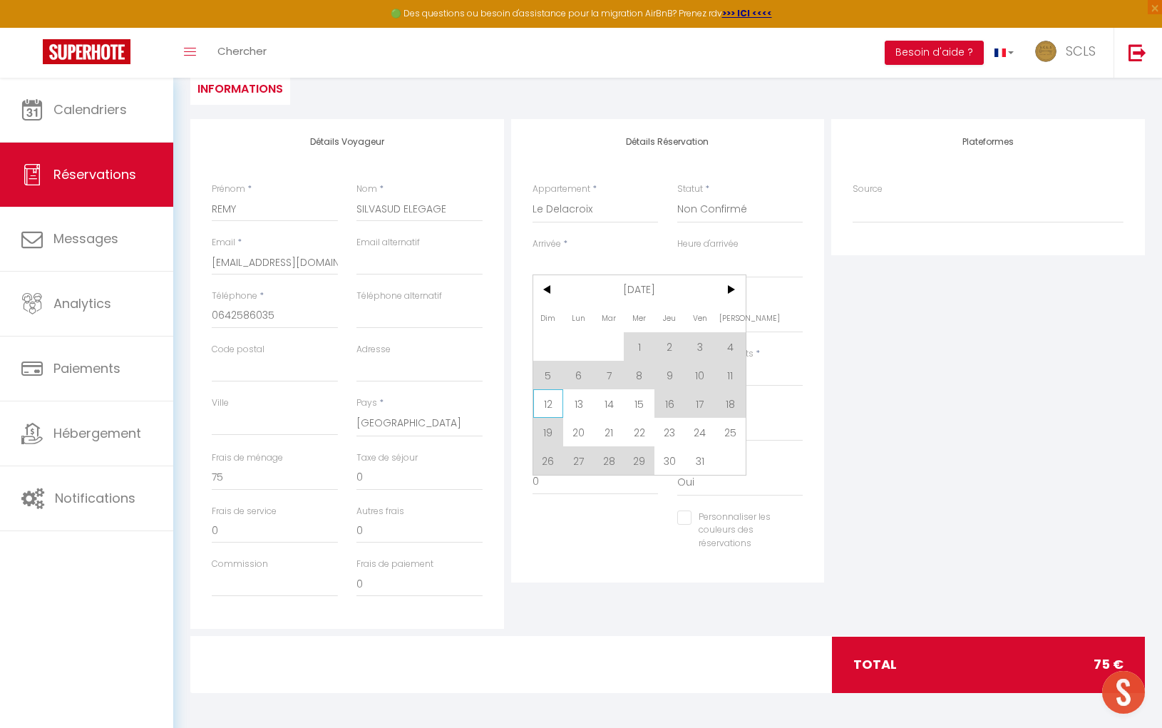
click at [554, 404] on span "12" at bounding box center [548, 403] width 31 height 29
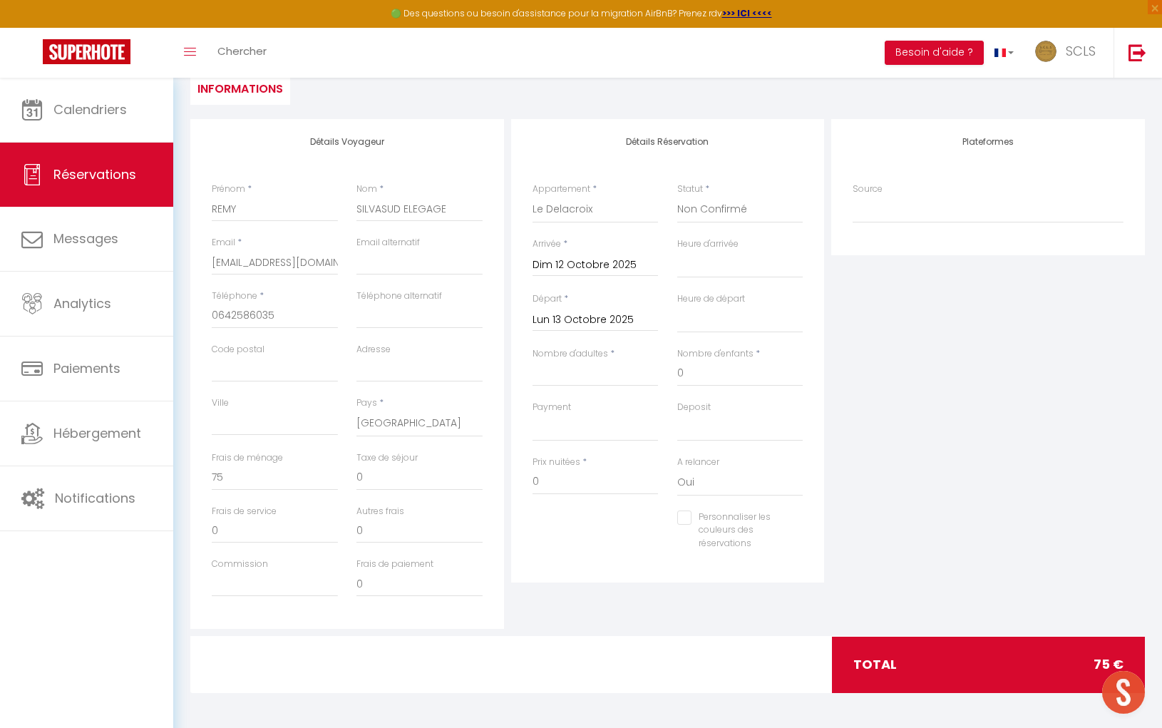
click at [619, 267] on input "Dim 12 Octobre 2025" at bounding box center [595, 265] width 126 height 19
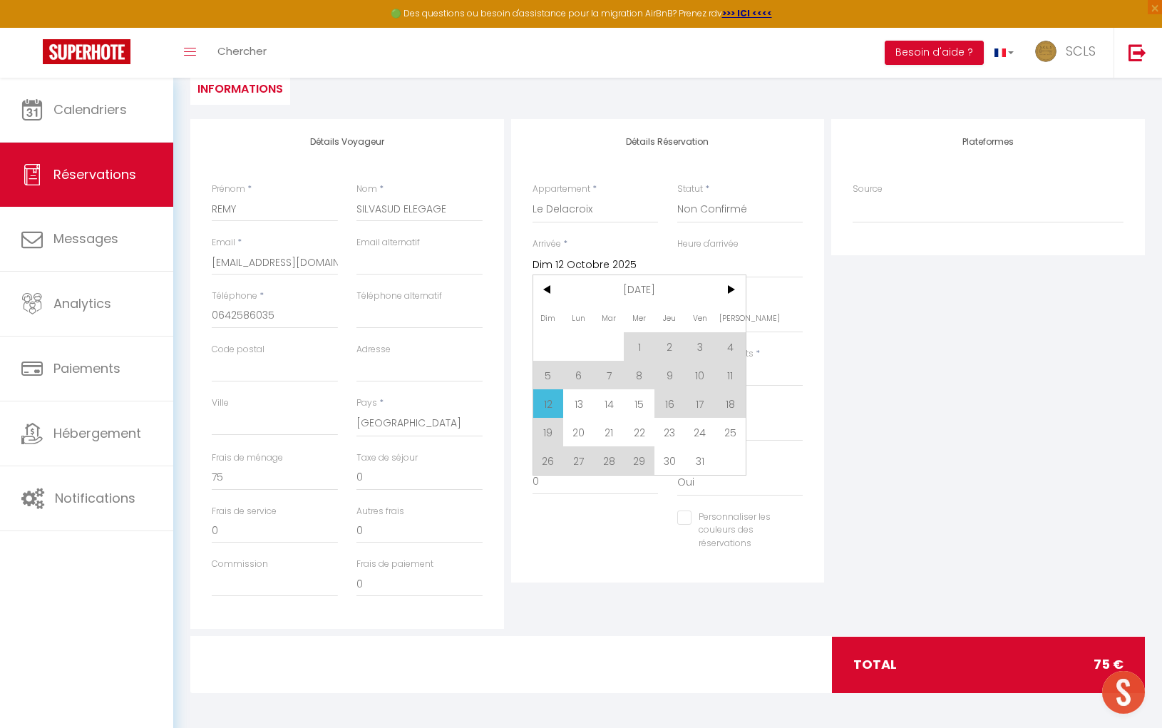
click at [577, 402] on span "13" at bounding box center [578, 403] width 31 height 29
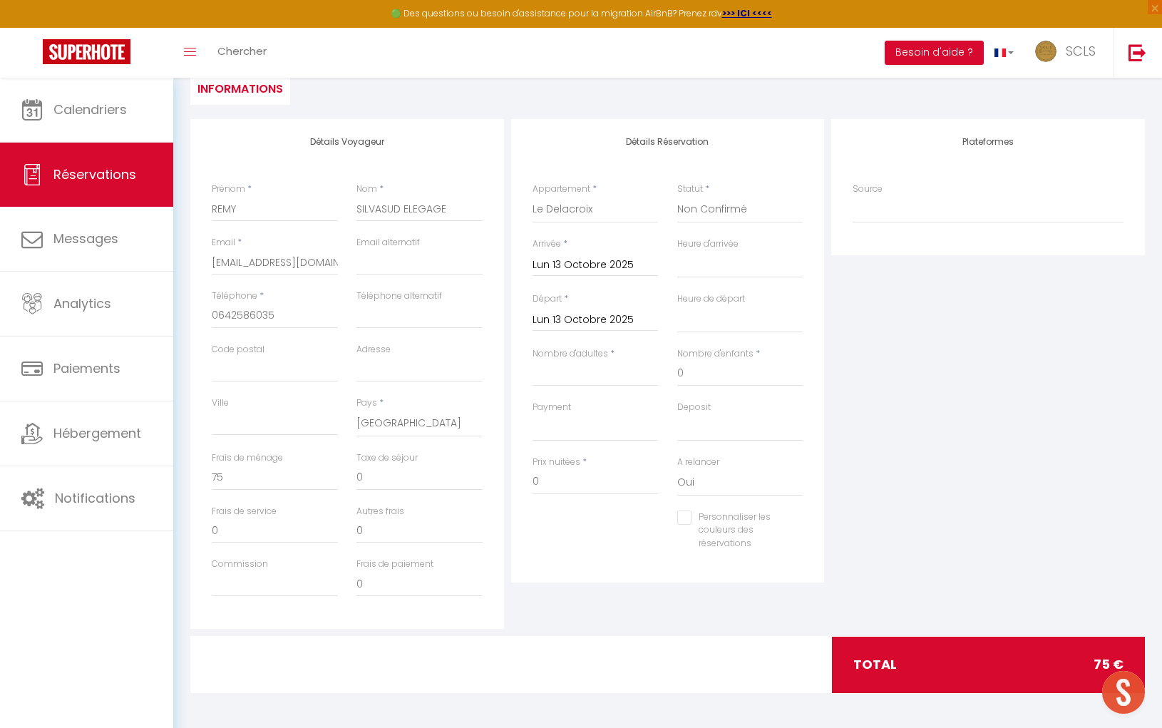
click at [589, 320] on input "Lun 13 Octobre 2025" at bounding box center [595, 320] width 126 height 19
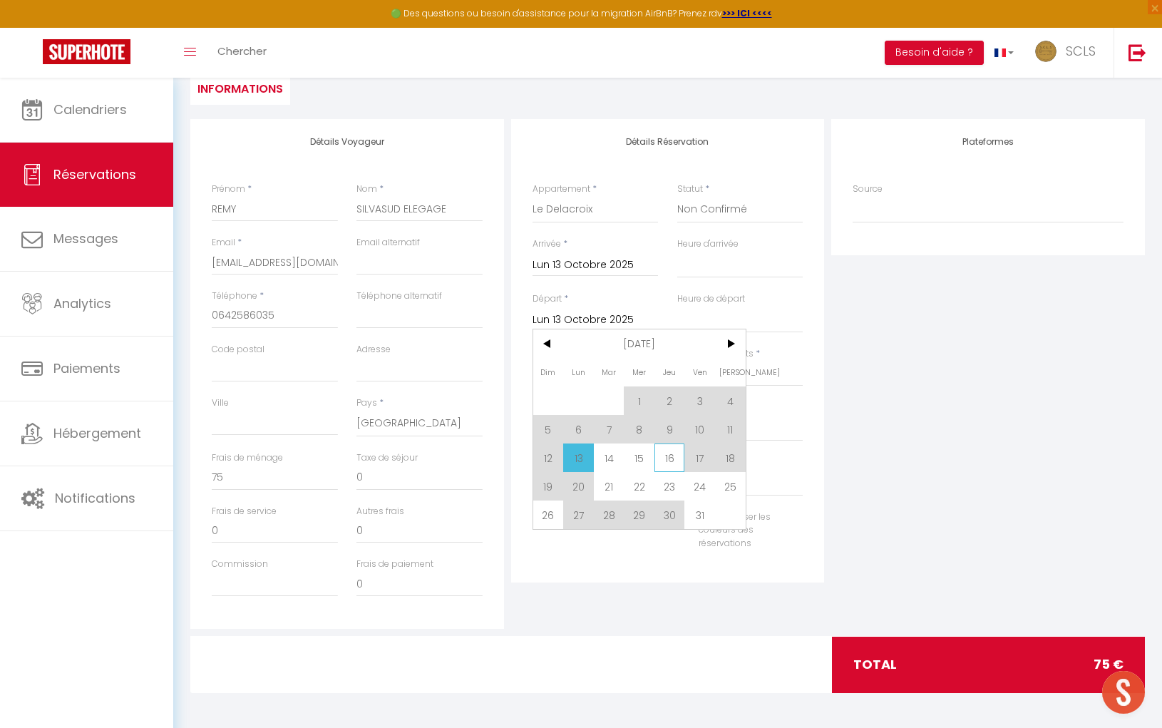
click at [666, 455] on span "16" at bounding box center [669, 457] width 31 height 29
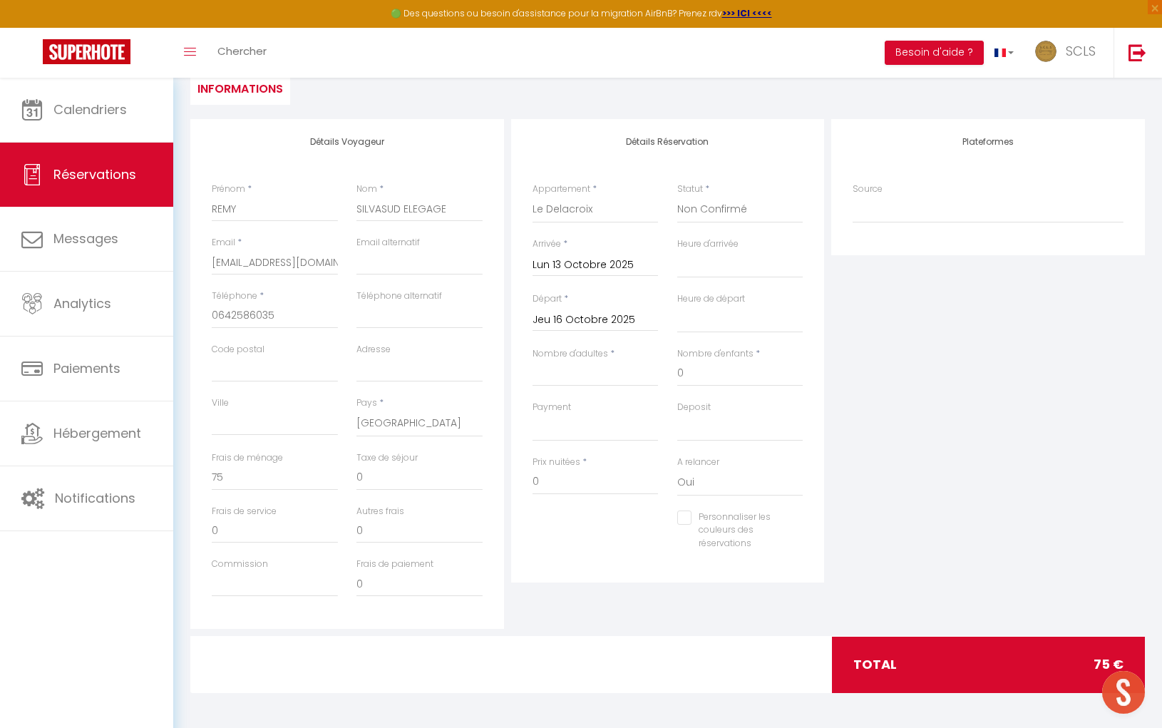
scroll to position [143, 0]
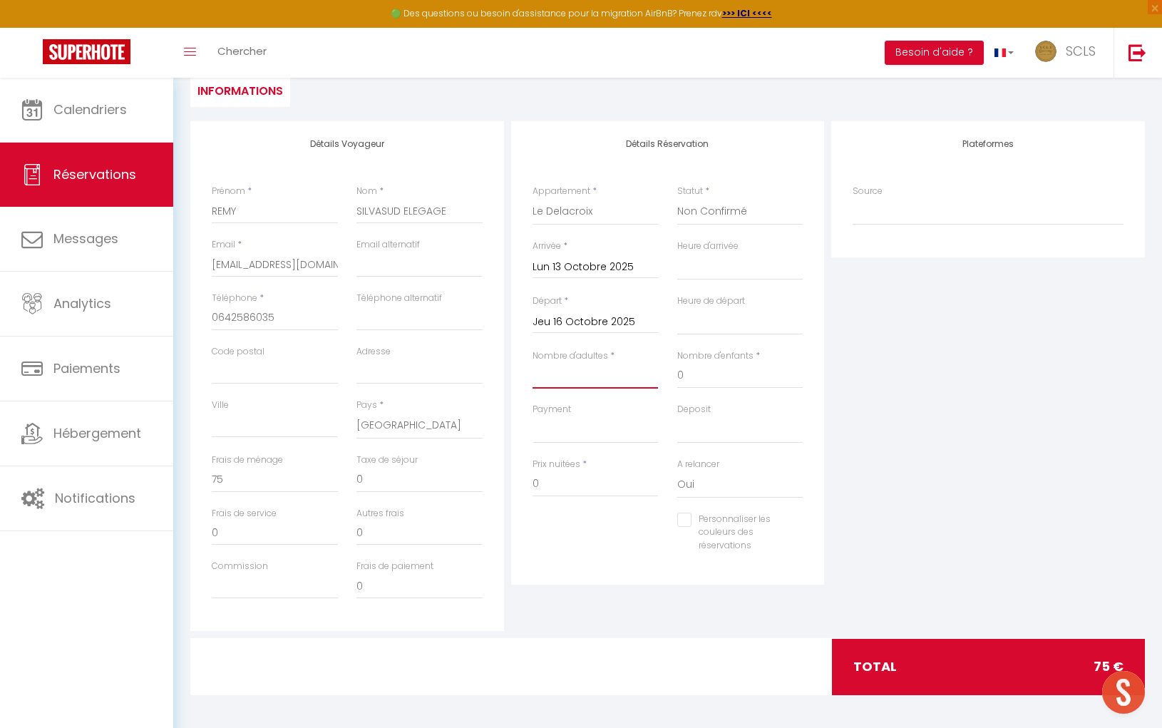
click at [599, 378] on input "Nombre d'adultes" at bounding box center [595, 376] width 126 height 26
drag, startPoint x: 556, startPoint y: 483, endPoint x: 480, endPoint y: 477, distance: 76.5
click at [489, 478] on div "Détails Voyageur Prénom * [PERSON_NAME] * SILVASUD ELEGAGE Email * [EMAIL_ADDRE…" at bounding box center [667, 376] width 961 height 510
click at [606, 569] on div "Détails Réservation Appartement * [PERSON_NAME] [PERSON_NAME] Vista [GEOGRAPHIC…" at bounding box center [668, 352] width 314 height 463
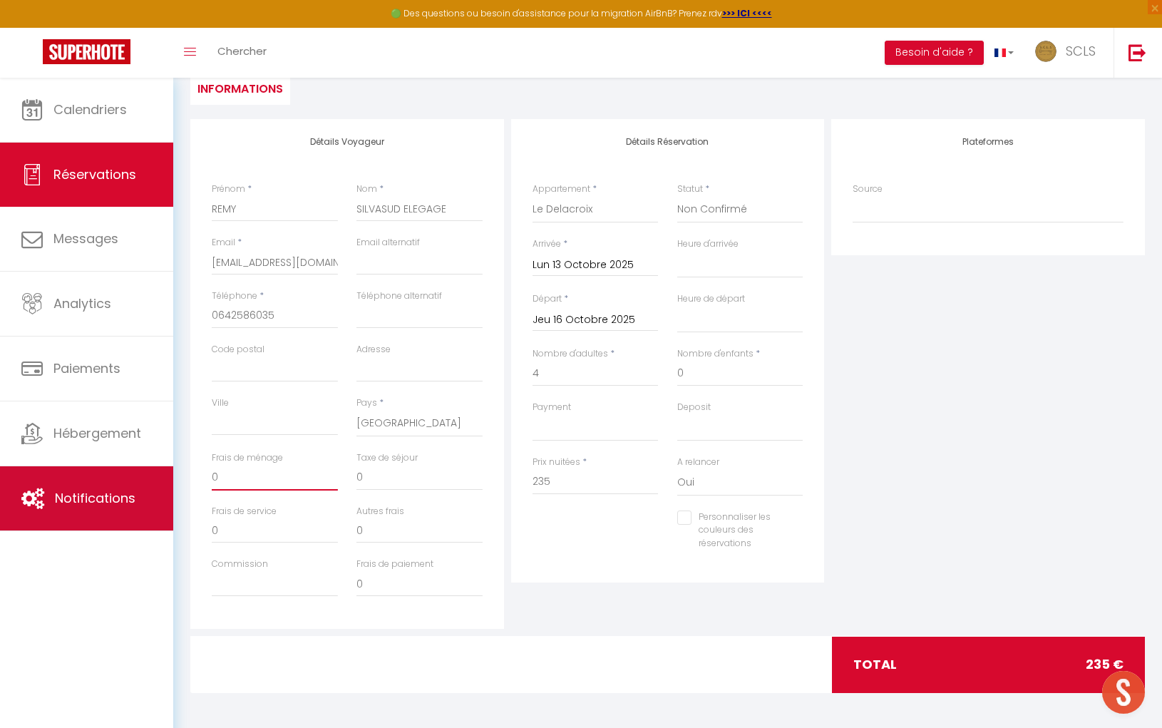
drag, startPoint x: 227, startPoint y: 484, endPoint x: 148, endPoint y: 473, distance: 79.8
click at [149, 474] on div "🟢 Des questions ou besoin d'assistance pour la migration AirBnB? Prenez rdv >>>…" at bounding box center [581, 330] width 1162 height 795
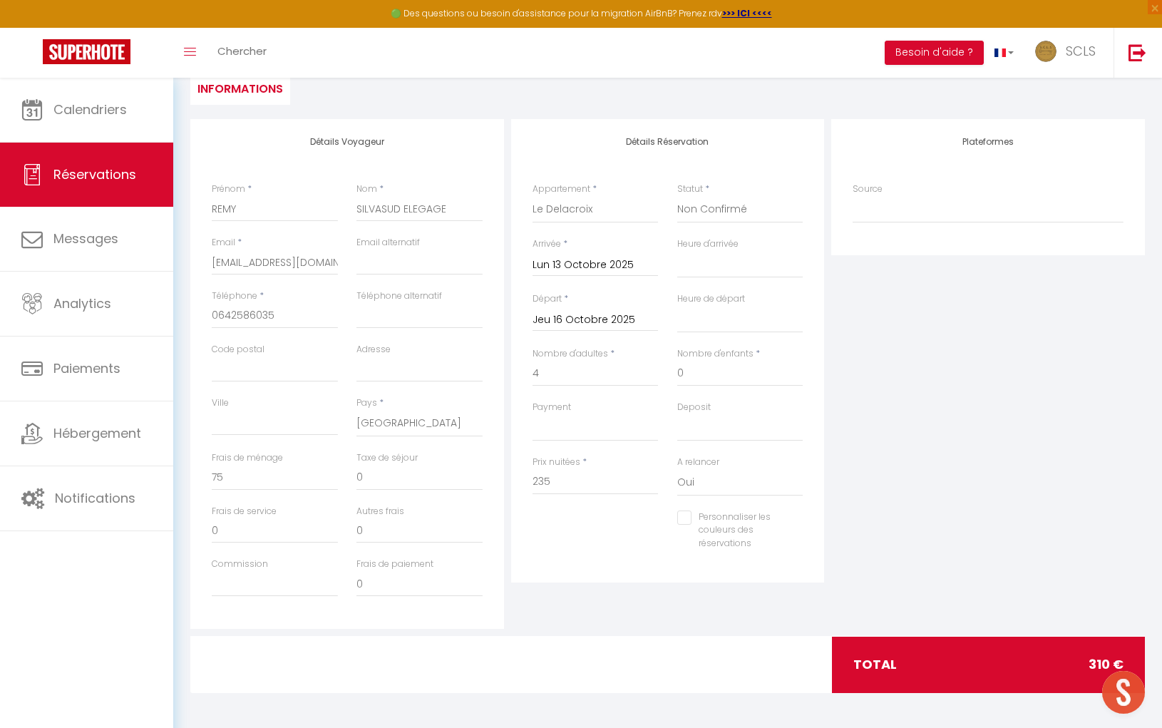
click at [727, 599] on div "Détails Réservation Appartement * [PERSON_NAME] [PERSON_NAME] Vista [GEOGRAPHIC…" at bounding box center [667, 374] width 321 height 510
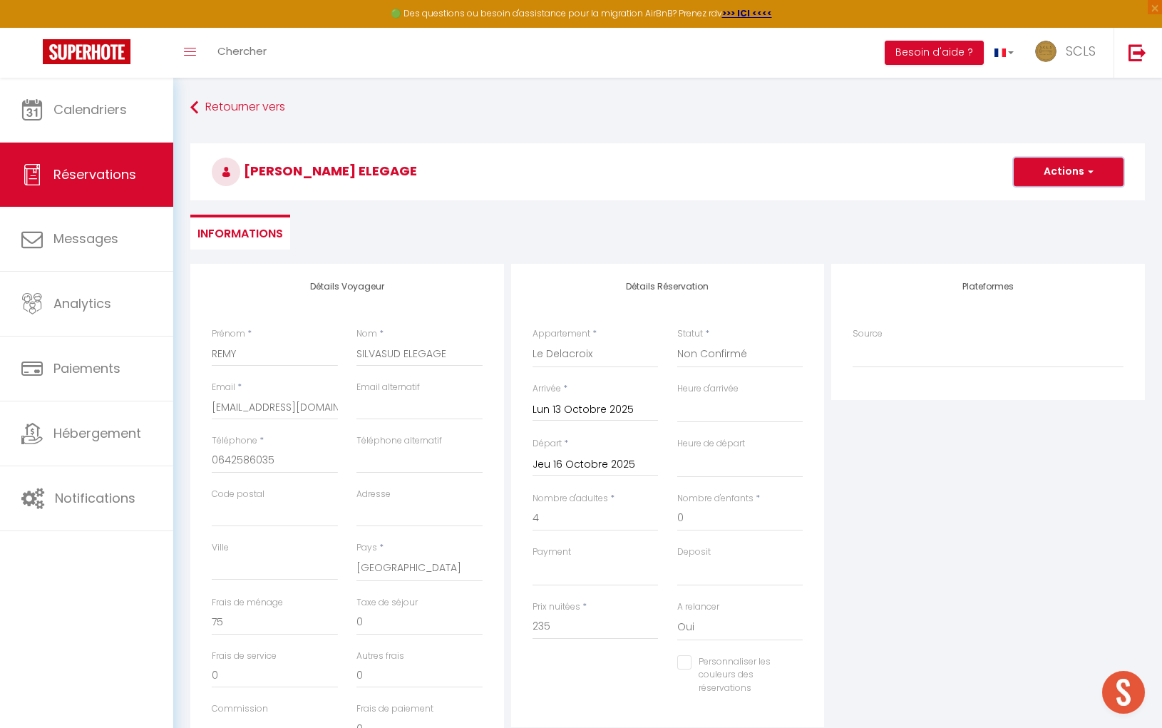
click at [1076, 176] on button "Actions" at bounding box center [1068, 172] width 110 height 29
click at [1048, 208] on link "Enregistrer" at bounding box center [1054, 203] width 113 height 19
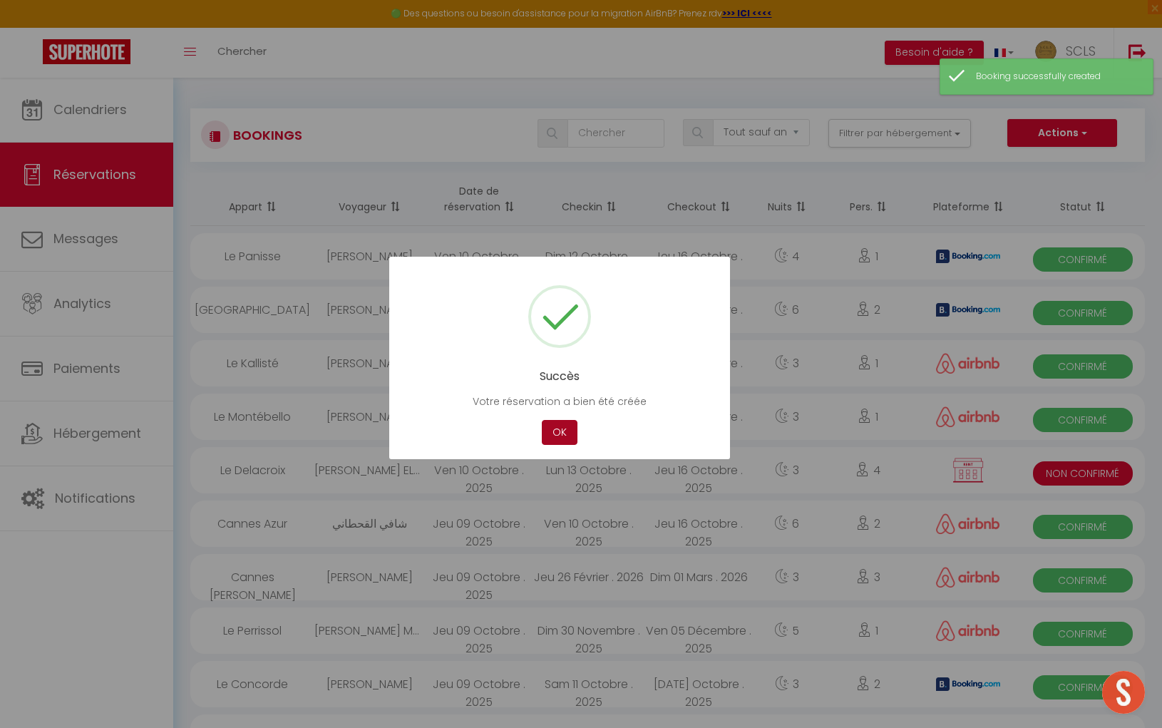
click at [567, 434] on button "OK" at bounding box center [560, 432] width 36 height 25
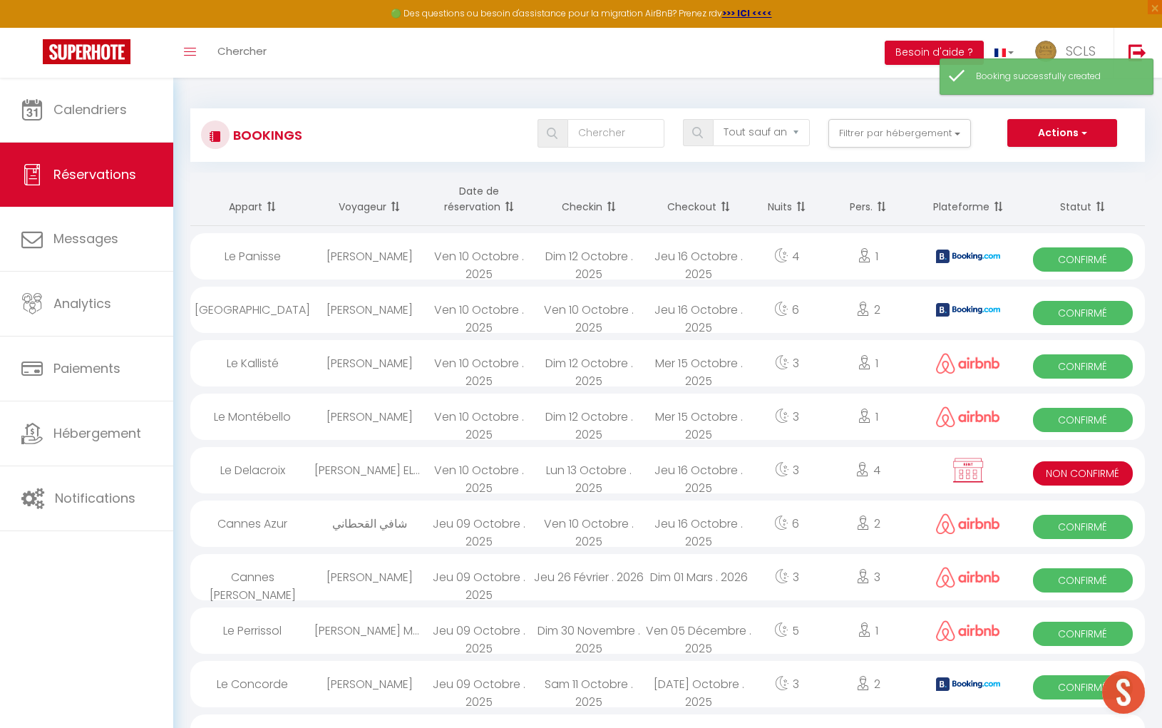
click at [1075, 474] on span "Non Confirmé" at bounding box center [1082, 473] width 99 height 24
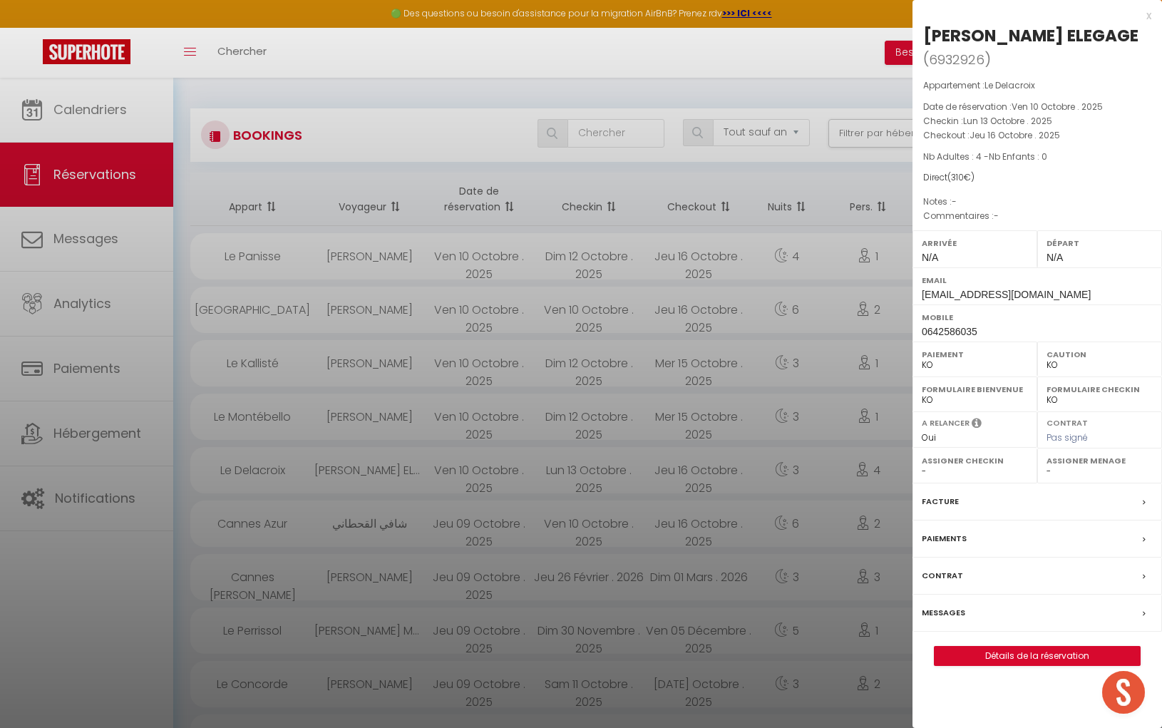
click at [955, 536] on label "Paiements" at bounding box center [944, 538] width 45 height 15
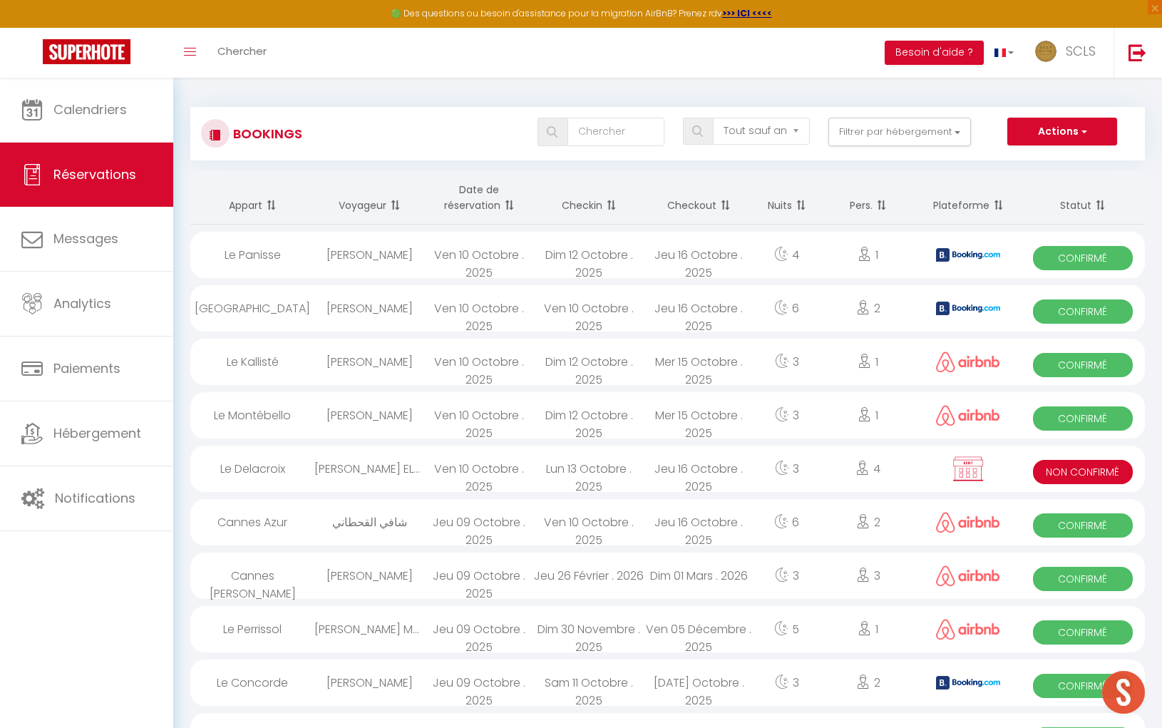
scroll to position [79, 0]
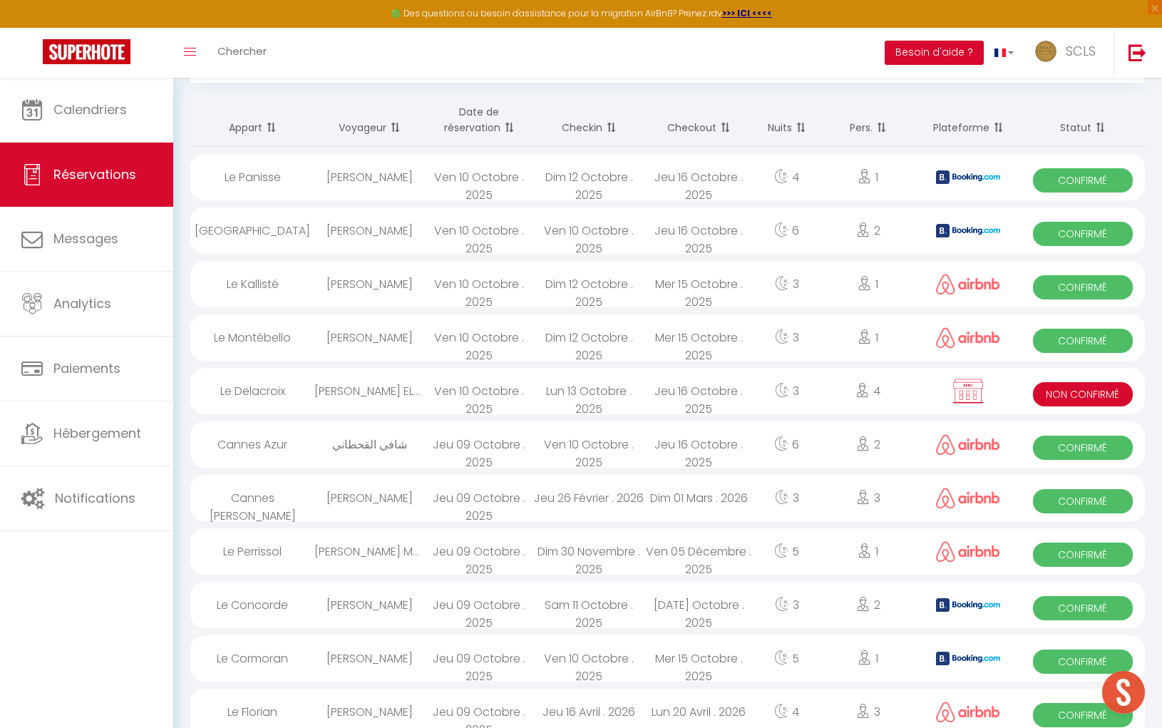
click at [1061, 395] on span "Non Confirmé" at bounding box center [1082, 394] width 99 height 24
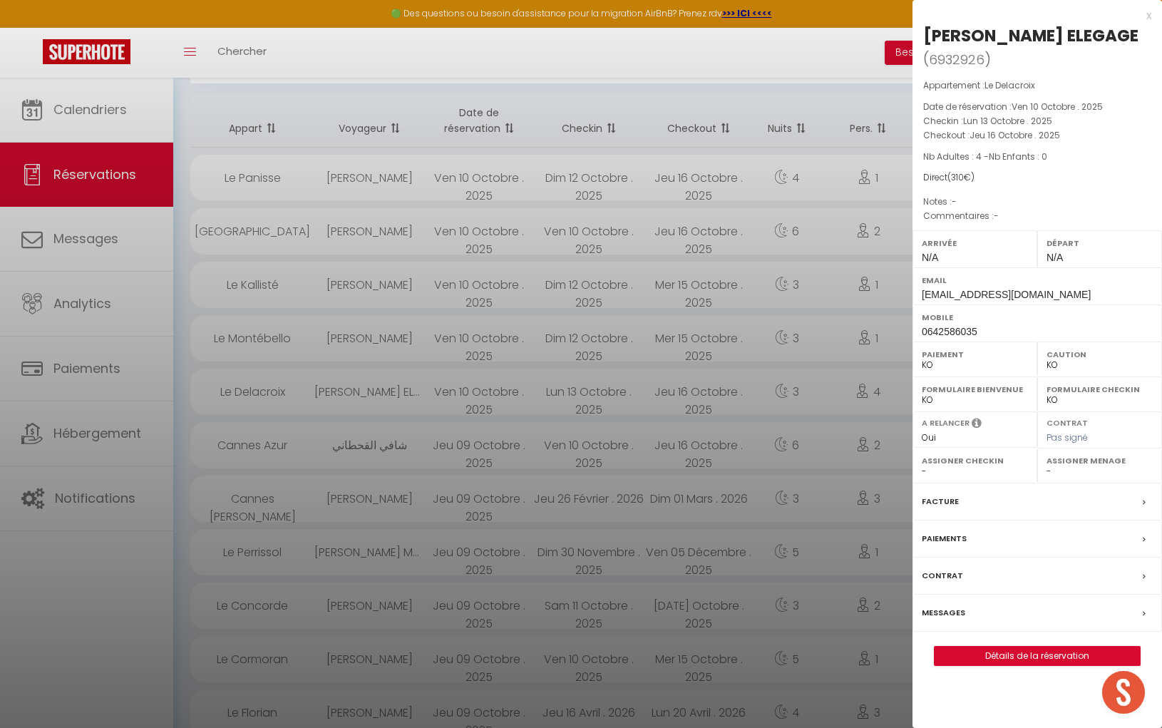
scroll to position [81, 0]
click at [961, 538] on label "Paiements" at bounding box center [944, 538] width 45 height 15
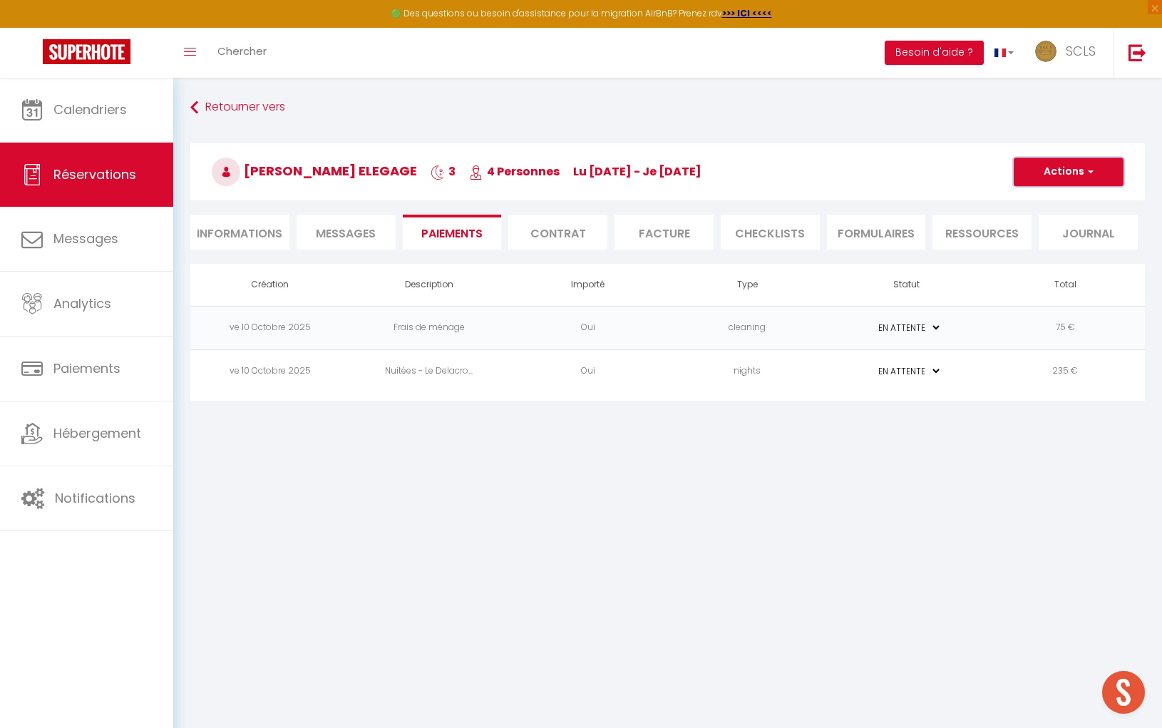
click at [1044, 166] on button "Actions" at bounding box center [1068, 172] width 110 height 29
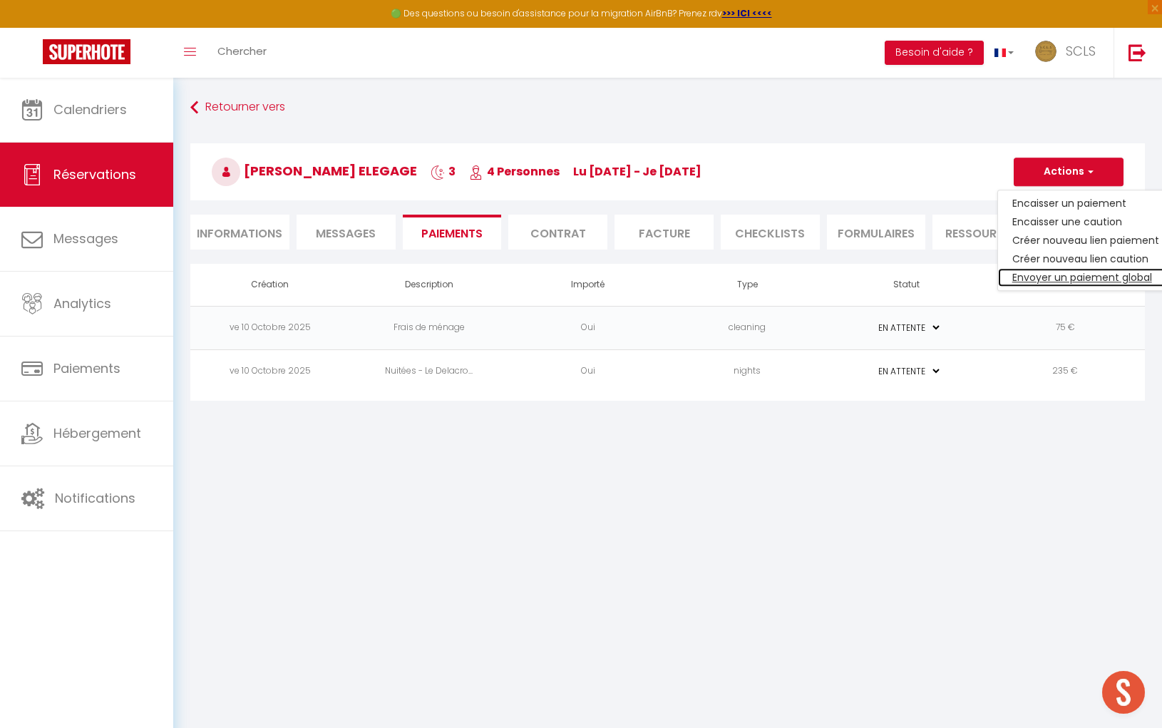
click at [1053, 276] on link "Envoyer un paiement global" at bounding box center [1085, 277] width 175 height 19
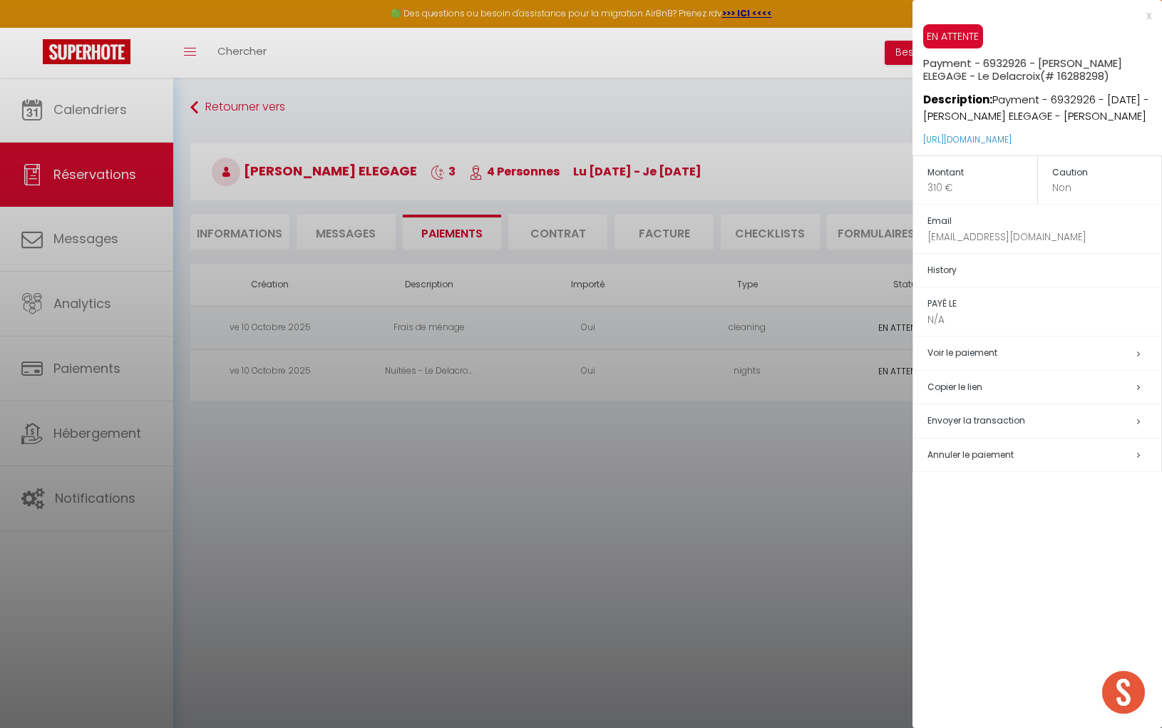
drag, startPoint x: 971, startPoint y: 384, endPoint x: 823, endPoint y: 398, distance: 148.2
click at [970, 384] on h5 "Copier le lien" at bounding box center [1044, 387] width 234 height 16
drag, startPoint x: 1146, startPoint y: 15, endPoint x: 745, endPoint y: 76, distance: 405.9
click at [1146, 15] on div "x" at bounding box center [1031, 15] width 239 height 17
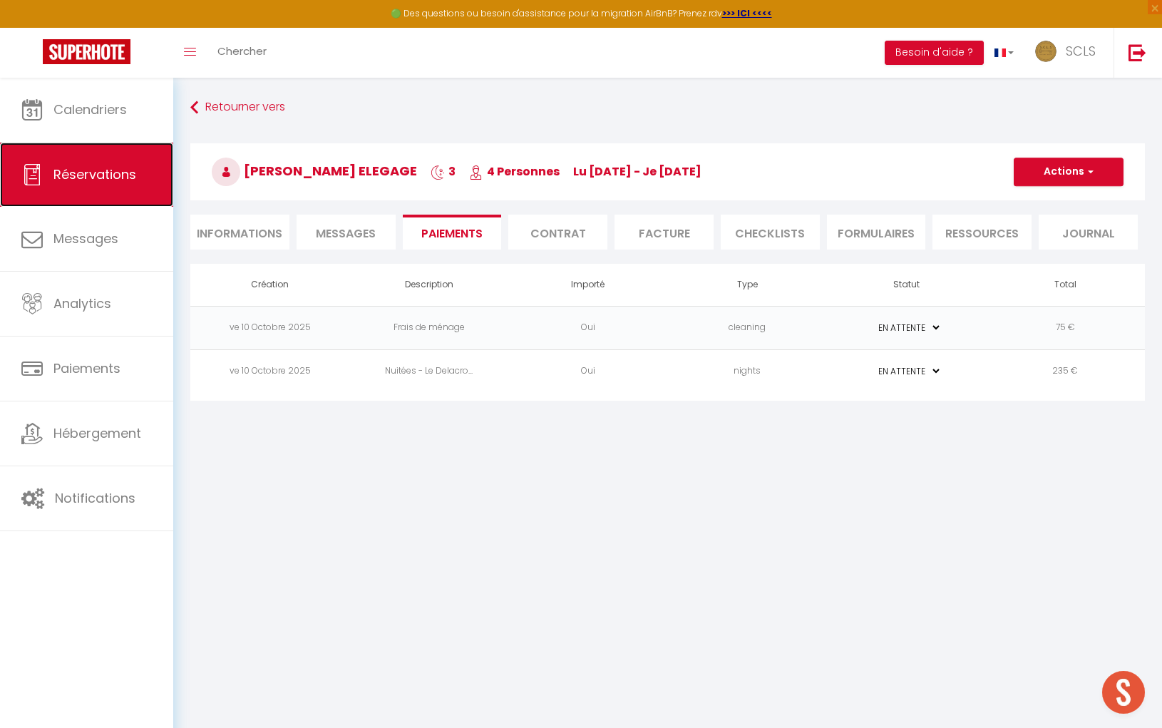
click at [119, 187] on link "Réservations" at bounding box center [86, 175] width 173 height 64
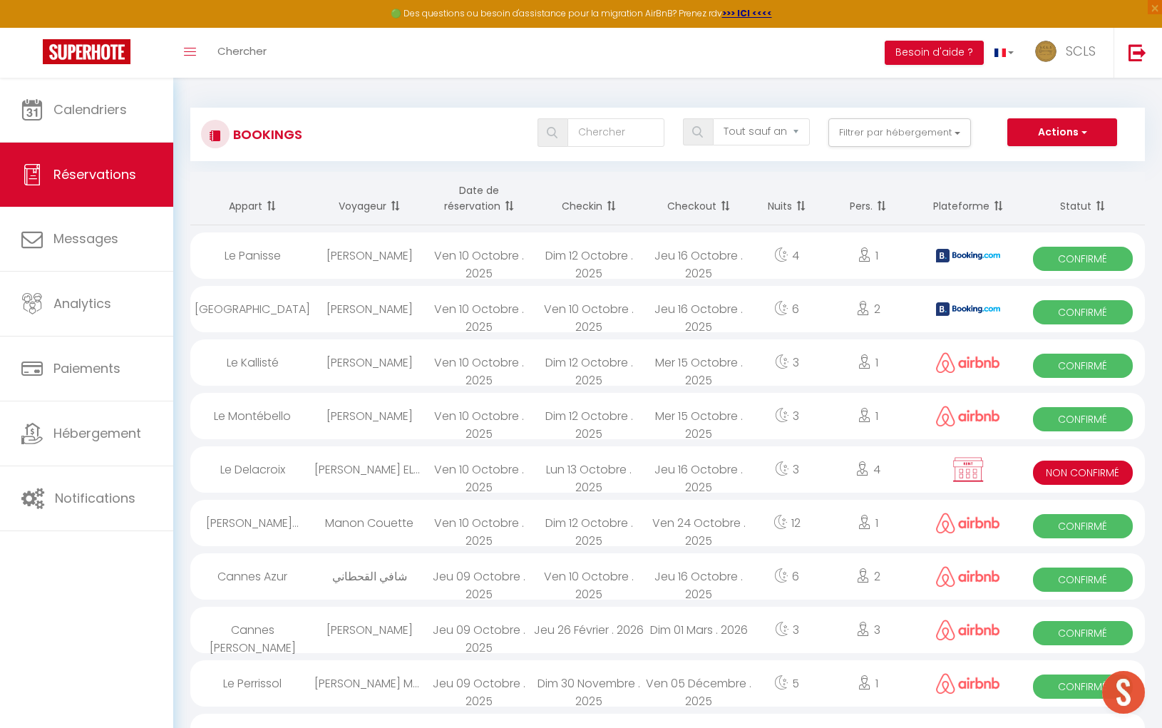
scroll to position [78, 0]
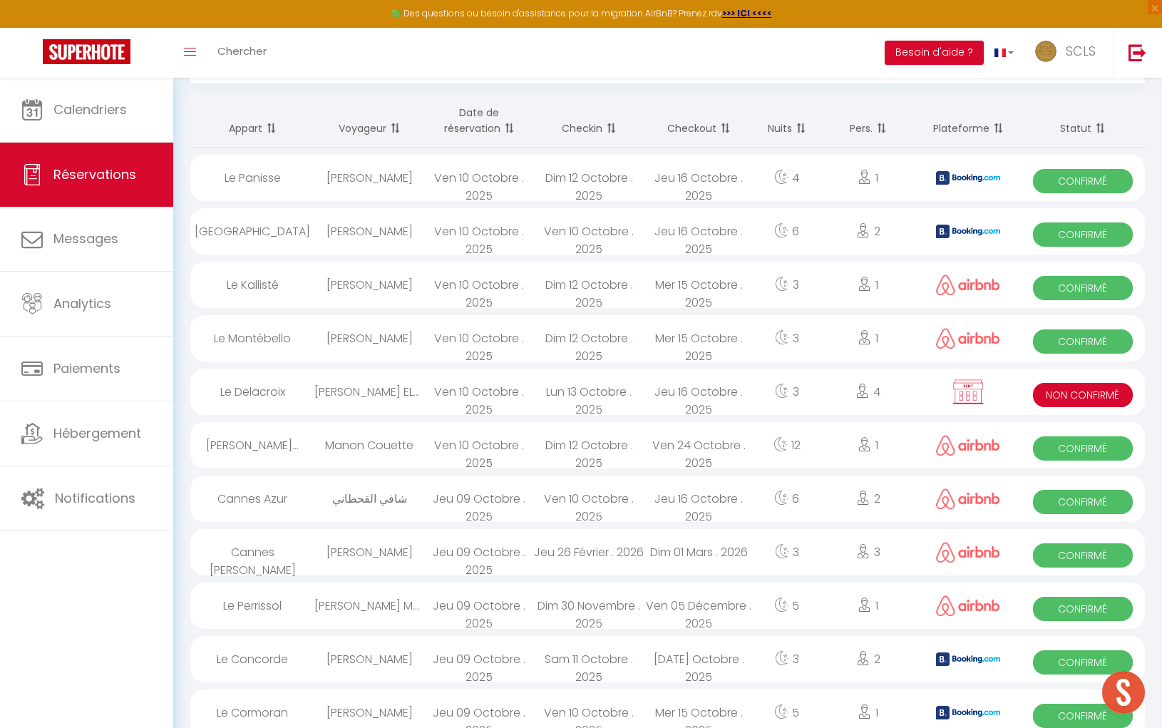
click at [564, 237] on div "Ven 10 Octobre . 2025" at bounding box center [589, 231] width 110 height 46
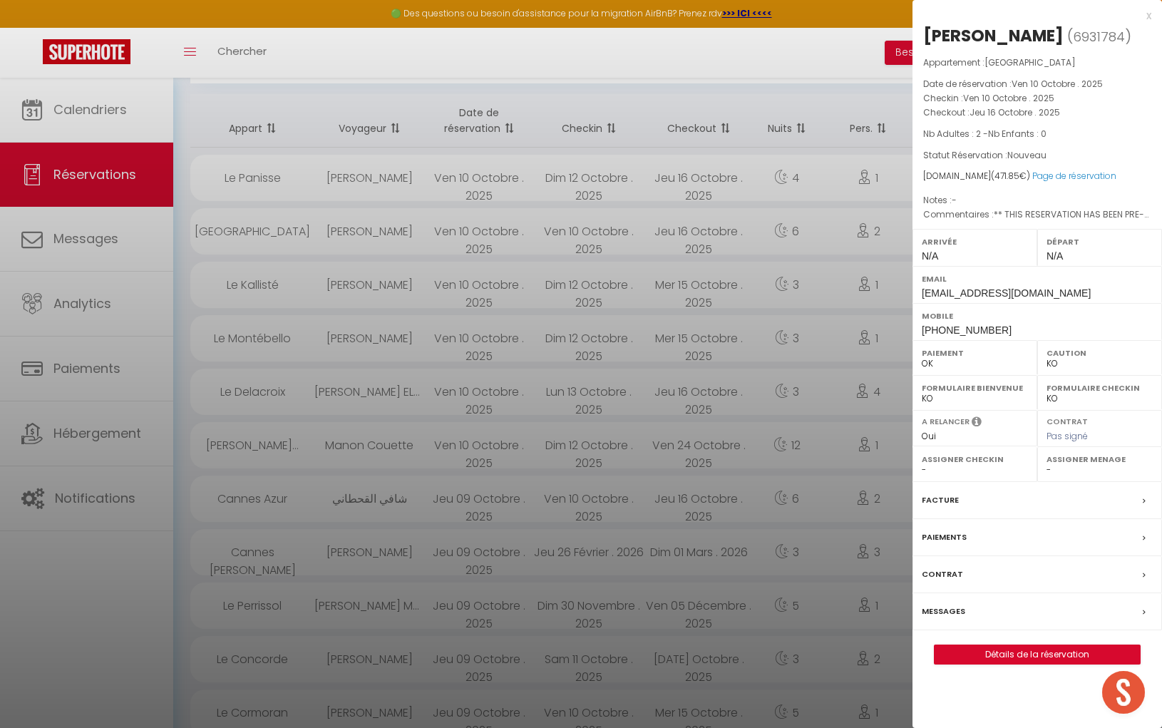
click at [1148, 19] on div "x" at bounding box center [1031, 15] width 239 height 17
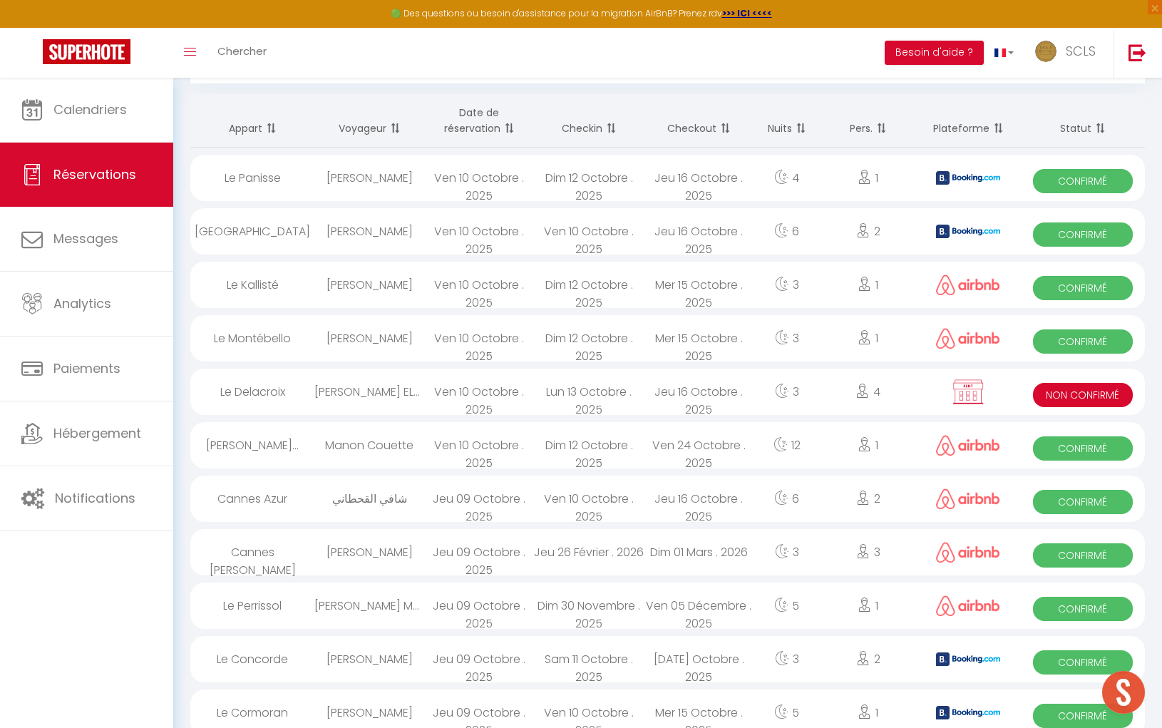
click at [1084, 451] on span "Confirmé" at bounding box center [1082, 448] width 99 height 24
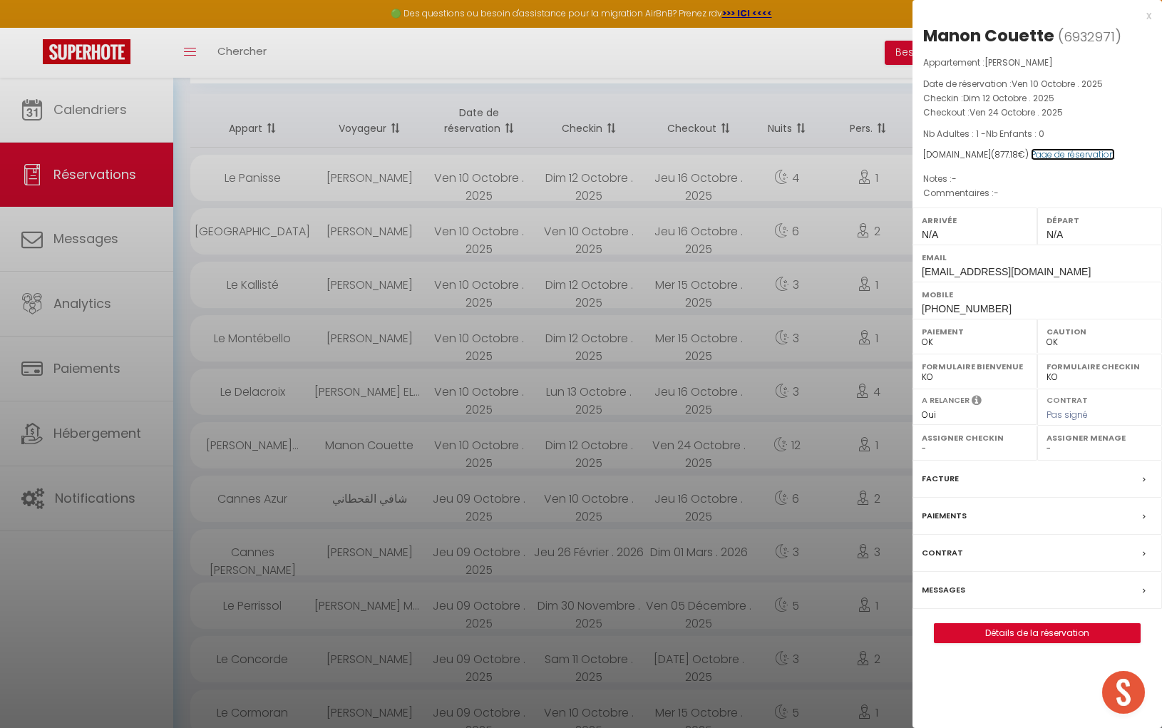
click at [1067, 155] on link "Page de réservation" at bounding box center [1073, 154] width 84 height 12
click at [1148, 18] on div "x" at bounding box center [1031, 15] width 239 height 17
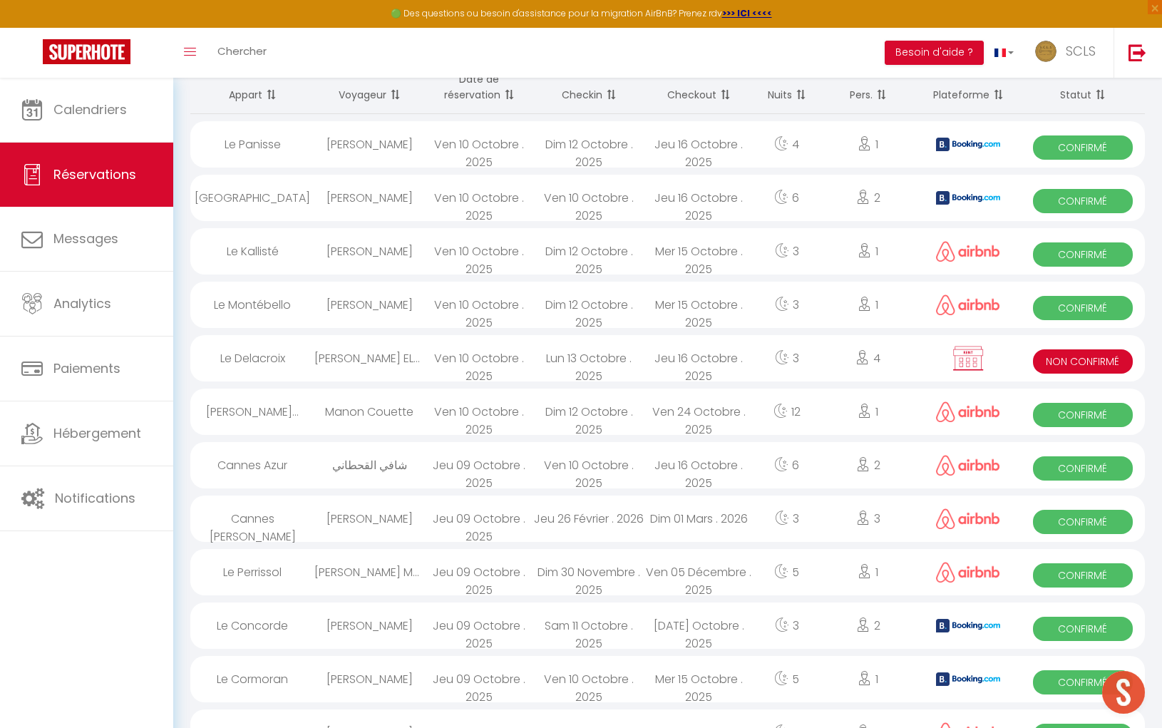
scroll to position [114, 0]
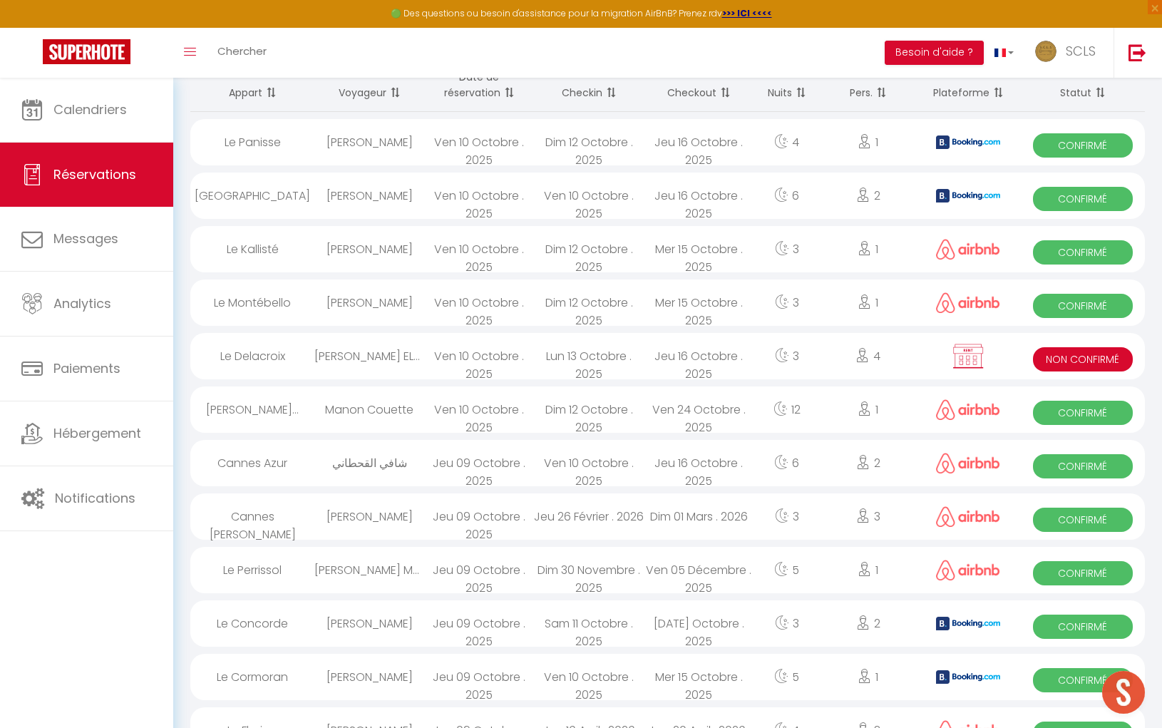
click at [1058, 302] on span "Confirmé" at bounding box center [1082, 306] width 99 height 24
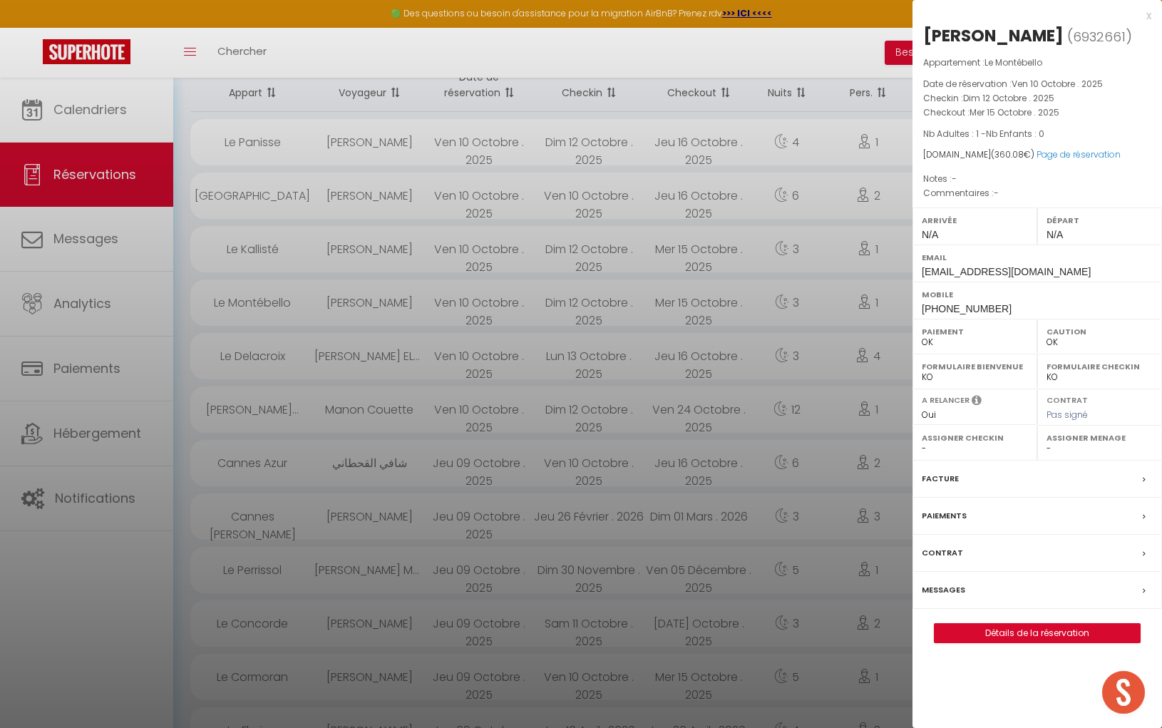
click at [1053, 148] on div "[DOMAIN_NAME] ( 360.08 €) Page de réservation" at bounding box center [1037, 155] width 228 height 14
click at [1048, 157] on link "Page de réservation" at bounding box center [1078, 154] width 84 height 12
click at [1147, 16] on div "x" at bounding box center [1031, 15] width 239 height 17
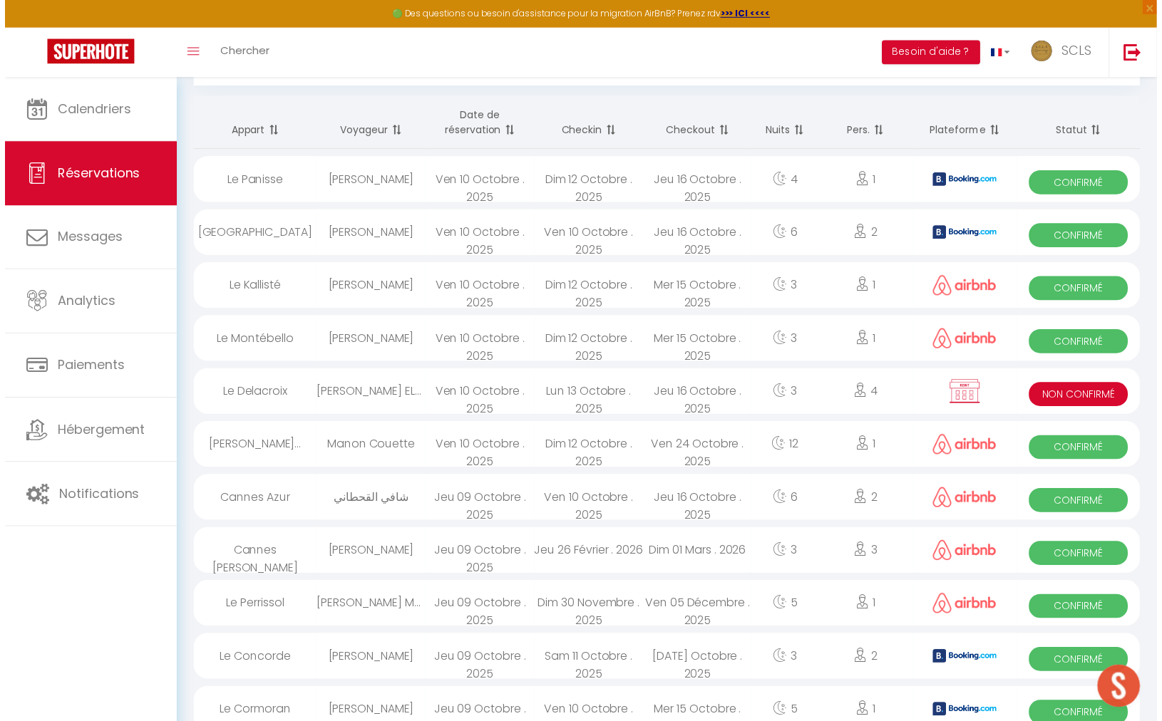
scroll to position [0, 0]
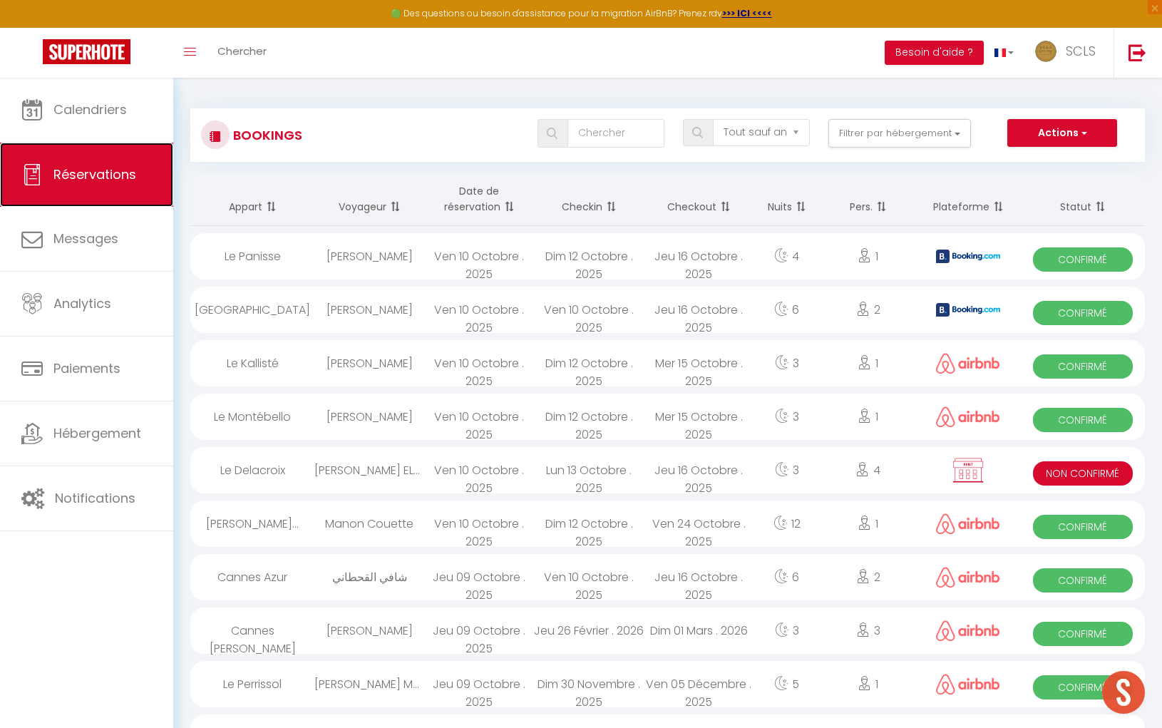
click at [129, 185] on link "Réservations" at bounding box center [86, 175] width 173 height 64
click at [1068, 319] on span "Confirmé" at bounding box center [1082, 313] width 99 height 24
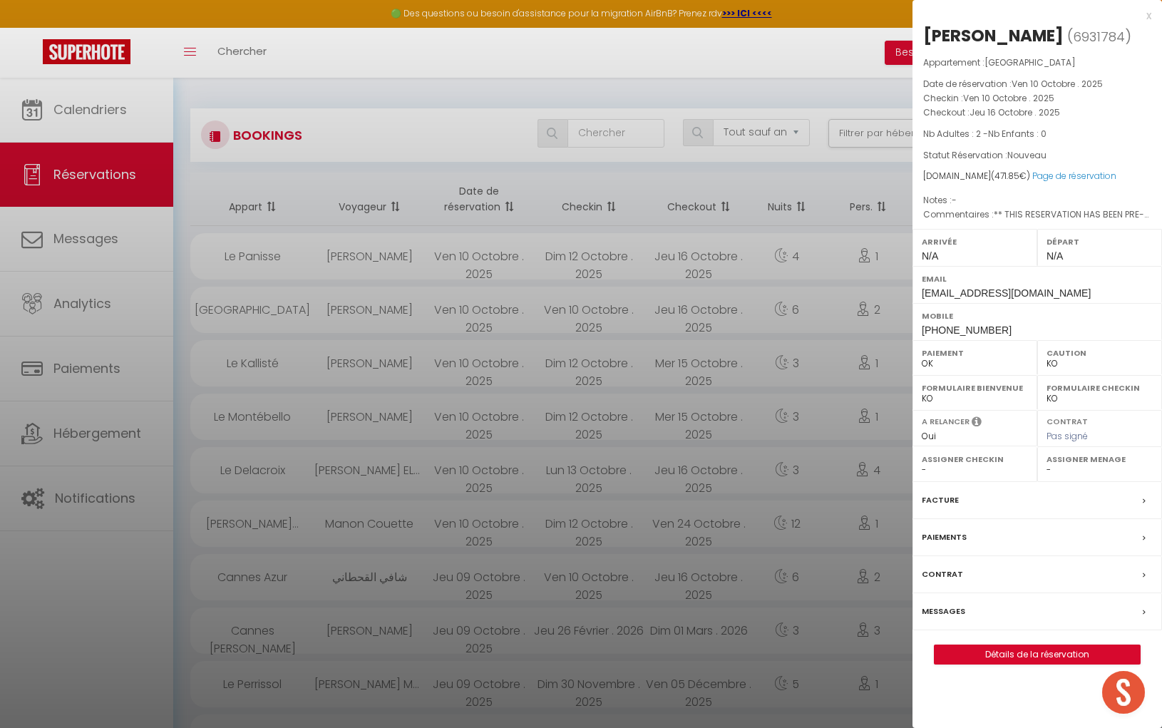
click at [954, 540] on label "Paiements" at bounding box center [944, 537] width 45 height 15
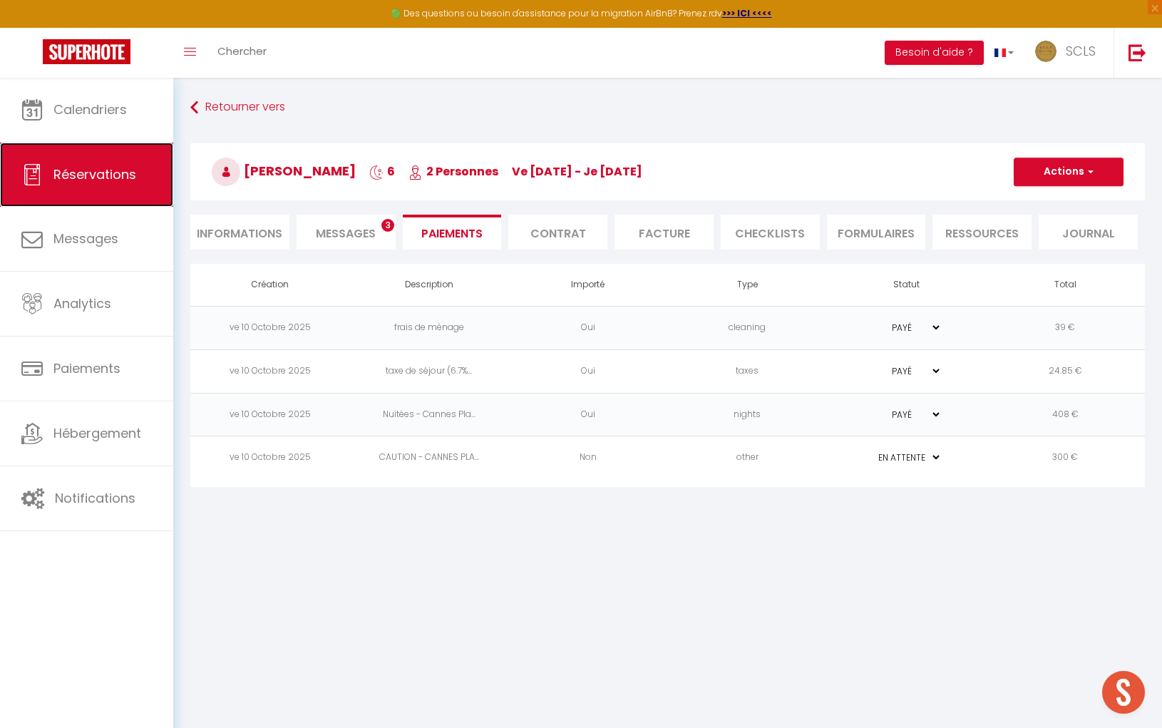
click at [131, 175] on span "Réservations" at bounding box center [94, 174] width 83 height 18
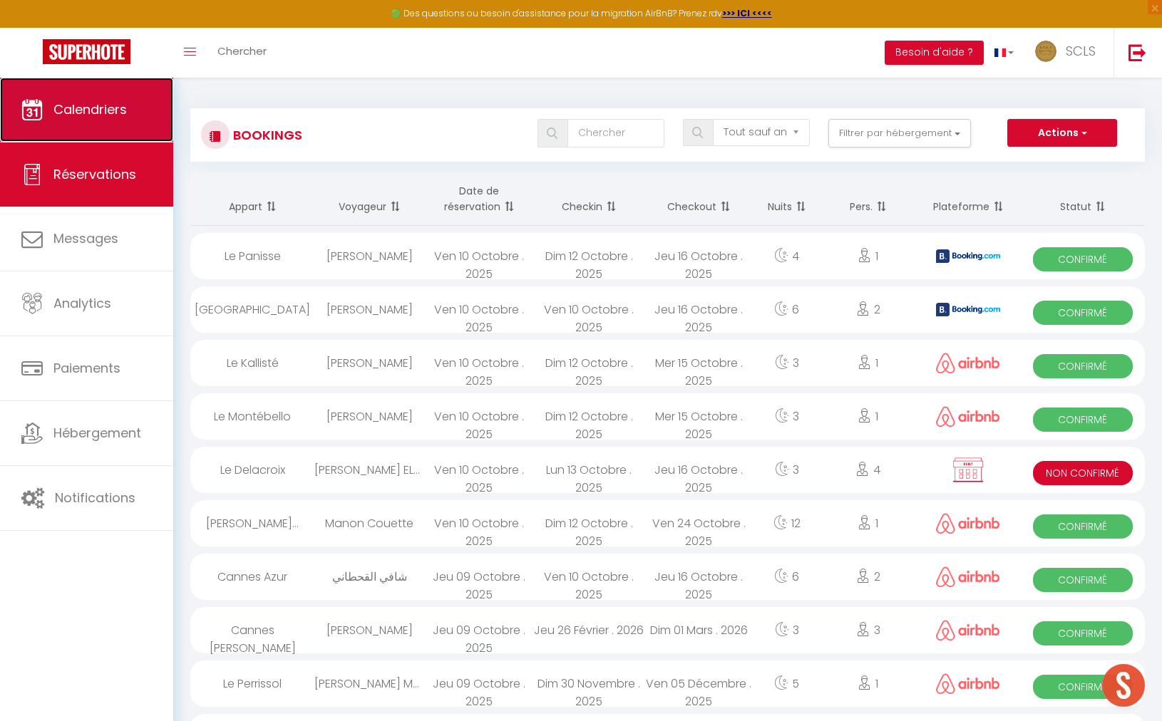
click at [81, 114] on span "Calendriers" at bounding box center [89, 109] width 73 height 18
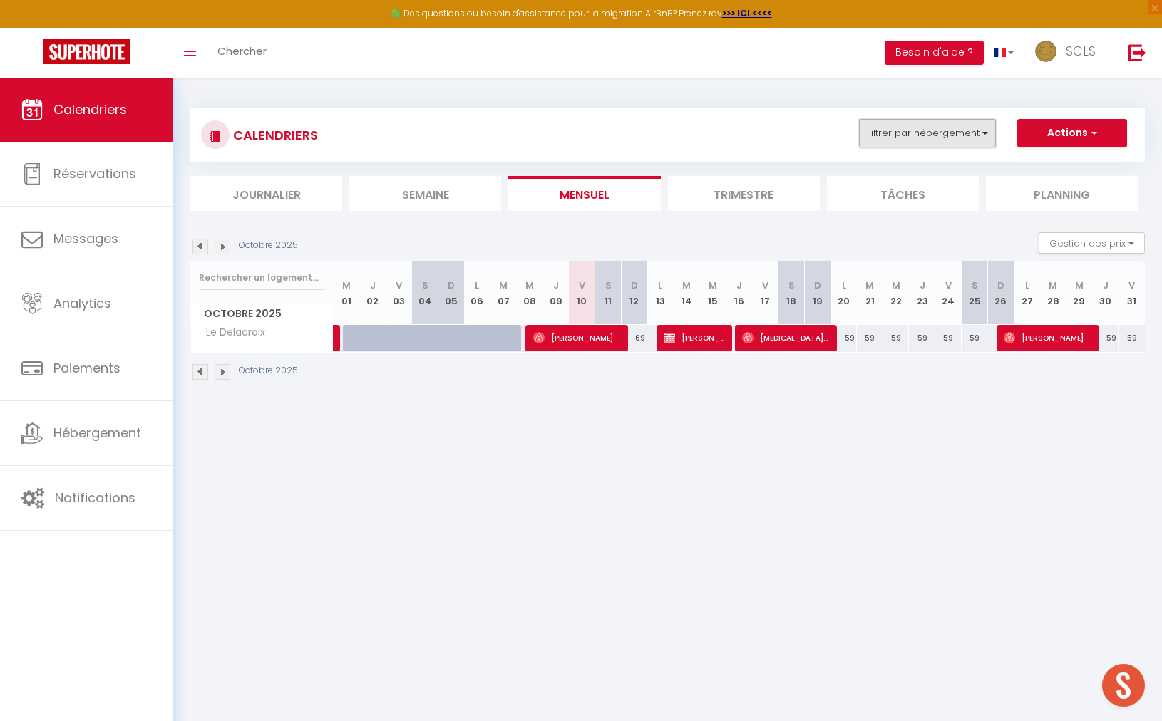
click at [974, 130] on button "Filtrer par hébergement" at bounding box center [927, 133] width 137 height 29
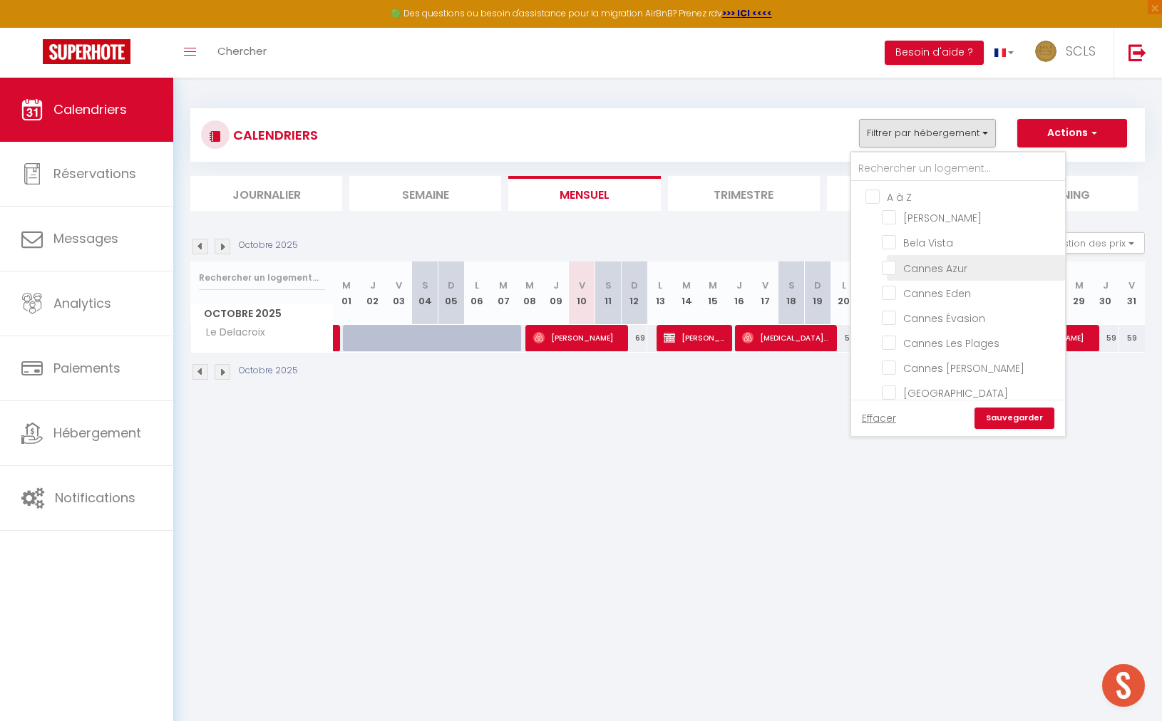
click at [890, 269] on input "Cannes Azur" at bounding box center [971, 266] width 178 height 14
click at [1015, 413] on link "Sauvegarder" at bounding box center [1014, 418] width 80 height 21
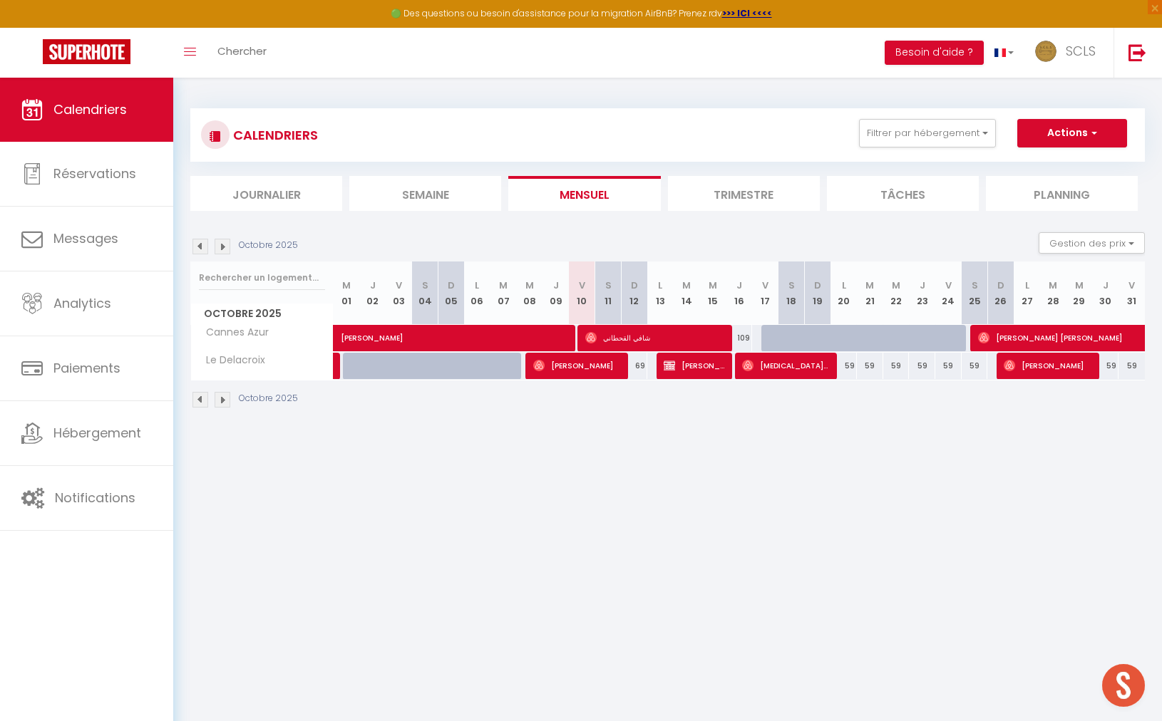
click at [222, 248] on img at bounding box center [223, 247] width 16 height 16
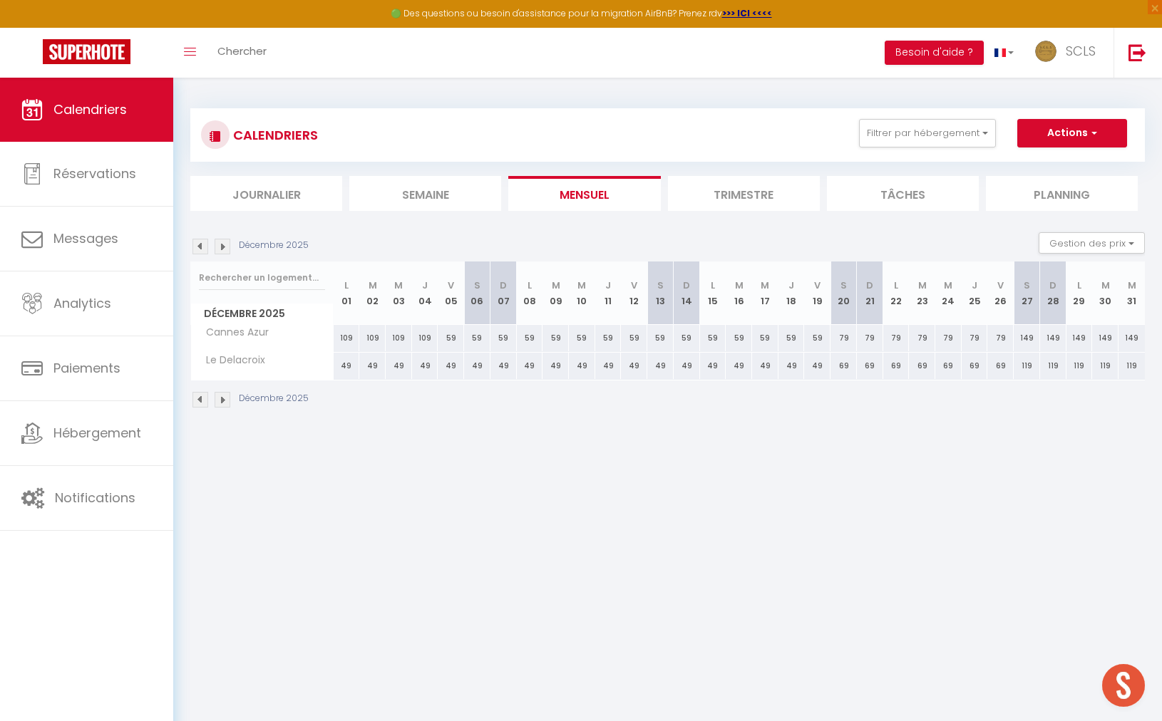
click at [222, 248] on img at bounding box center [223, 247] width 16 height 16
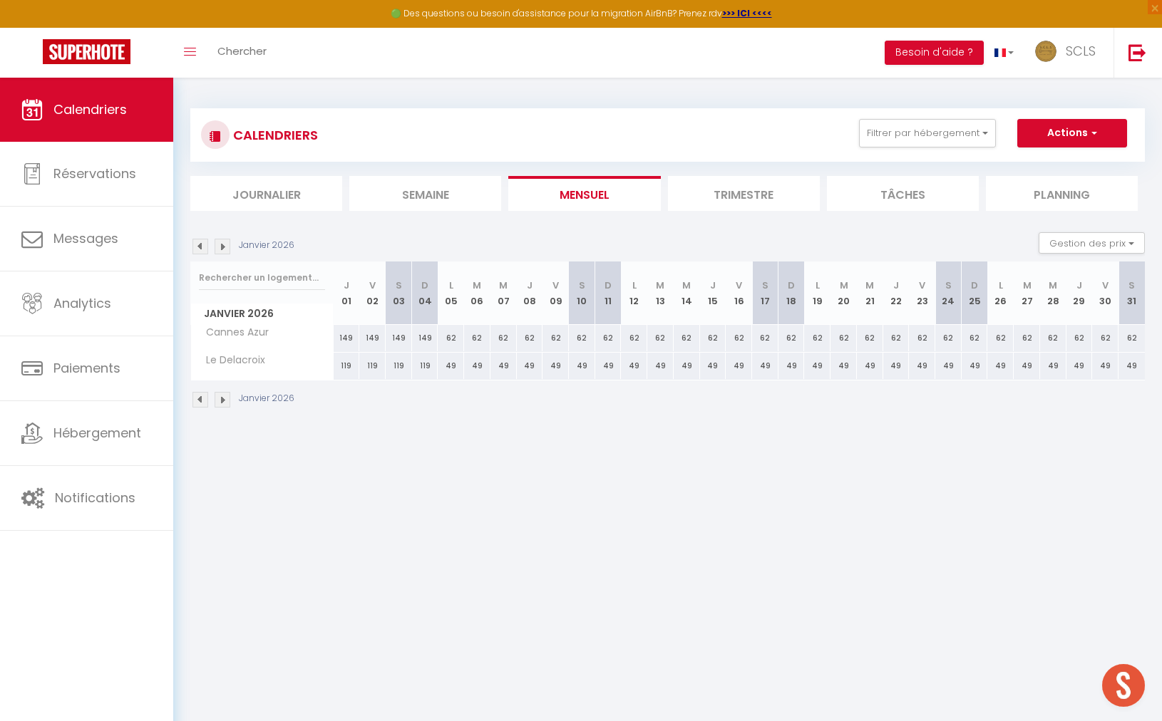
click at [222, 248] on img at bounding box center [223, 247] width 16 height 16
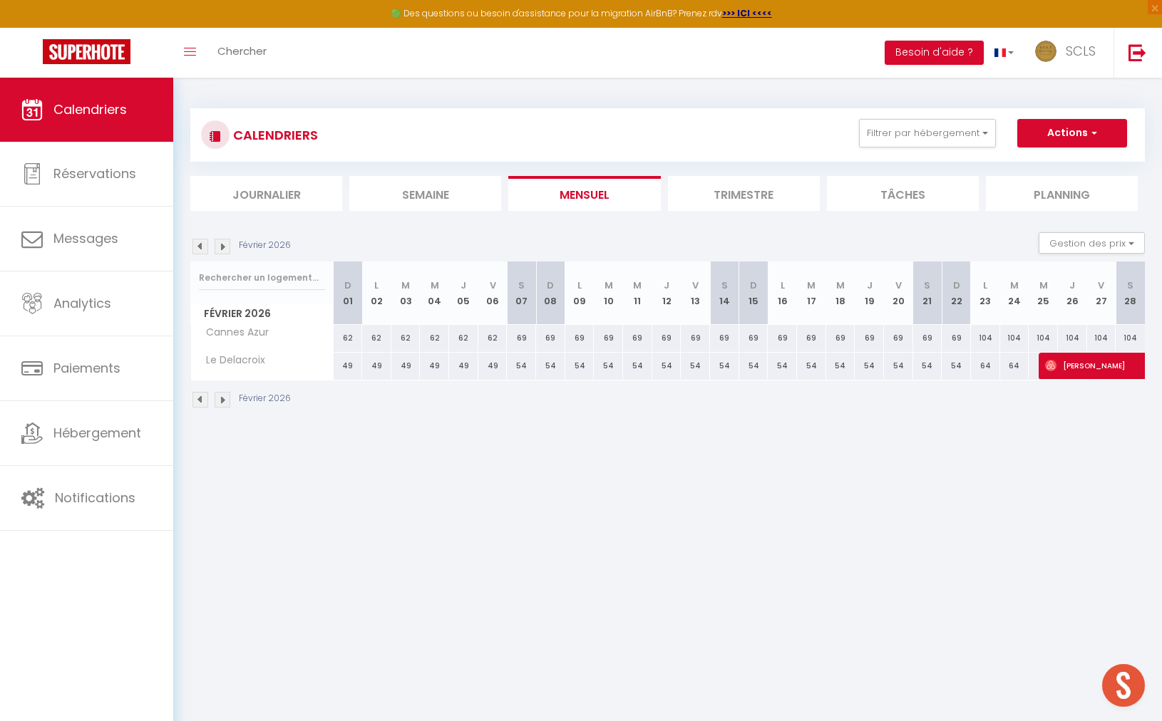
click at [551, 344] on div "69" at bounding box center [550, 338] width 29 height 26
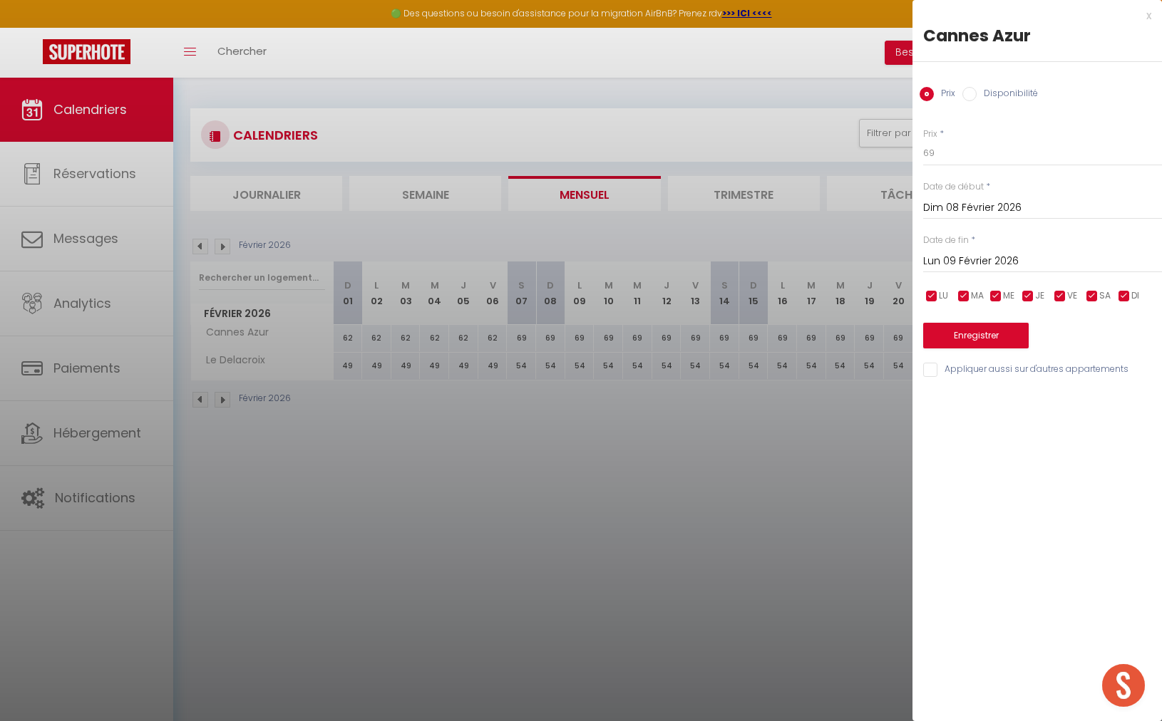
click at [977, 256] on input "Lun 09 Février 2026" at bounding box center [1042, 261] width 239 height 19
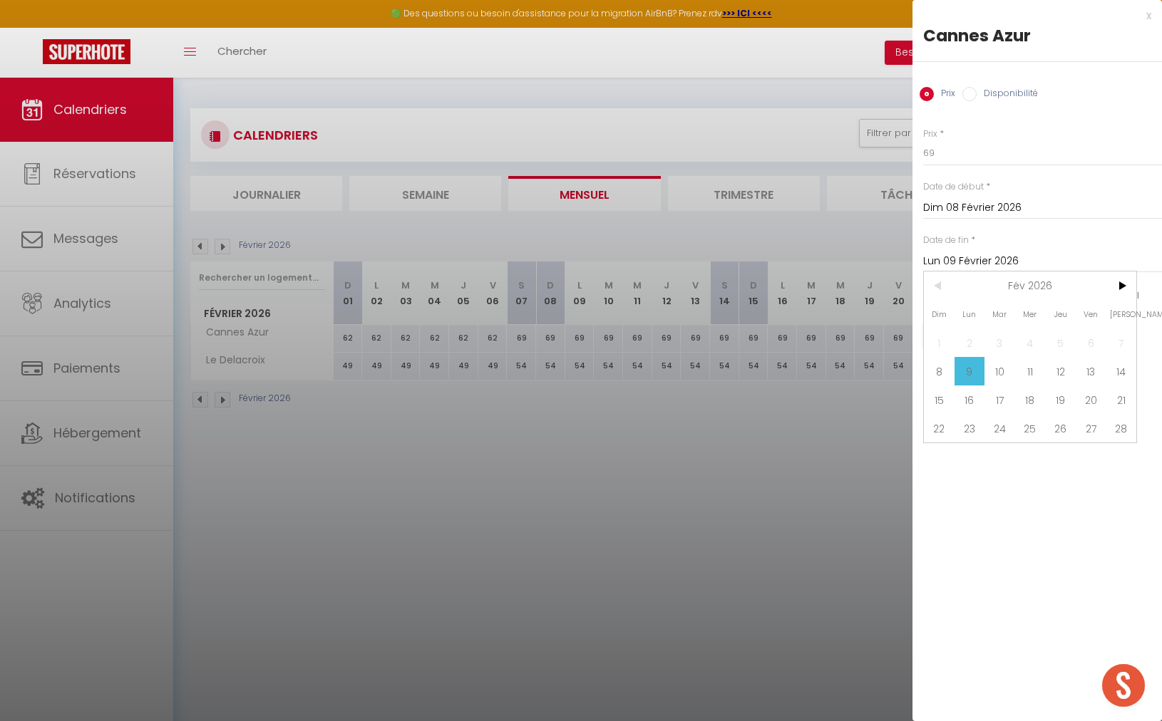
click at [1120, 404] on span "21" at bounding box center [1120, 400] width 31 height 29
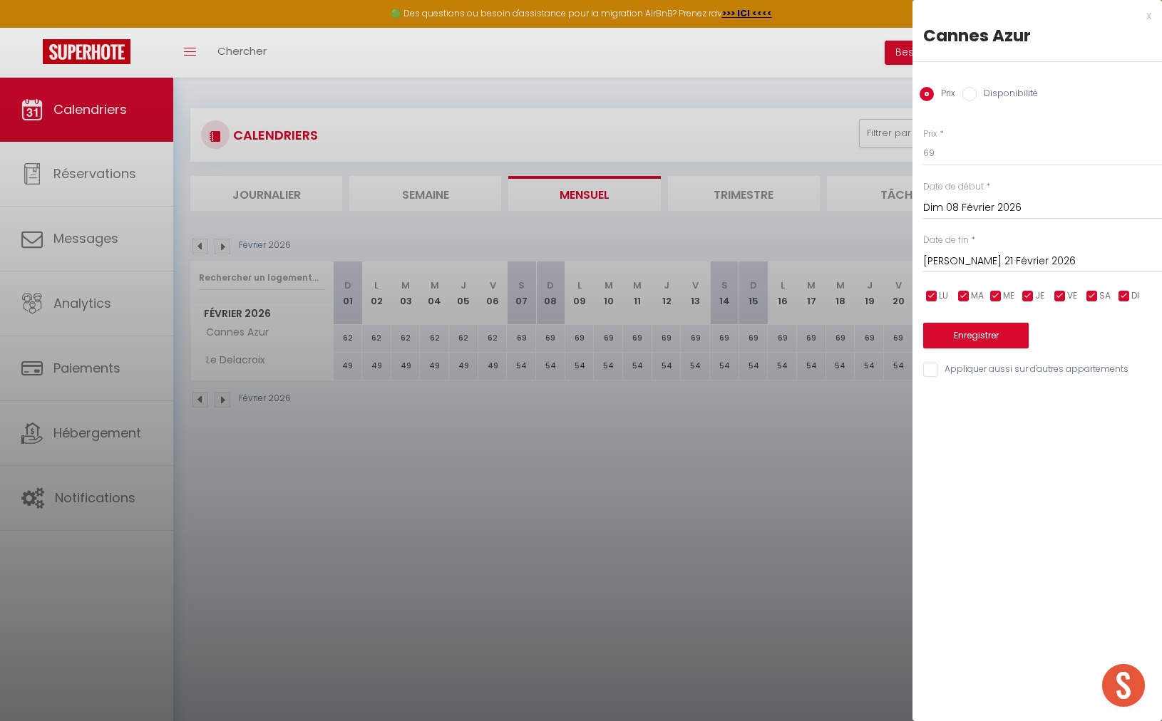
click at [966, 93] on input "Disponibilité" at bounding box center [969, 94] width 14 height 14
click at [955, 153] on select "Disponible Indisponible" at bounding box center [1042, 153] width 239 height 27
click at [923, 140] on select "Disponible Indisponible" at bounding box center [1042, 153] width 239 height 27
click at [977, 353] on div "Prix * 69 Statut * Disponible Indisponible Date de début * Dim 08 Février 2026 …" at bounding box center [1036, 245] width 249 height 271
click at [985, 341] on button "Enregistrer" at bounding box center [975, 337] width 105 height 26
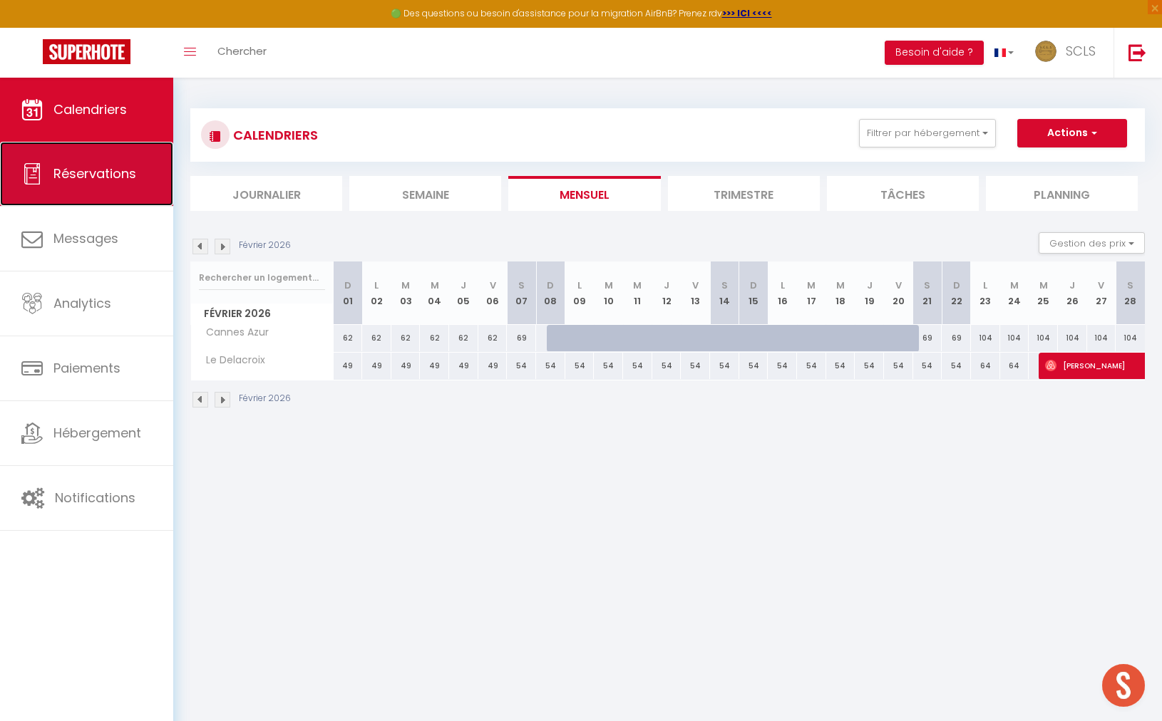
click at [98, 185] on link "Réservations" at bounding box center [86, 174] width 173 height 64
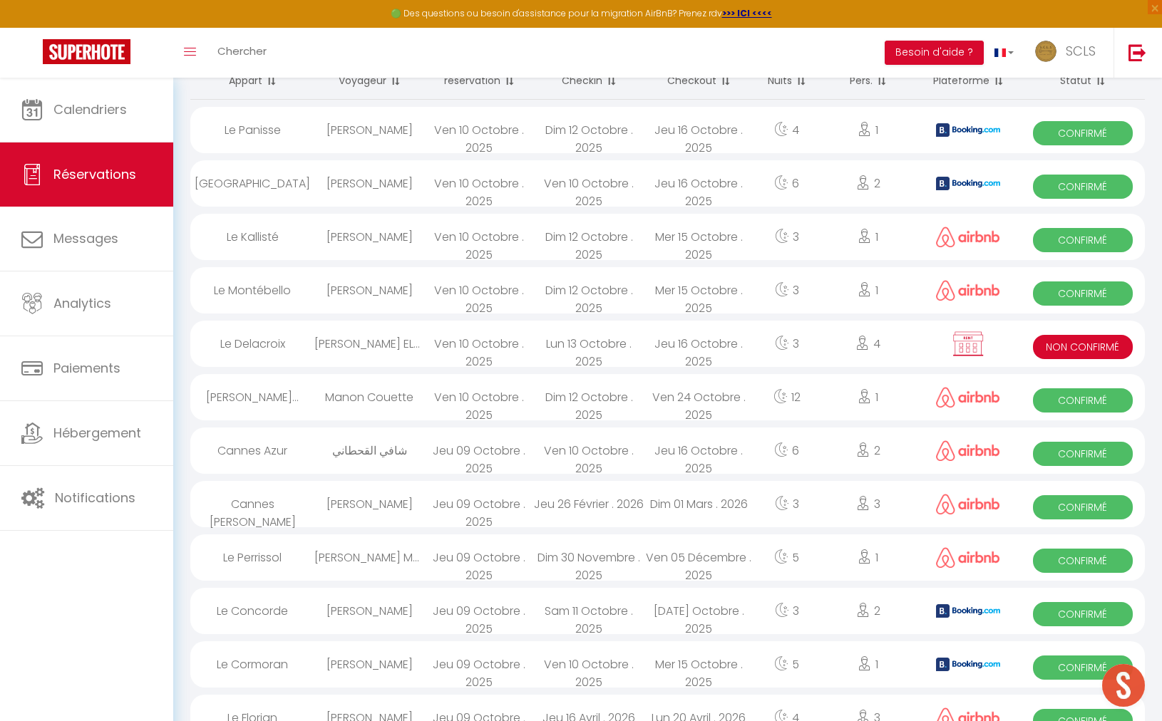
scroll to position [216, 0]
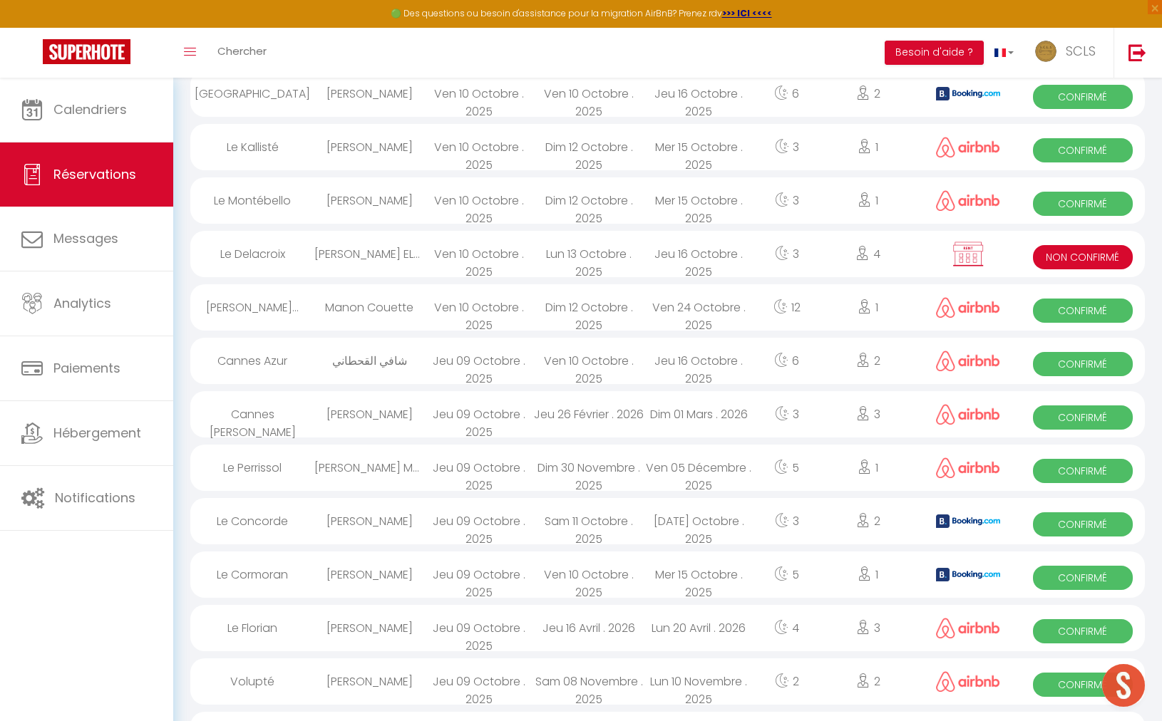
click at [0, 0] on tbody "Le Panisse [PERSON_NAME] Ven 10 Octobre . 2025 Dim 12 Octobre . 2025 Jeu 16 Oct…" at bounding box center [0, 0] width 0 height 0
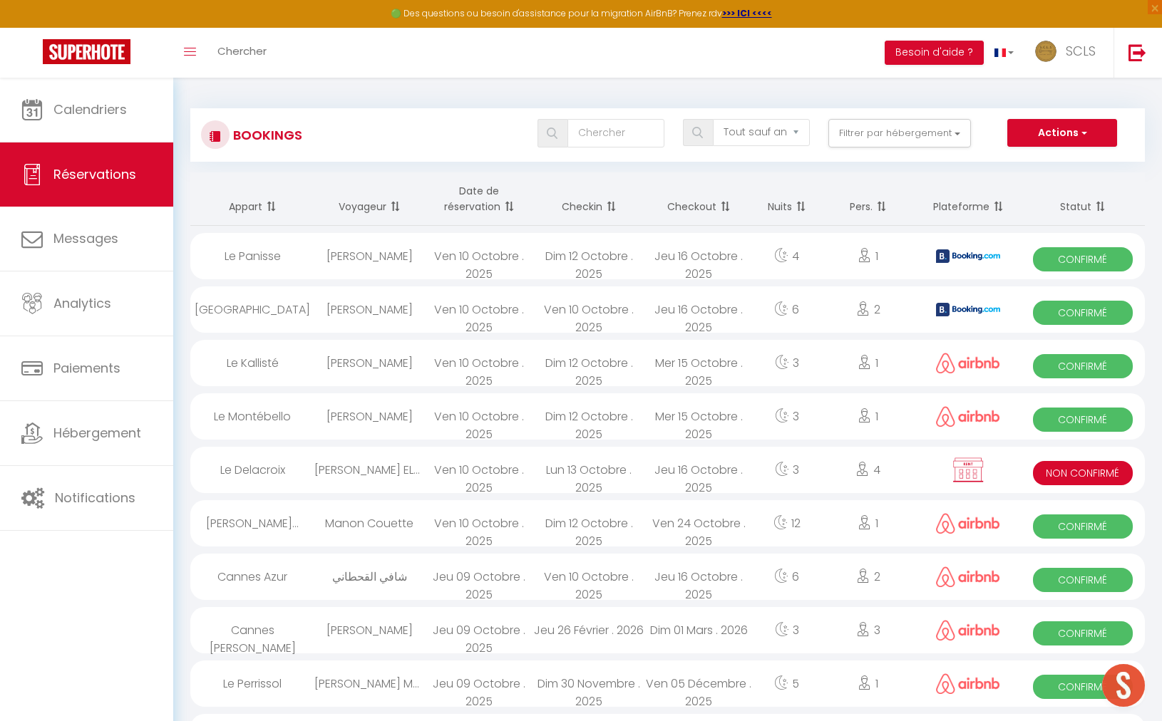
click at [865, 281] on td "1" at bounding box center [868, 255] width 96 height 53
